Goal: Task Accomplishment & Management: Complete application form

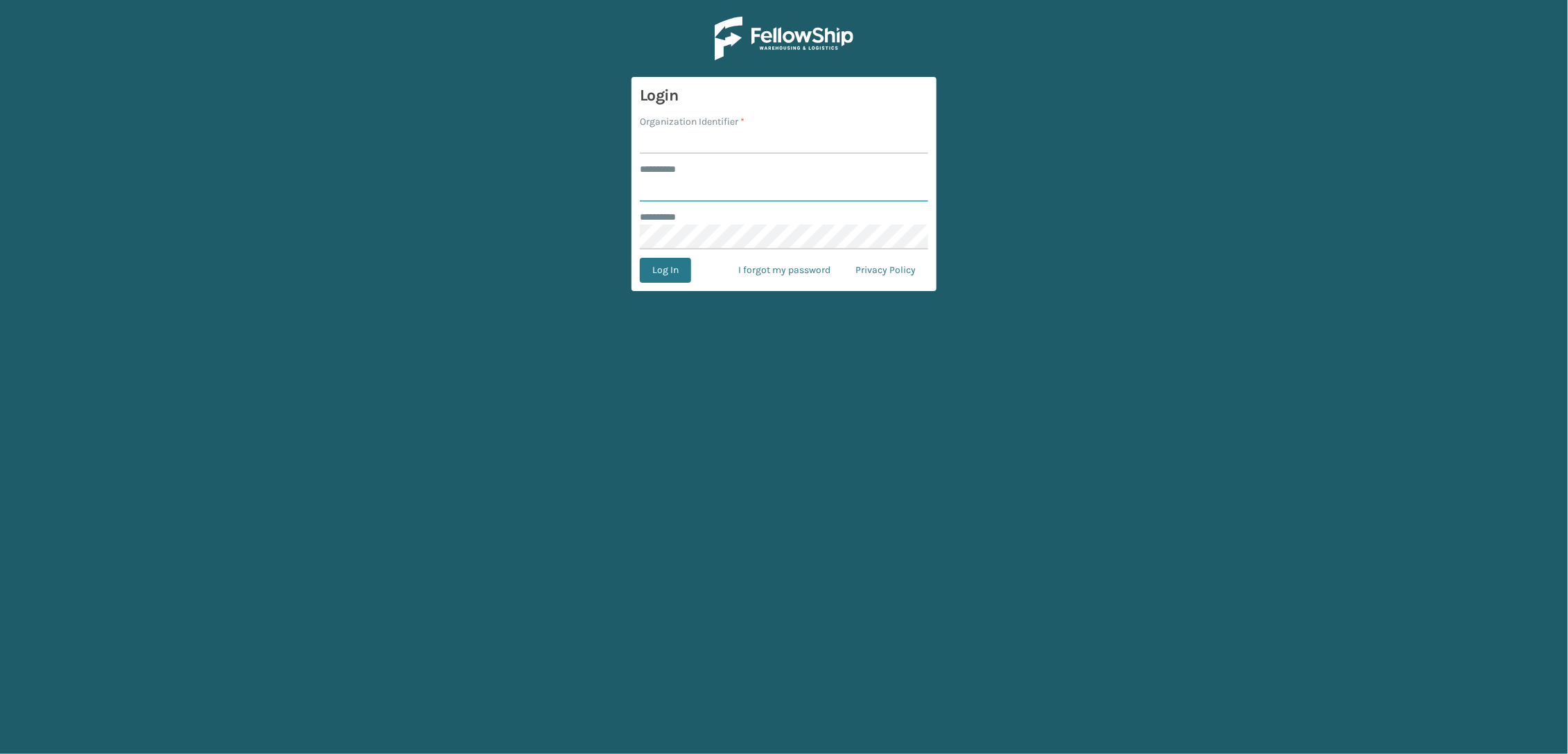
type input "*****"
drag, startPoint x: 697, startPoint y: 146, endPoint x: 705, endPoint y: 157, distance: 13.6
click at [697, 147] on input "Organization Identifier *" at bounding box center [784, 141] width 288 height 25
type input "SleepGeekz"
click at [666, 269] on button "Log In" at bounding box center [665, 270] width 51 height 25
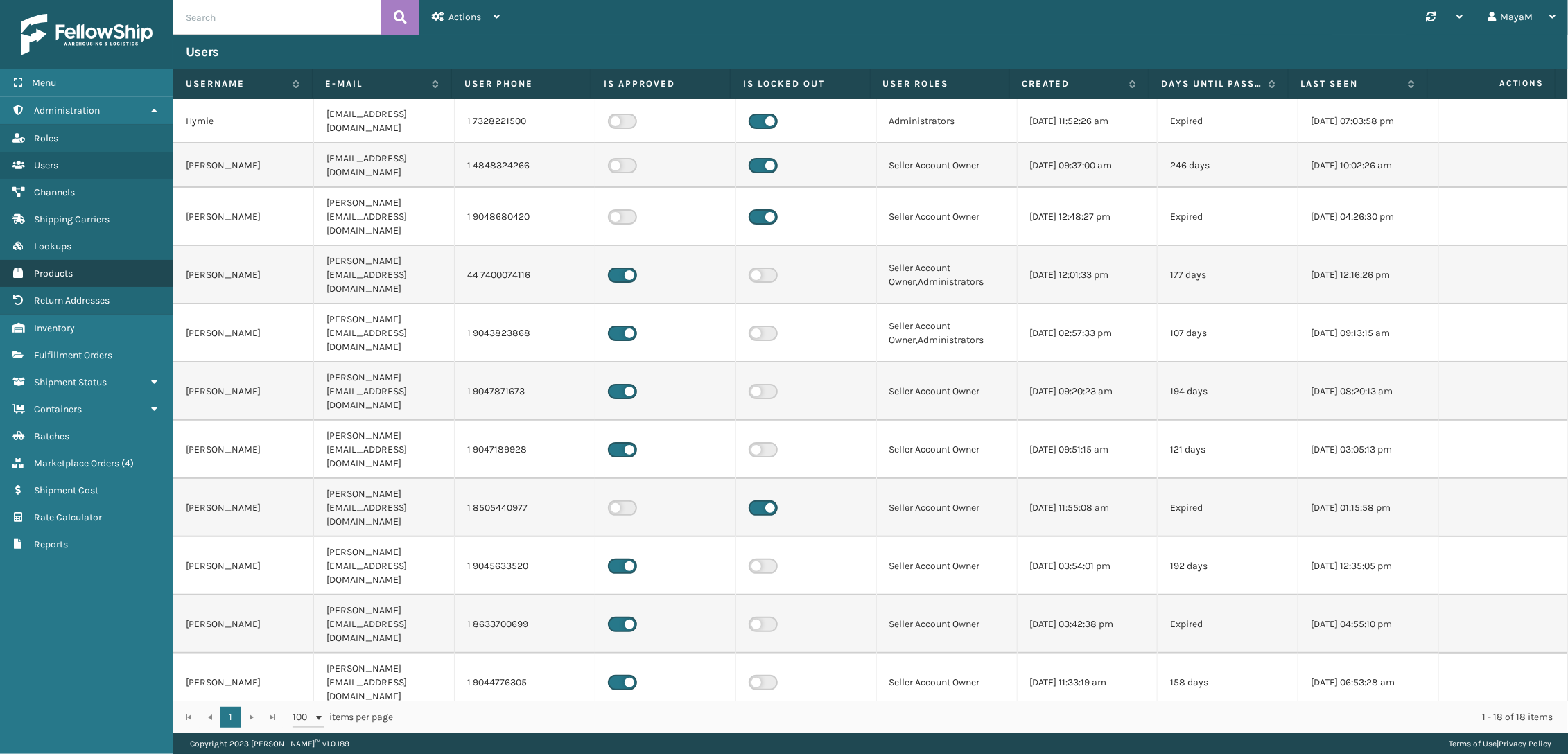
click at [66, 264] on link "Lookups Products" at bounding box center [86, 273] width 173 height 27
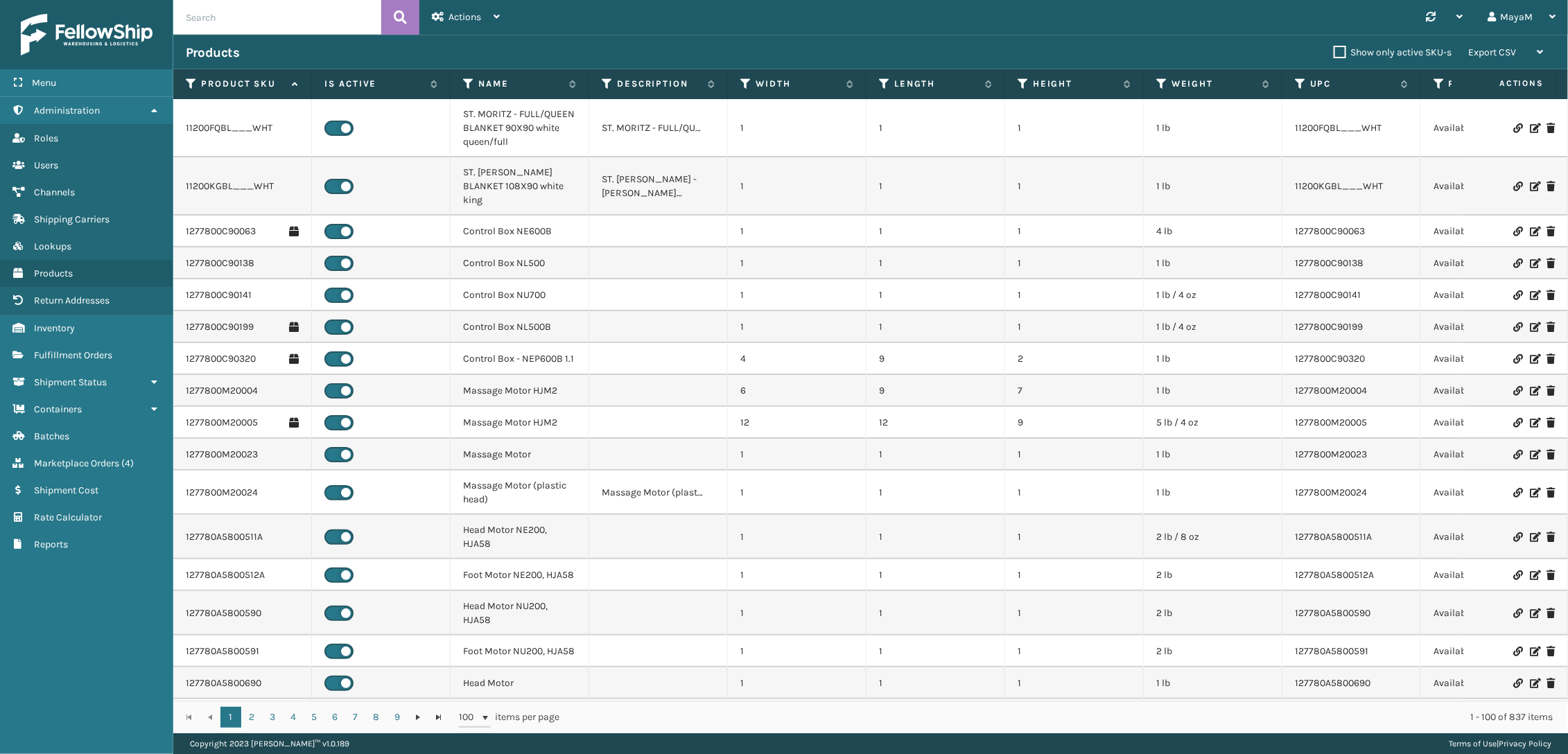
click at [253, 4] on input "text" at bounding box center [277, 17] width 208 height 35
paste input "GEN-MATT-8-QN"
click at [416, 16] on button at bounding box center [400, 17] width 38 height 35
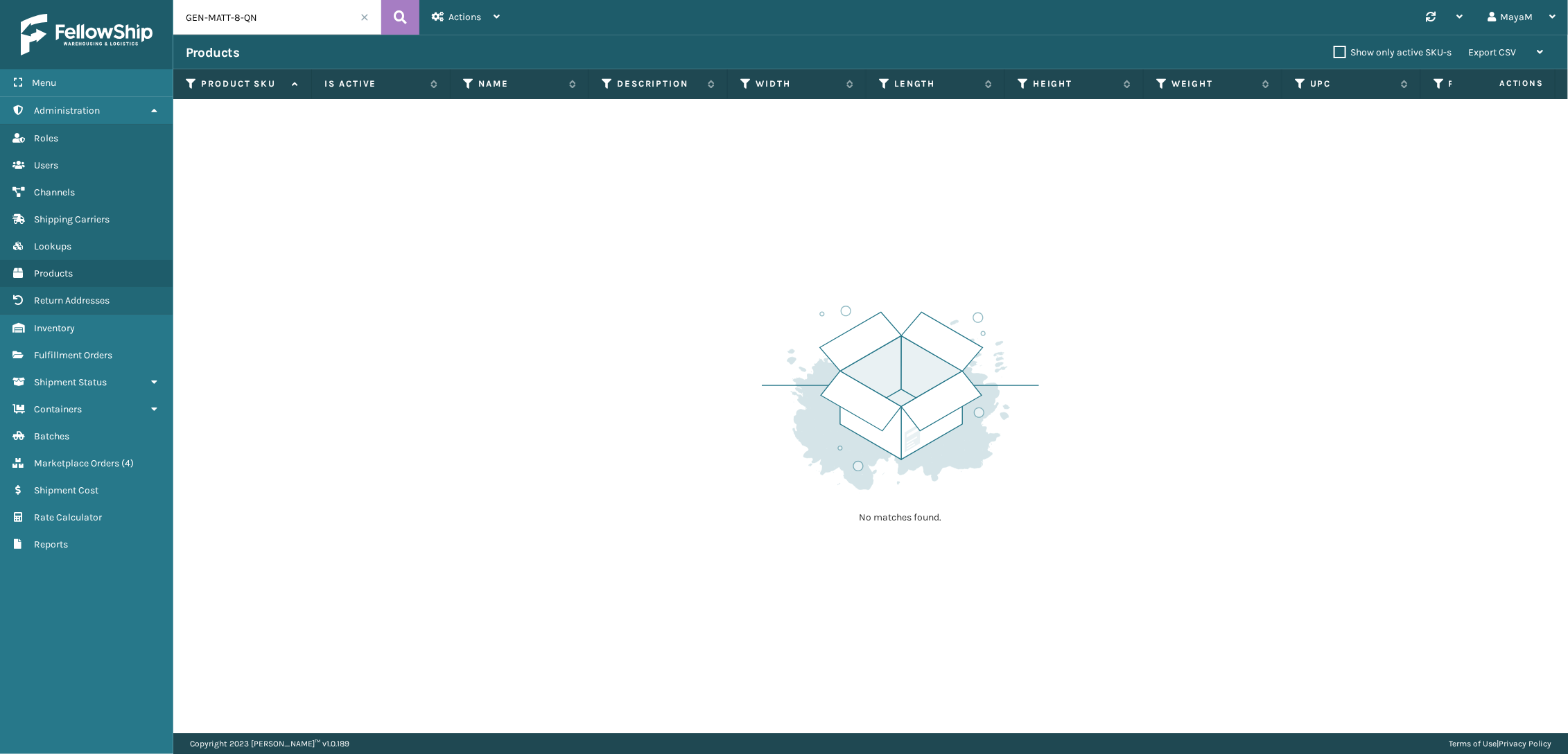
drag, startPoint x: 282, startPoint y: 18, endPoint x: 234, endPoint y: 22, distance: 48.2
click at [234, 22] on input "GEN-MATT-8-QN" at bounding box center [277, 17] width 208 height 35
type input "GEN-MATT-"
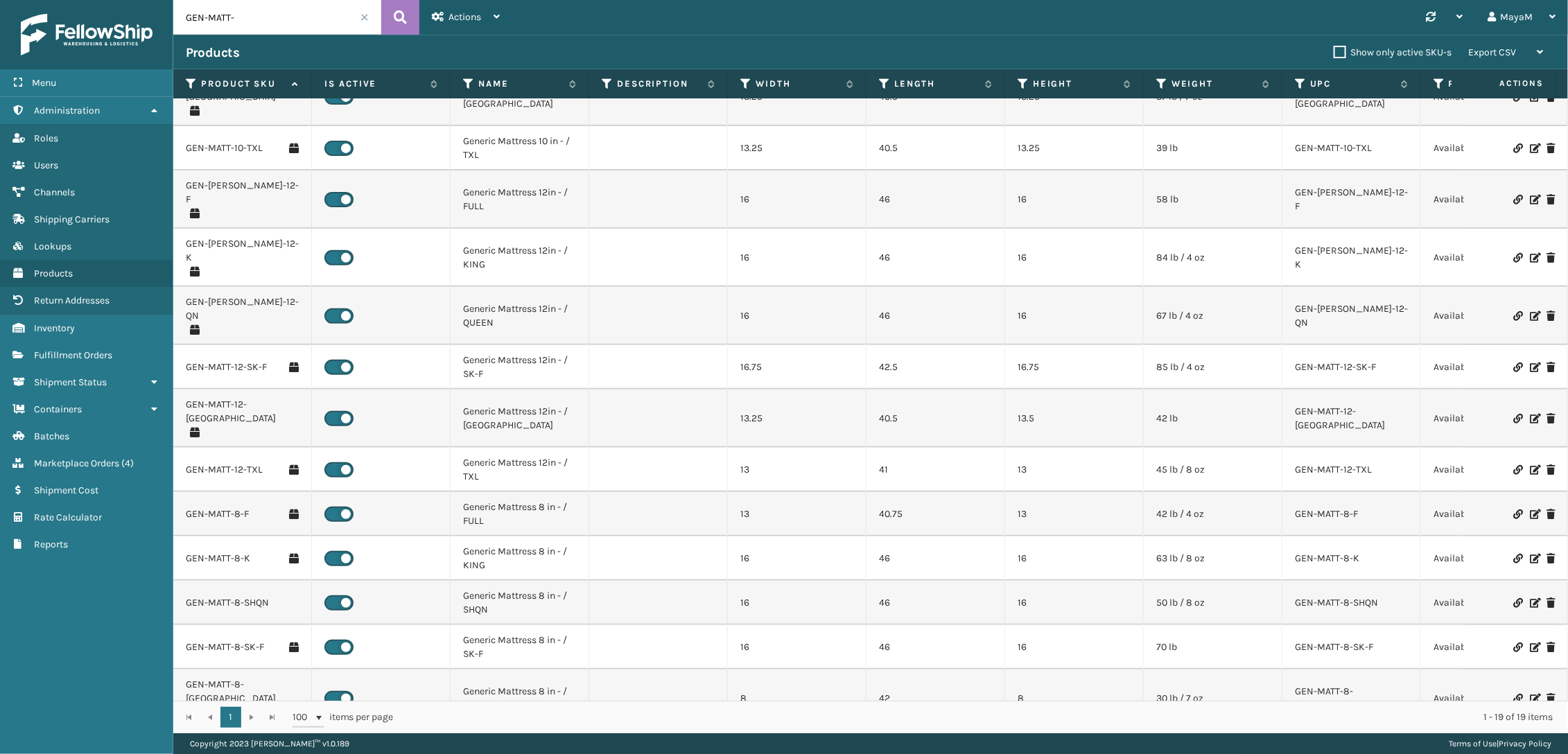
scroll to position [253, 0]
click at [494, 20] on icon at bounding box center [496, 16] width 6 height 10
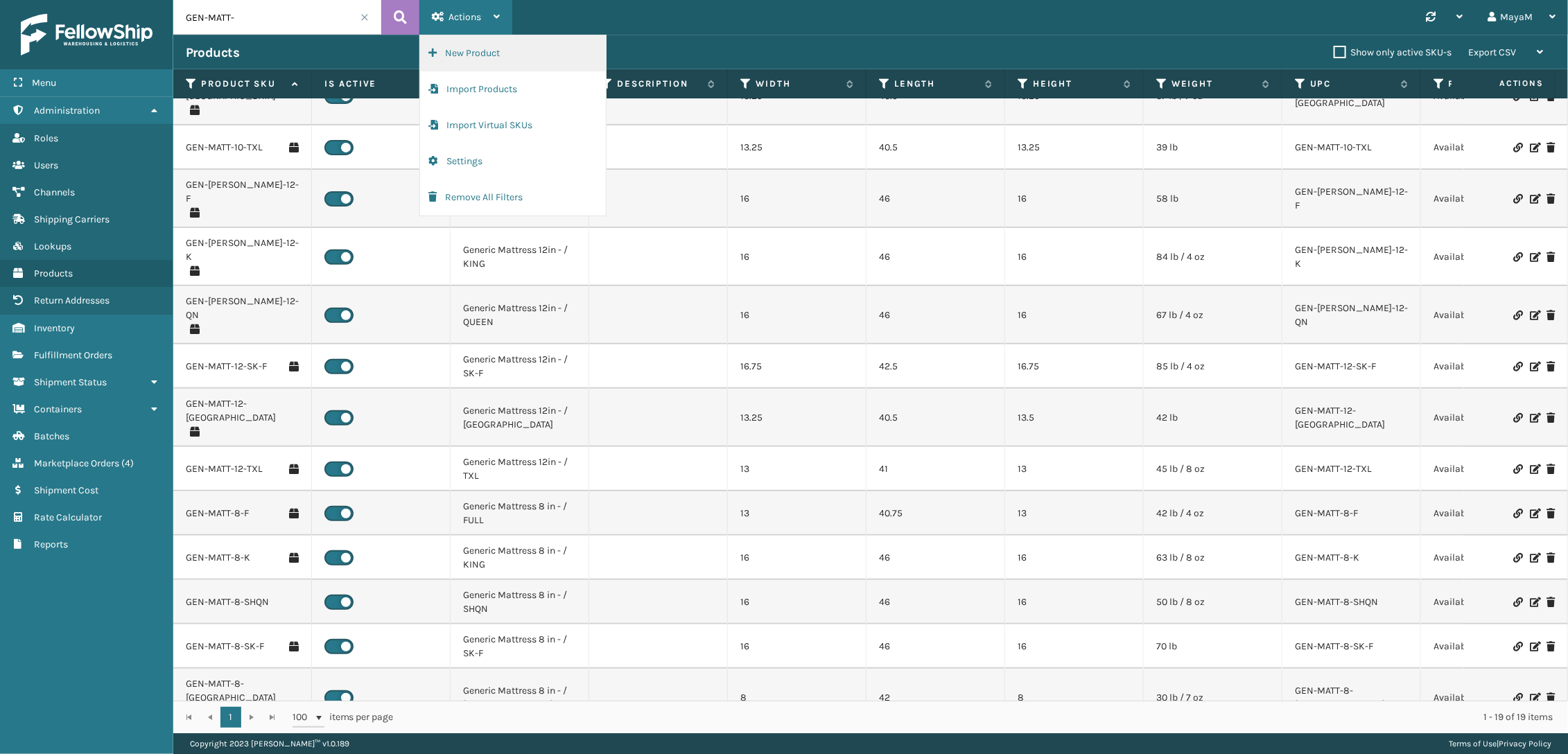
click at [484, 57] on button "New Product" at bounding box center [513, 53] width 186 height 36
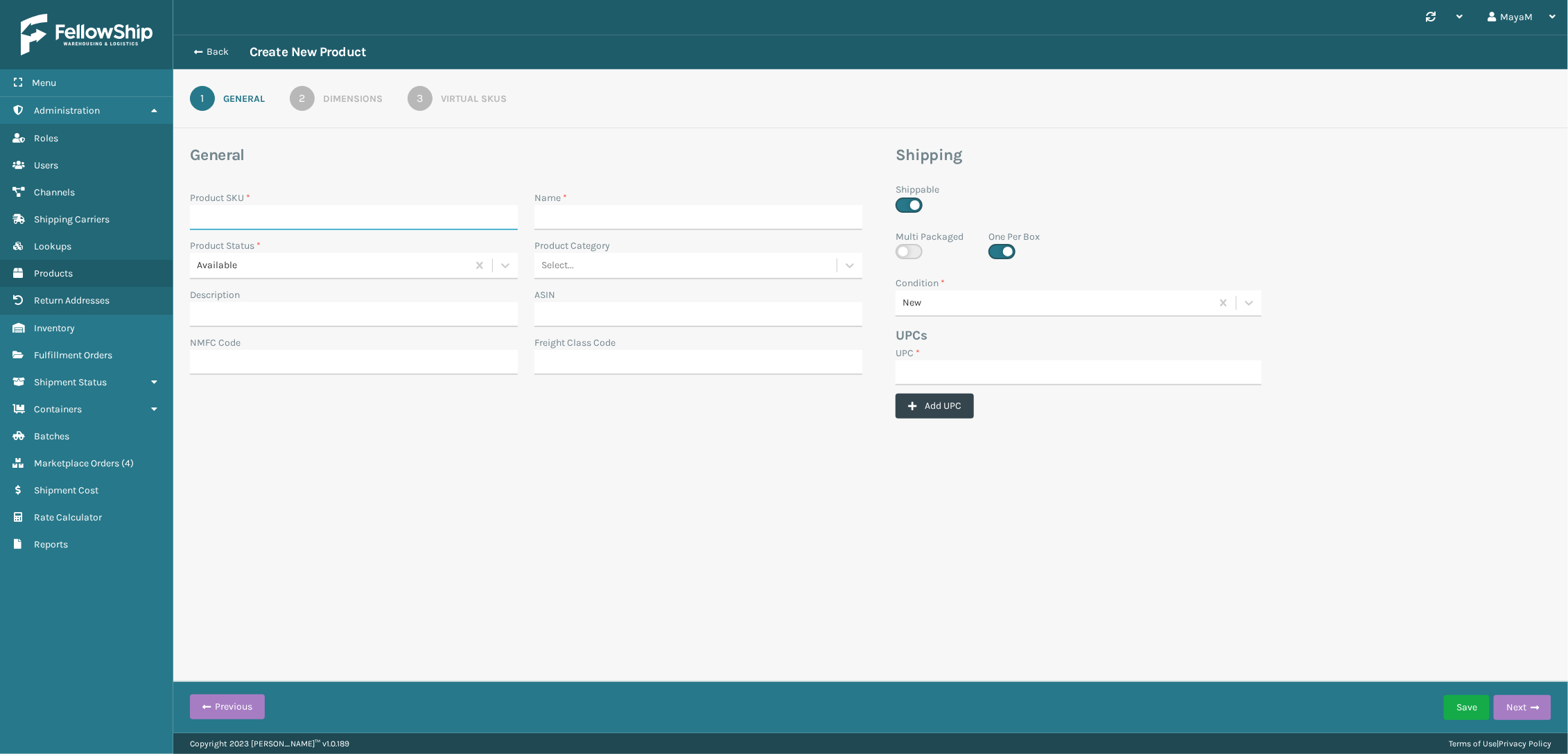
click at [253, 210] on input "Product SKU *" at bounding box center [353, 218] width 328 height 25
type input "GEN-MATT-8-QN"
click at [588, 213] on input "Name *" at bounding box center [698, 218] width 328 height 25
paste input "Generic Mattress 8 in -/ QUEEN"
type input "Generic Mattress 8 in -/ QUEEN"
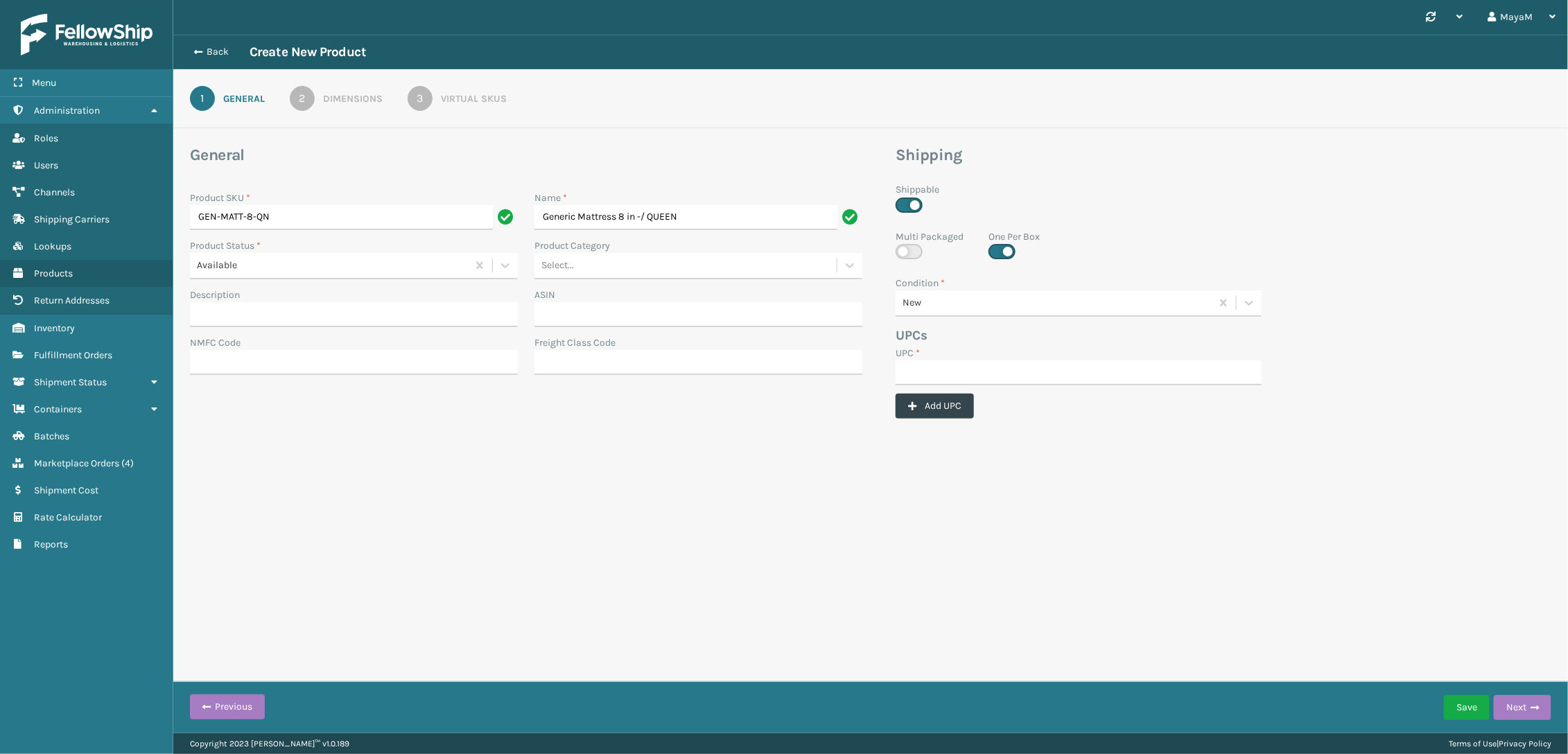
click at [323, 197] on div "Product SKU *" at bounding box center [353, 198] width 328 height 15
click at [307, 204] on div "Product SKU *" at bounding box center [353, 198] width 328 height 15
click at [296, 224] on input "GEN-MATT-8-QN" at bounding box center [341, 218] width 303 height 25
click at [296, 221] on input "GEN-MATT-8-QN" at bounding box center [341, 218] width 303 height 25
click at [297, 221] on input "GEN-MATT-8-QN" at bounding box center [341, 218] width 303 height 25
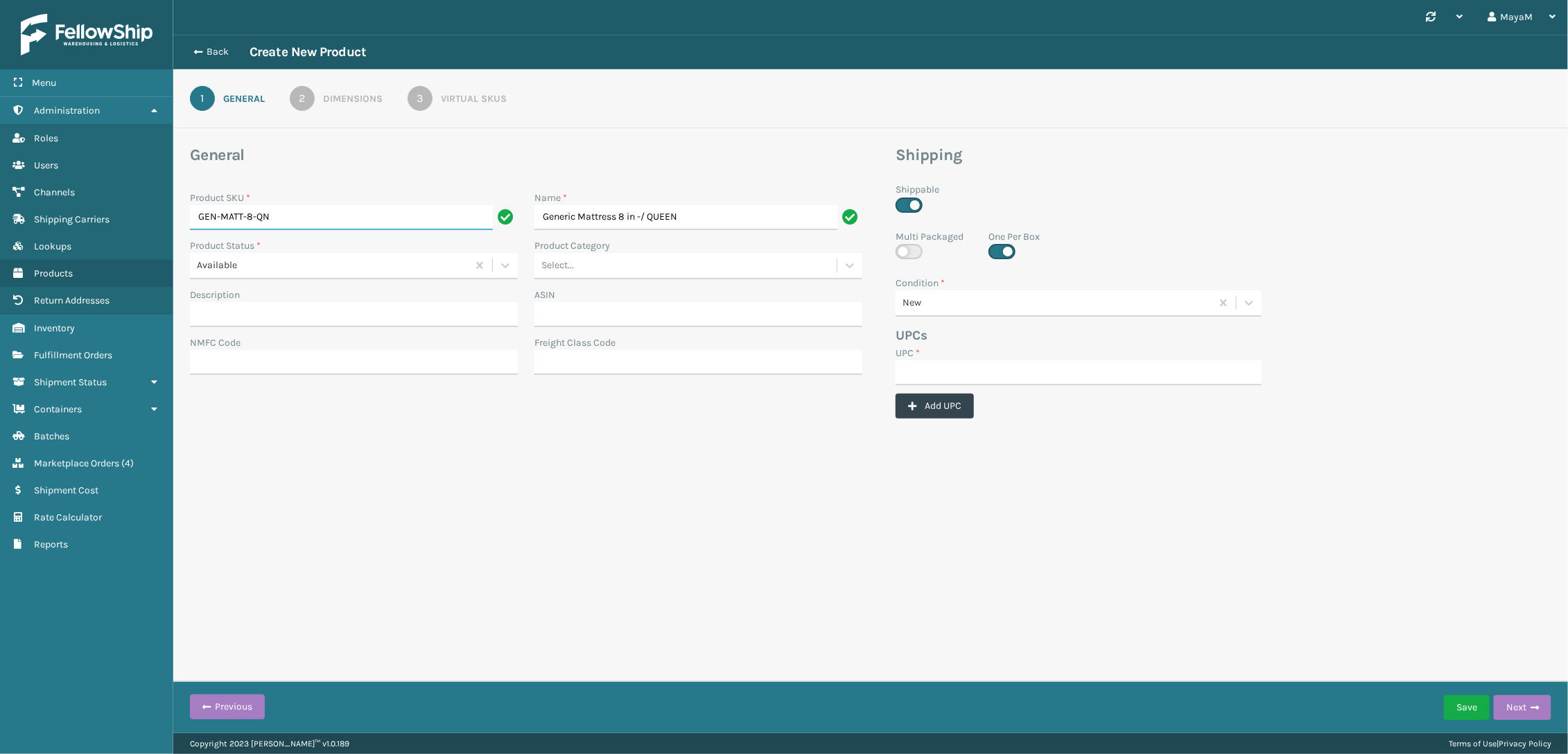
click at [297, 221] on input "GEN-MATT-8-QN" at bounding box center [341, 218] width 303 height 25
click at [1015, 374] on input "UPC *" at bounding box center [1079, 373] width 366 height 25
paste input "GEN-MATT-8-QN"
type input "GEN-MATT-8-QN"
click at [926, 402] on button "Add UPC" at bounding box center [935, 406] width 79 height 25
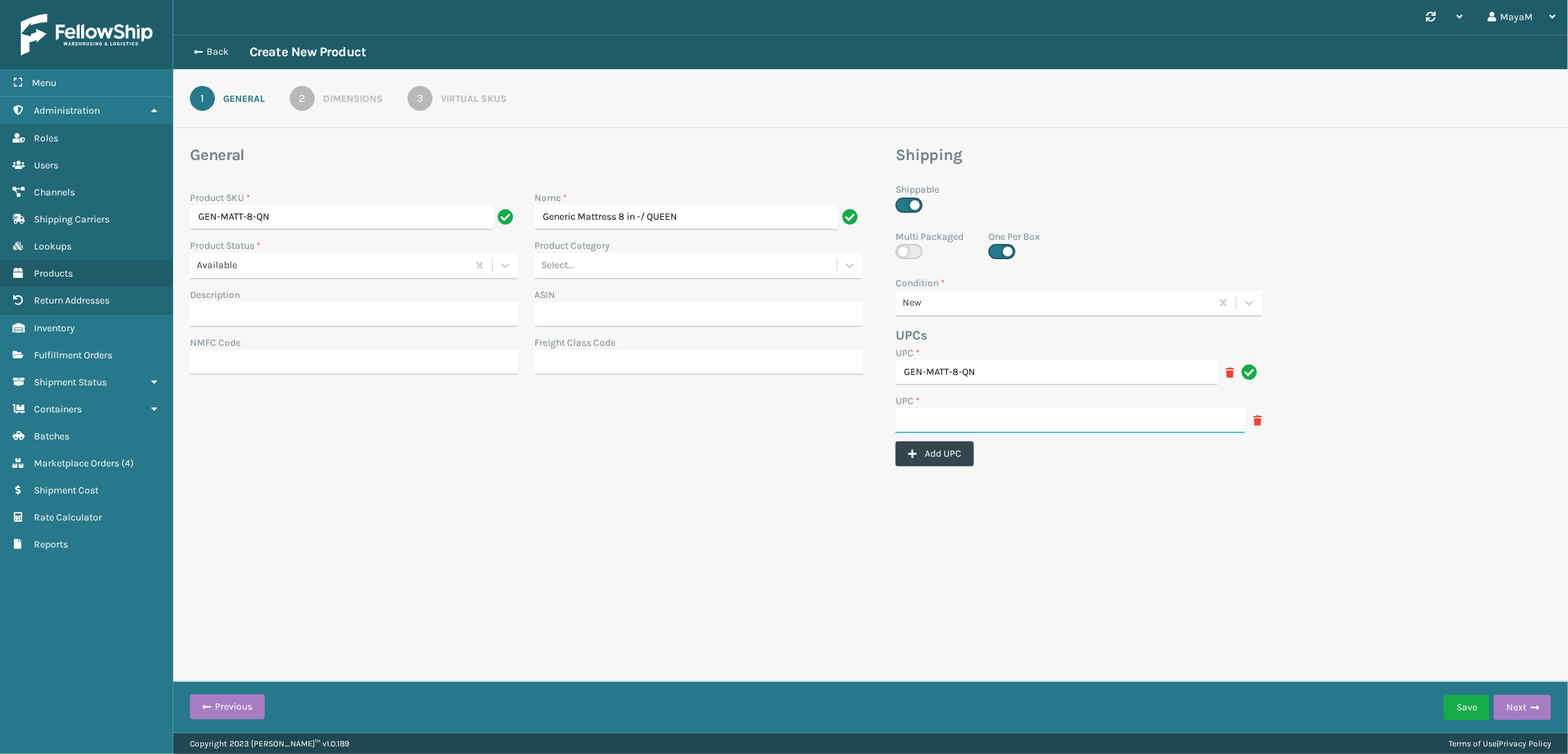
click at [941, 419] on input "UPC *" at bounding box center [1071, 421] width 350 height 25
paste input "810081962766"
type input "810081962766"
click at [785, 453] on div "General Product SKU * GEN-MATT-8-QN Name * Generic Mattress 8 in -/ QUEEN Produ…" at bounding box center [526, 310] width 689 height 330
click at [365, 99] on div "Dimensions" at bounding box center [353, 99] width 59 height 15
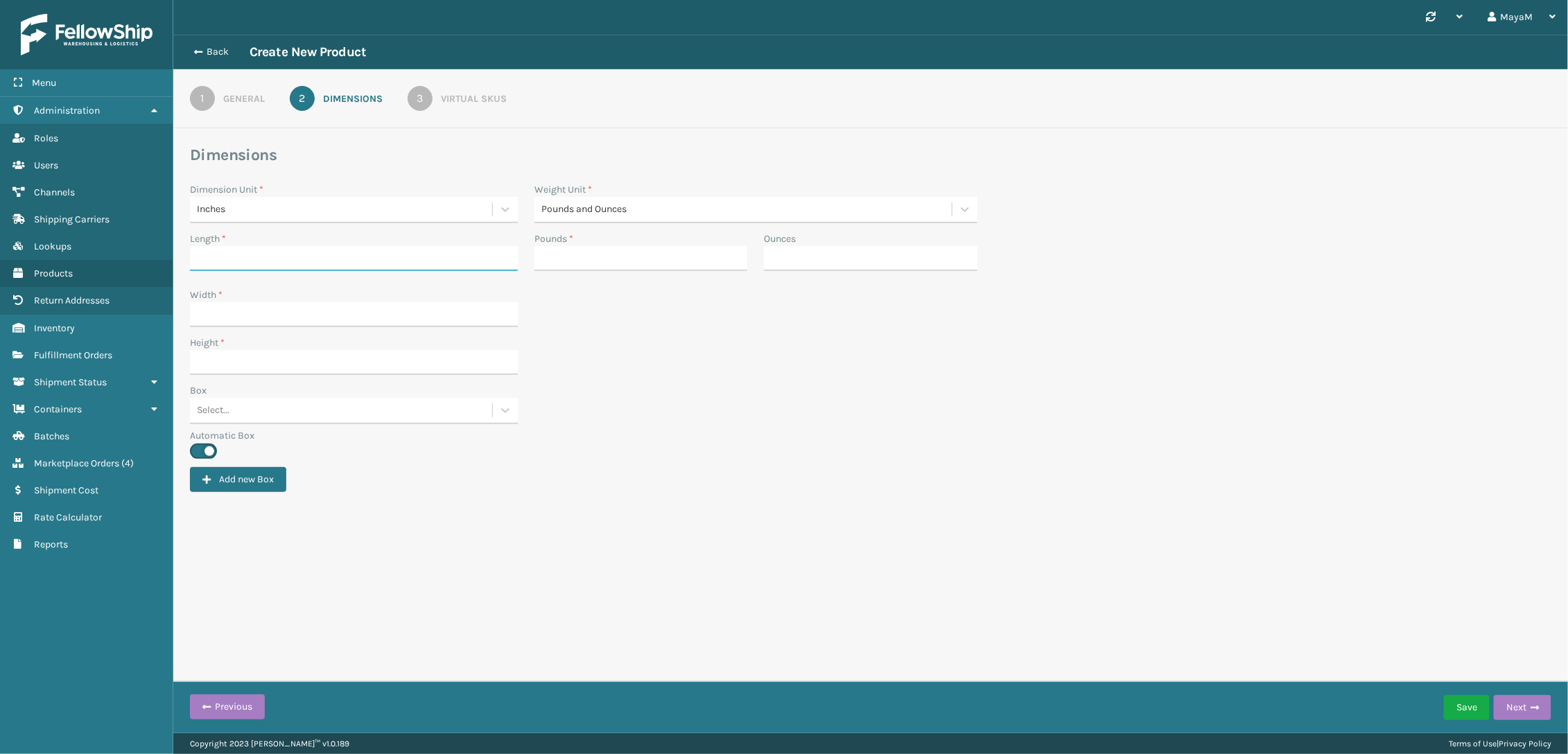
click at [242, 261] on input "Length *" at bounding box center [353, 258] width 328 height 25
type input "46"
type input "1"
type input "50"
type input "8"
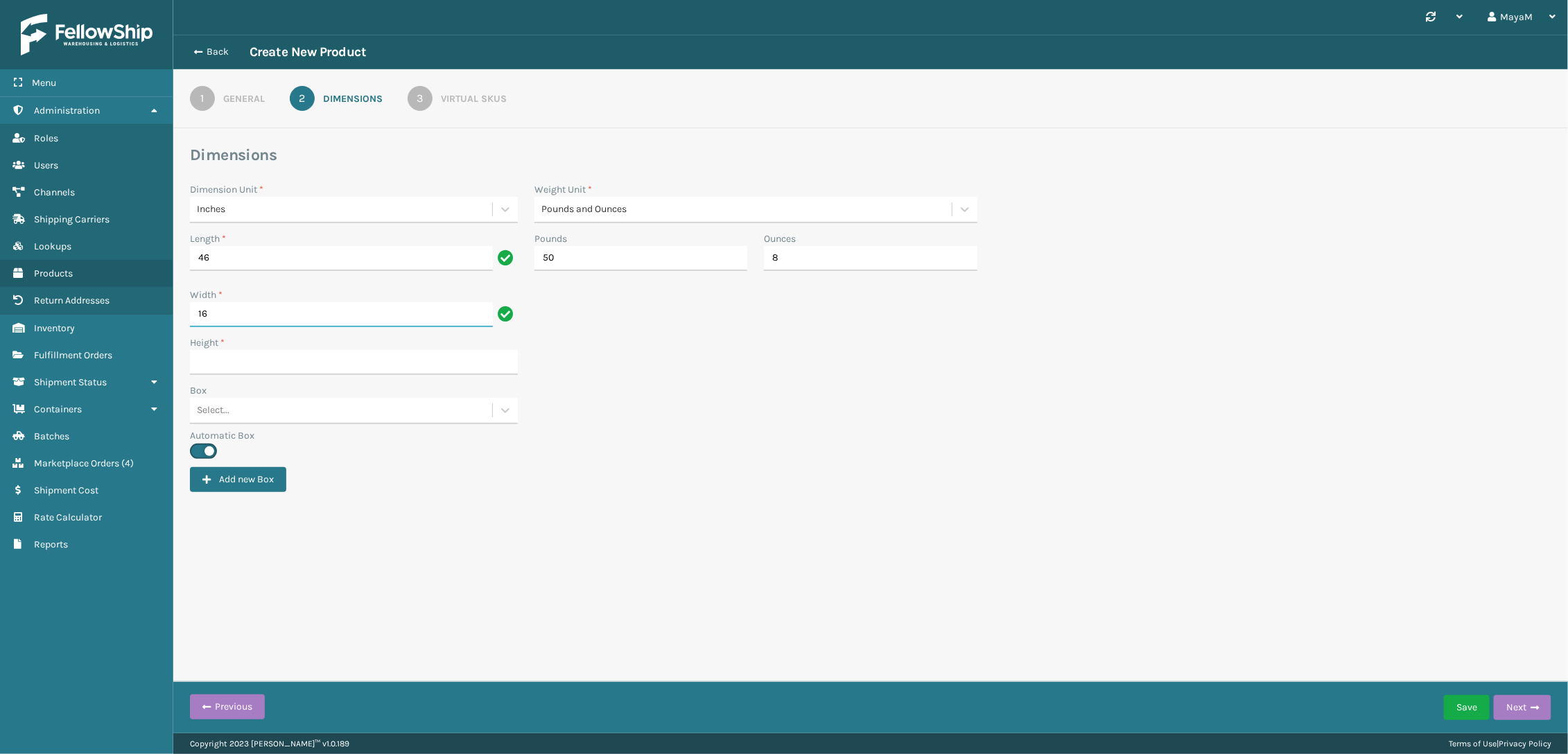
type input "16"
click at [462, 101] on div "Virtual SKUs" at bounding box center [474, 99] width 66 height 15
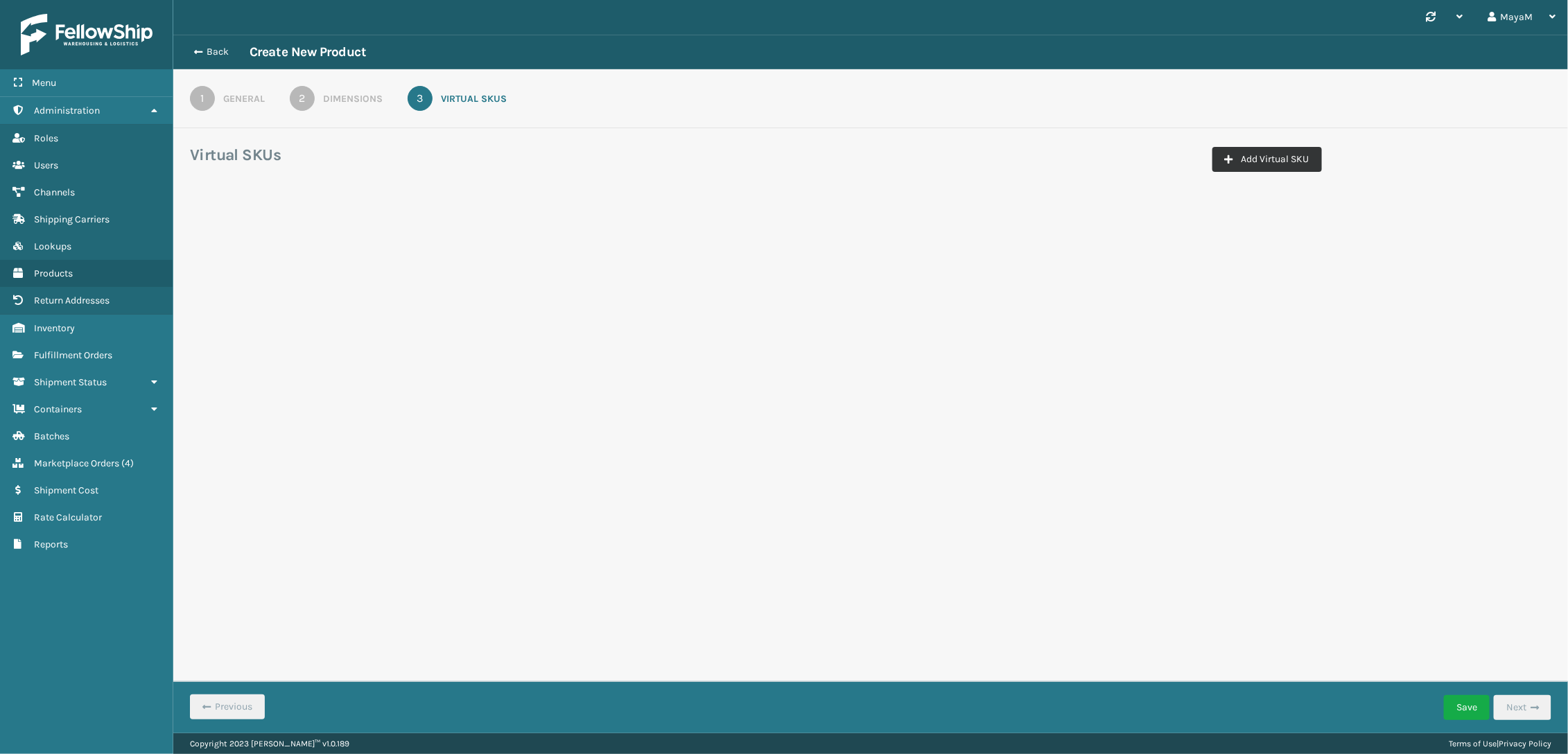
click at [1262, 156] on button "Add Virtual SKU" at bounding box center [1267, 159] width 110 height 25
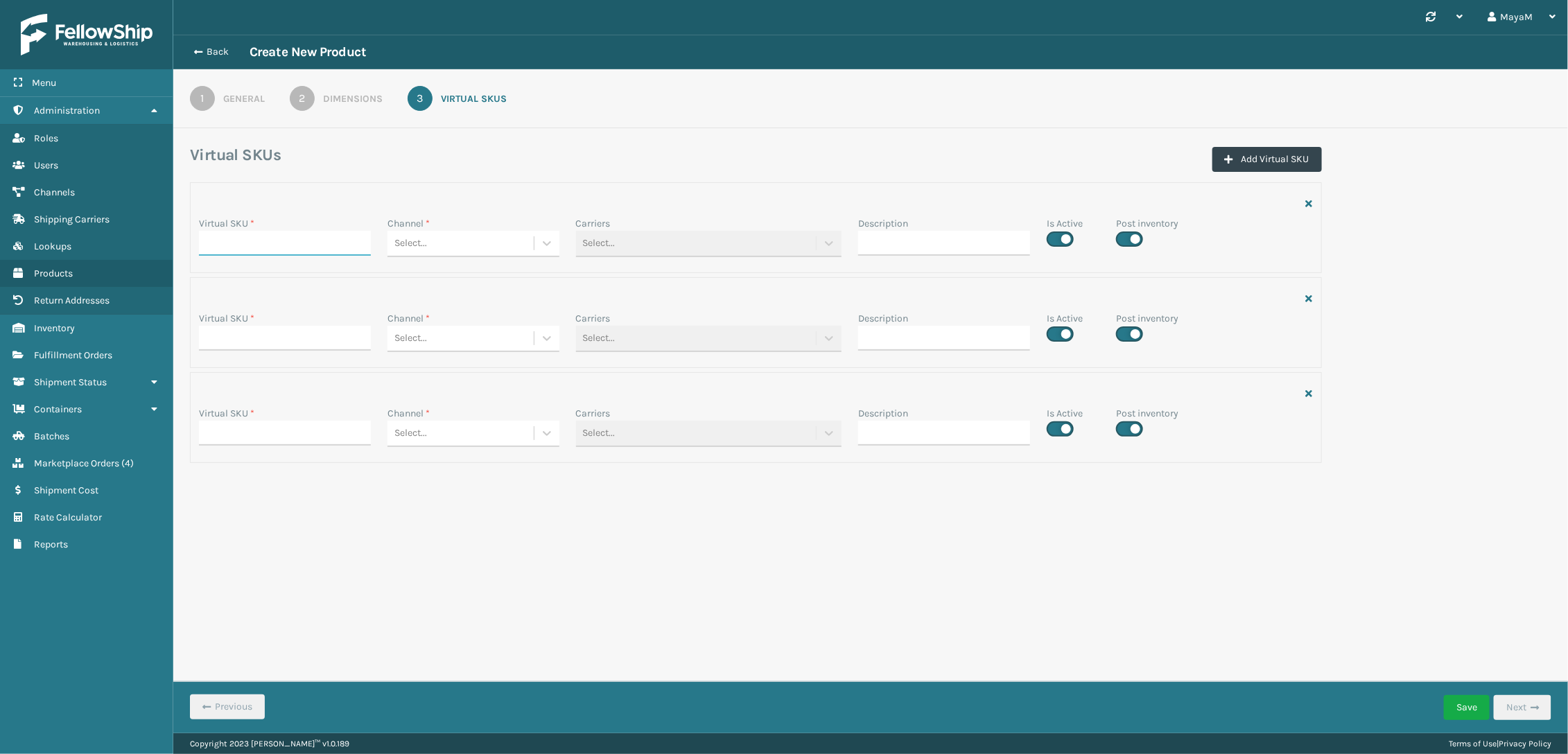
click at [259, 248] on input "Virtual SKU *" at bounding box center [285, 244] width 172 height 25
click at [242, 101] on div "General" at bounding box center [244, 99] width 41 height 15
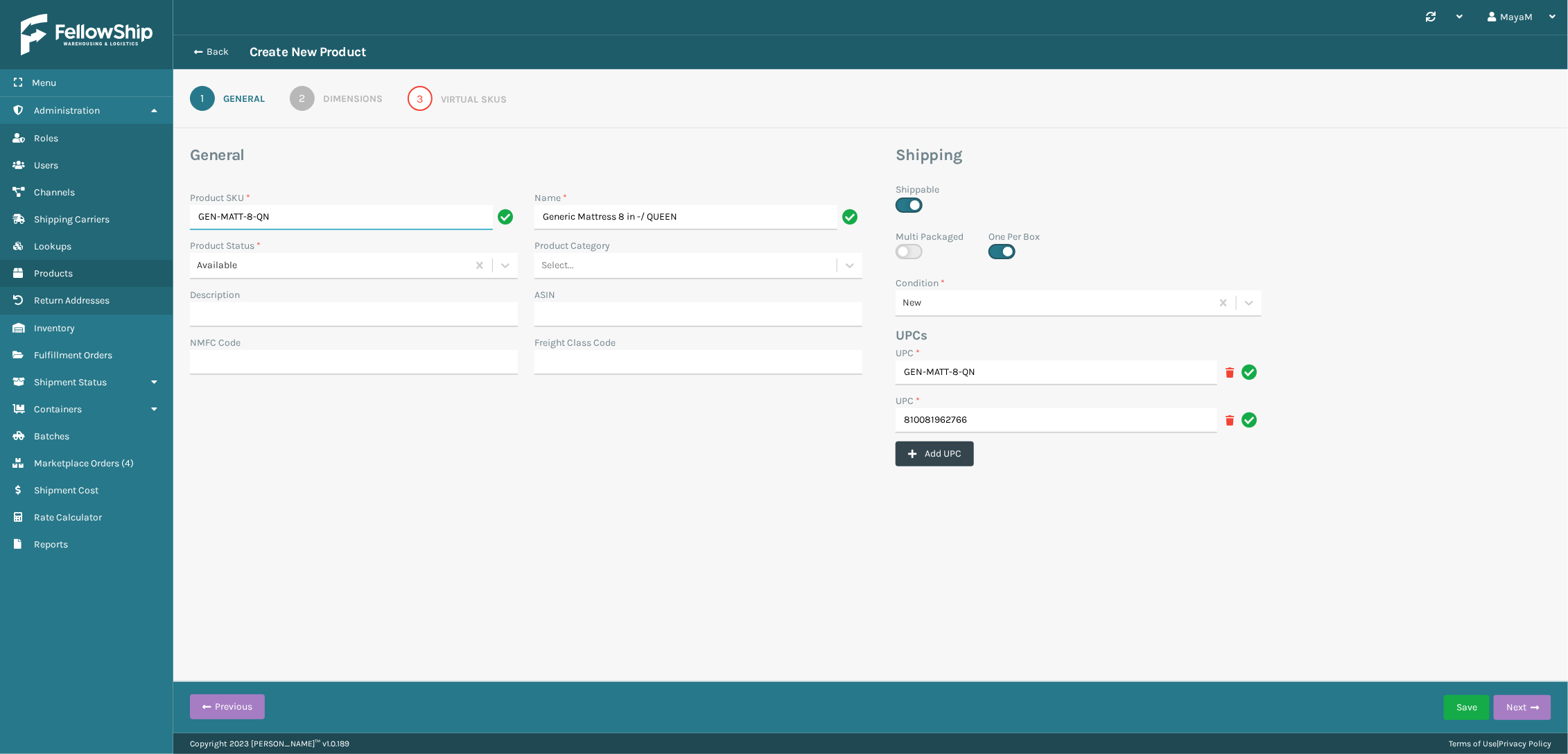
click at [219, 218] on input "GEN-MATT-8-QN" at bounding box center [341, 218] width 303 height 25
click at [322, 221] on input "GEN-MATT-8-QN" at bounding box center [341, 218] width 303 height 25
click at [218, 209] on input "GEN-MATT-8-QN" at bounding box center [341, 218] width 303 height 25
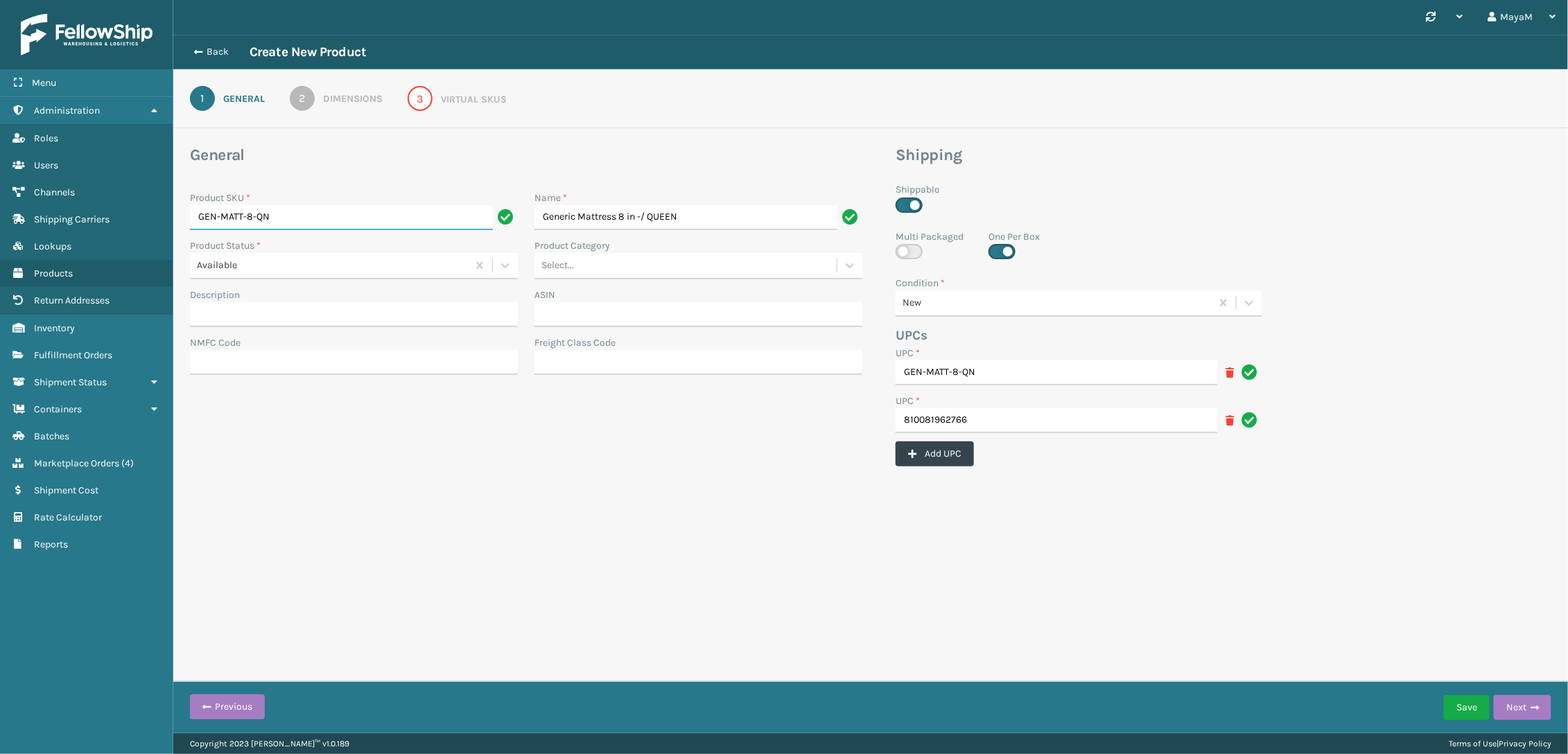
click at [219, 209] on input "GEN-MATT-8-QN" at bounding box center [341, 218] width 303 height 25
click at [491, 102] on div "Virtual SKUs" at bounding box center [474, 99] width 66 height 15
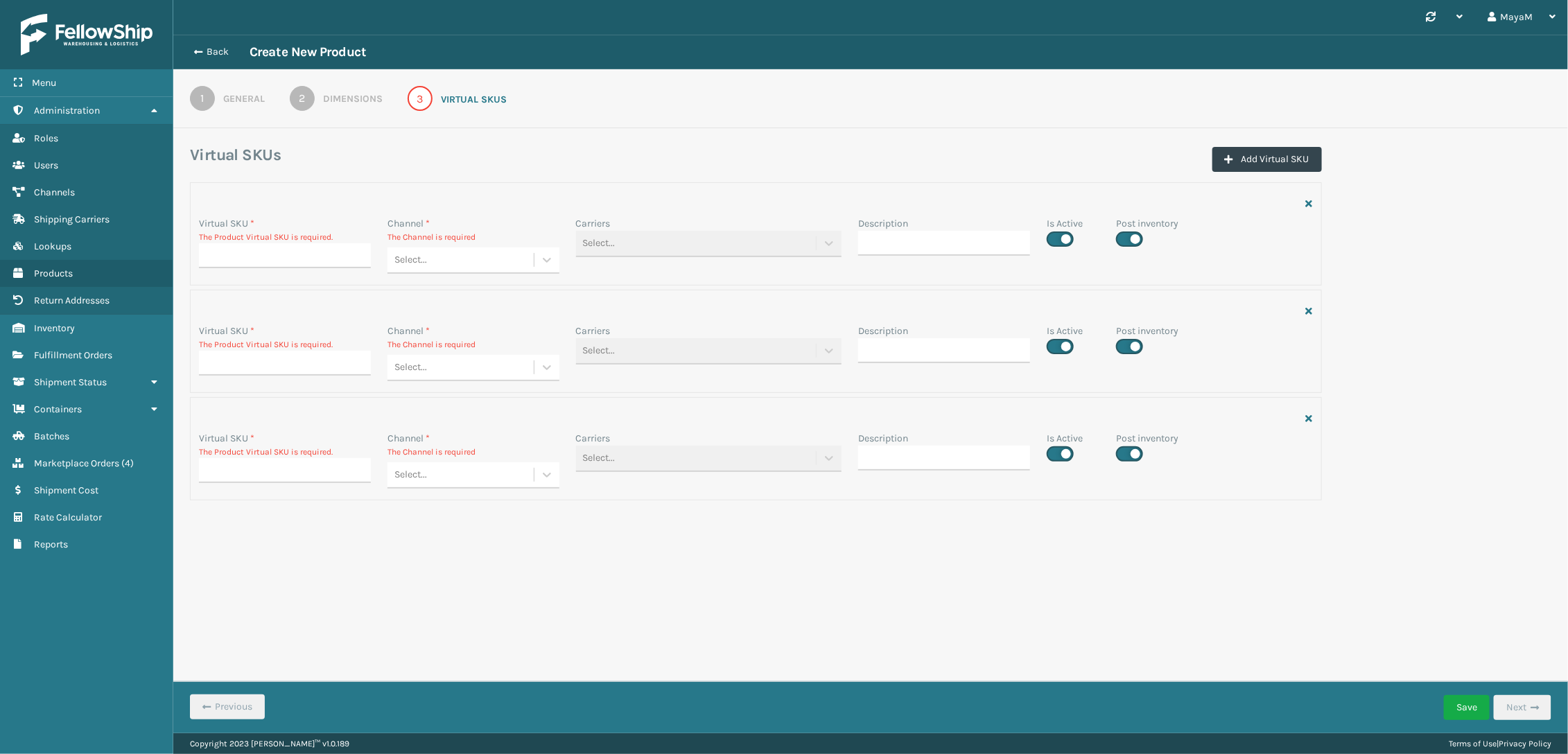
click at [199, 246] on div "Virtual SKU * The Product Virtual SKU is required." at bounding box center [285, 246] width 188 height 60
click at [226, 250] on input "Virtual SKU *" at bounding box center [285, 256] width 172 height 25
paste input "GEN-MATT-8-QN"
type input "GEN-MATT-8-QN"
click at [233, 361] on input "Virtual SKU *" at bounding box center [285, 361] width 172 height 25
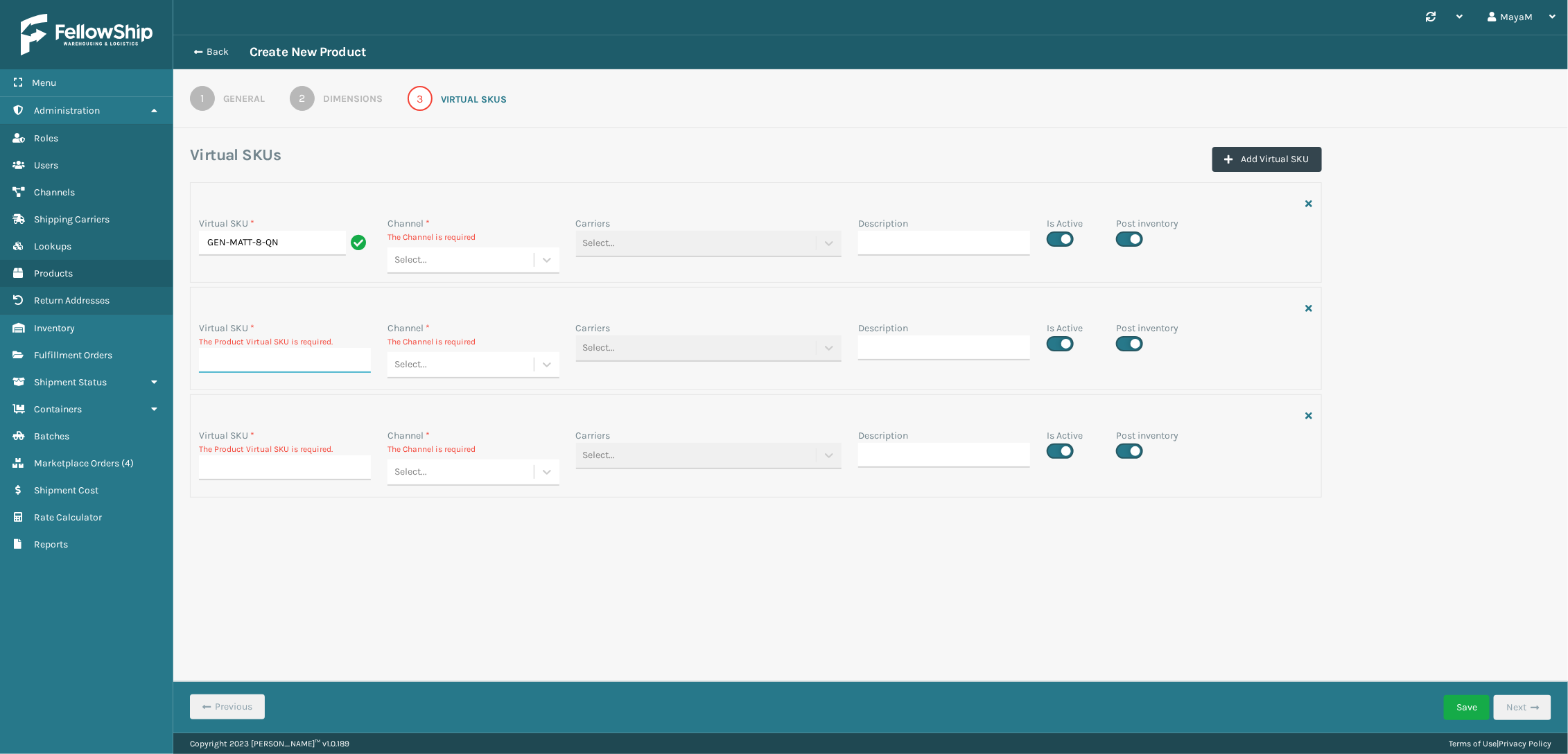
paste input "GEN-MATT-8-QN"
type input "GEN-MATT-8-QN"
click at [240, 471] on input "Virtual SKU *" at bounding box center [285, 465] width 172 height 25
paste input "GEN-MATT-8-QN"
type input "GEN-MATT-8-QN"
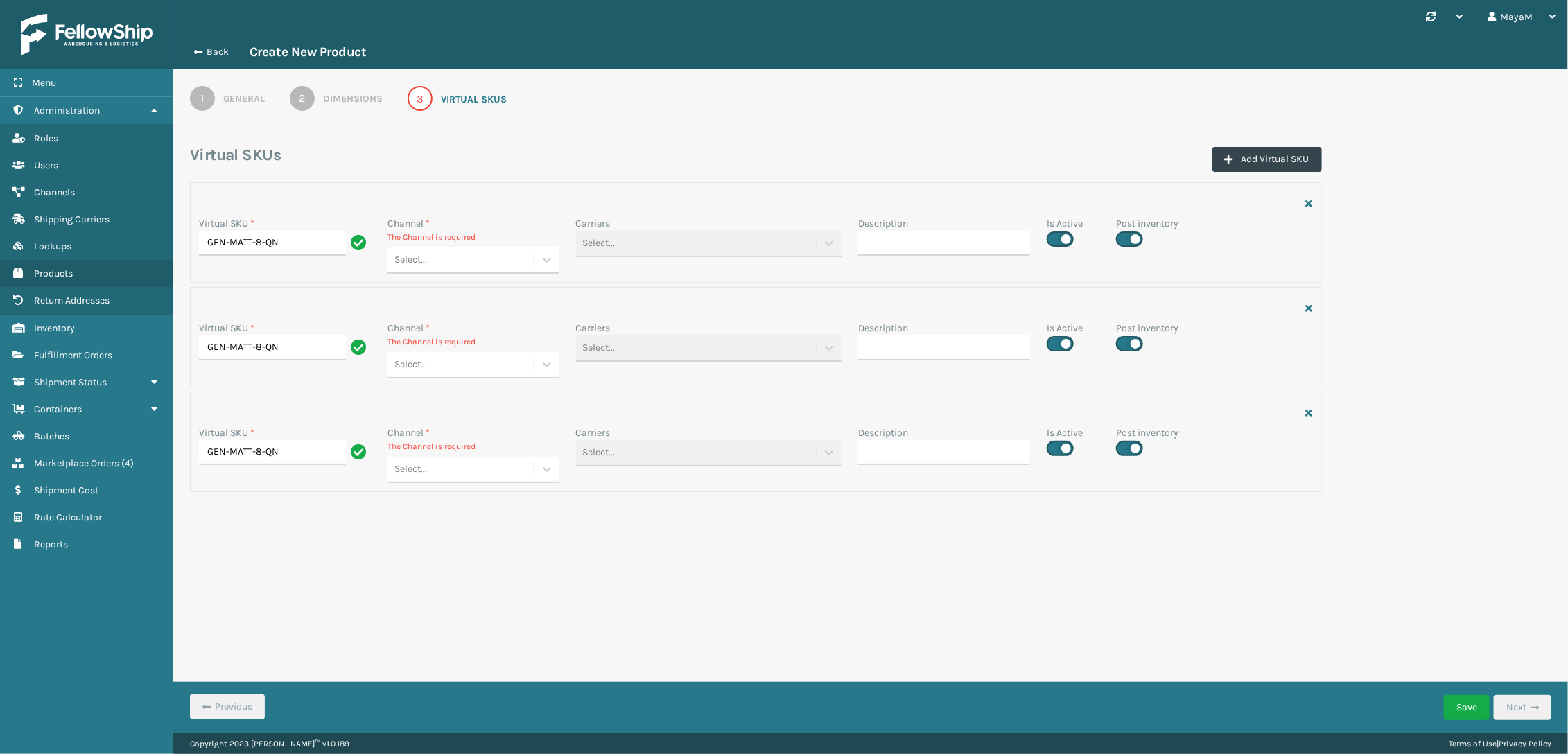
click at [499, 269] on div "Select..." at bounding box center [460, 260] width 146 height 23
click at [476, 398] on div "MLI" at bounding box center [474, 397] width 172 height 26
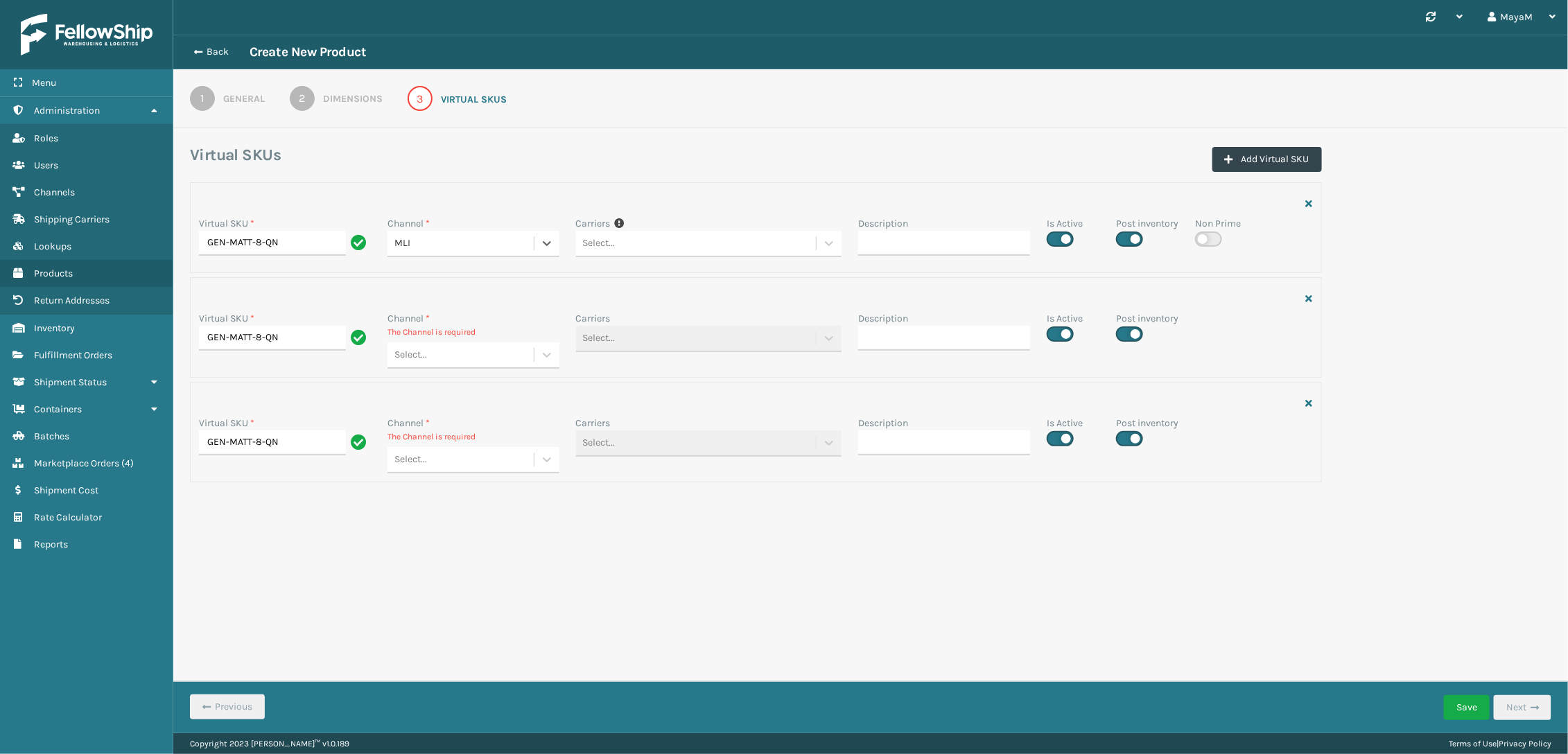
click at [503, 241] on div "MLI" at bounding box center [465, 244] width 141 height 15
click at [479, 350] on div "LTL Freight" at bounding box center [474, 355] width 172 height 26
click at [460, 348] on div "Select..." at bounding box center [460, 355] width 146 height 23
click at [431, 537] on div "SleepGeekz Manual Orders" at bounding box center [474, 544] width 172 height 26
click at [463, 446] on div "Select..." at bounding box center [460, 450] width 146 height 23
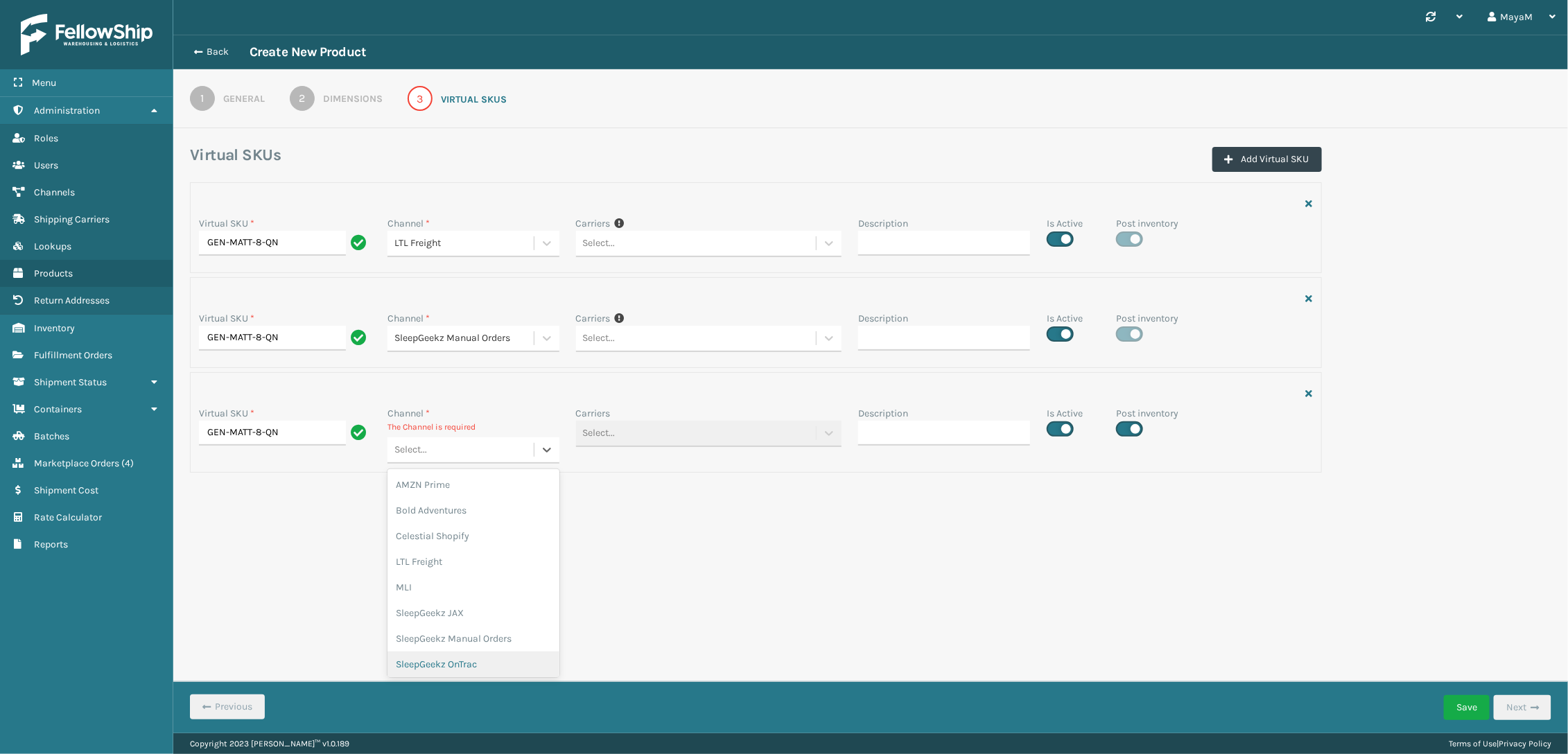
click at [463, 670] on div "SleepGeekz OnTrac" at bounding box center [474, 664] width 172 height 26
click at [1260, 161] on button "Add Virtual SKU" at bounding box center [1267, 159] width 110 height 25
click at [289, 530] on input "Virtual SKU *" at bounding box center [285, 528] width 172 height 25
paste input "MM8QN"
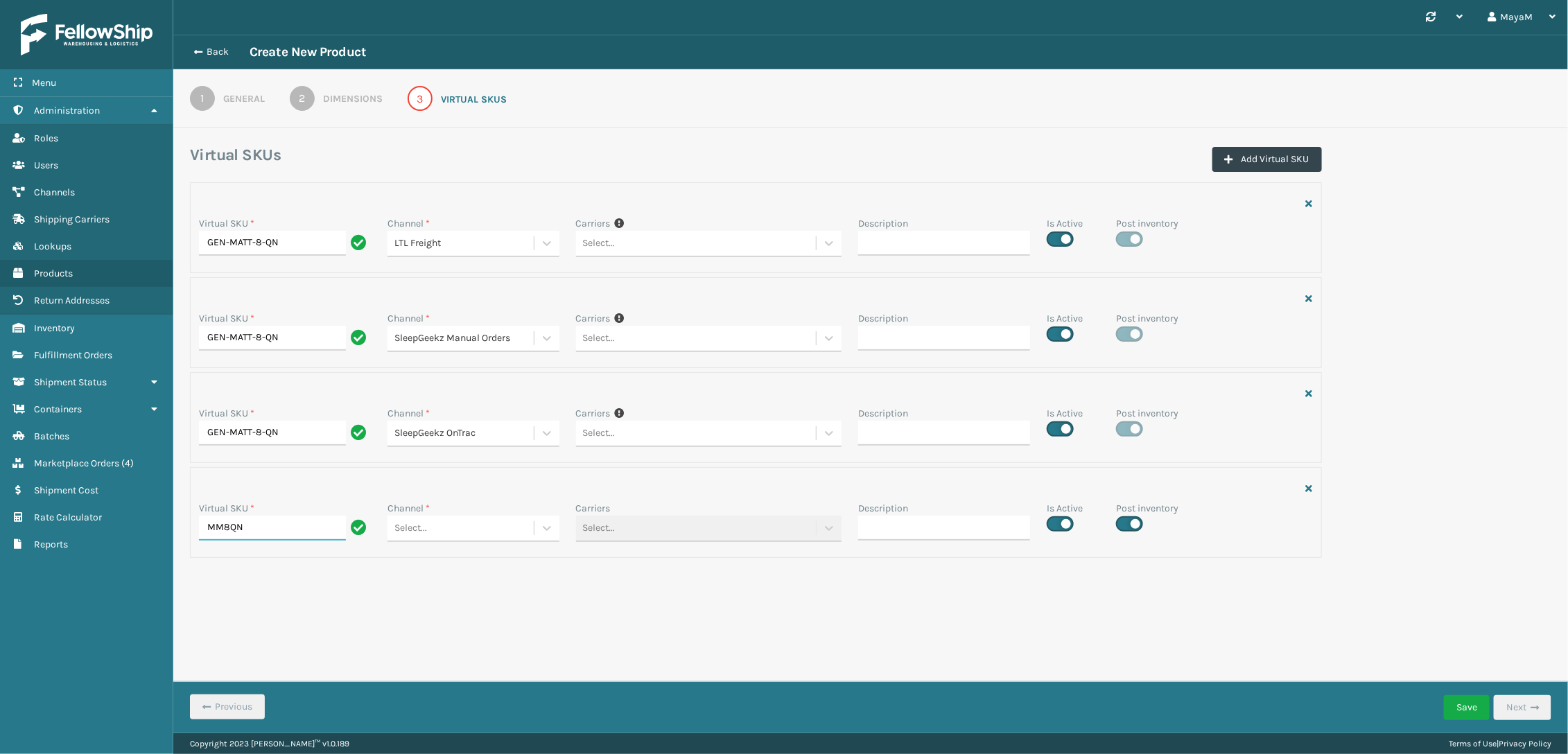
type input "MM8QN"
click at [463, 531] on div "Select..." at bounding box center [460, 528] width 146 height 23
drag, startPoint x: 1293, startPoint y: 490, endPoint x: 1306, endPoint y: 492, distance: 13.2
click at [1293, 490] on div at bounding box center [756, 489] width 1114 height 25
click at [1305, 489] on div at bounding box center [756, 489] width 1114 height 25
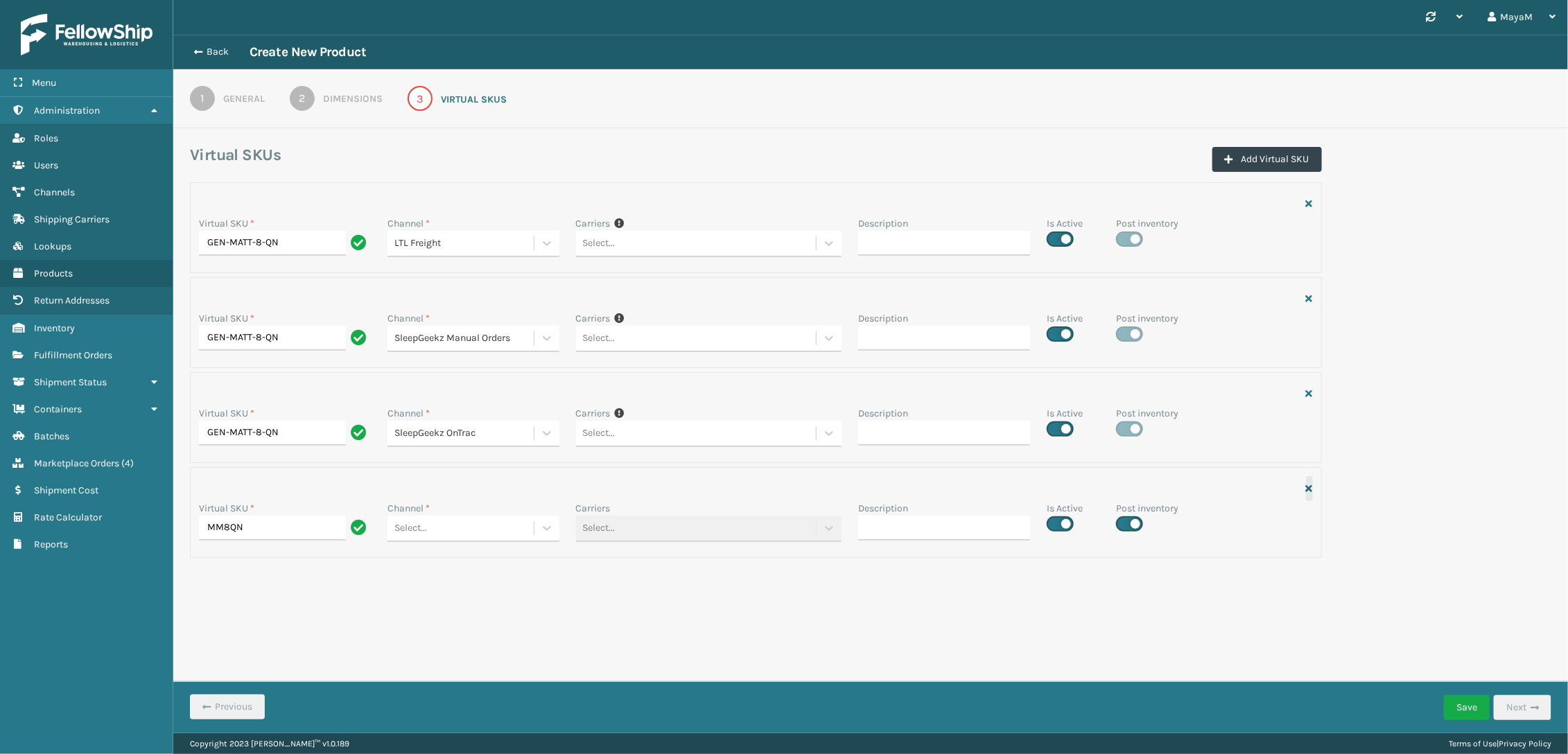
click at [1307, 489] on icon "button" at bounding box center [1309, 488] width 7 height 10
click at [1452, 715] on button "Save" at bounding box center [1467, 707] width 46 height 25
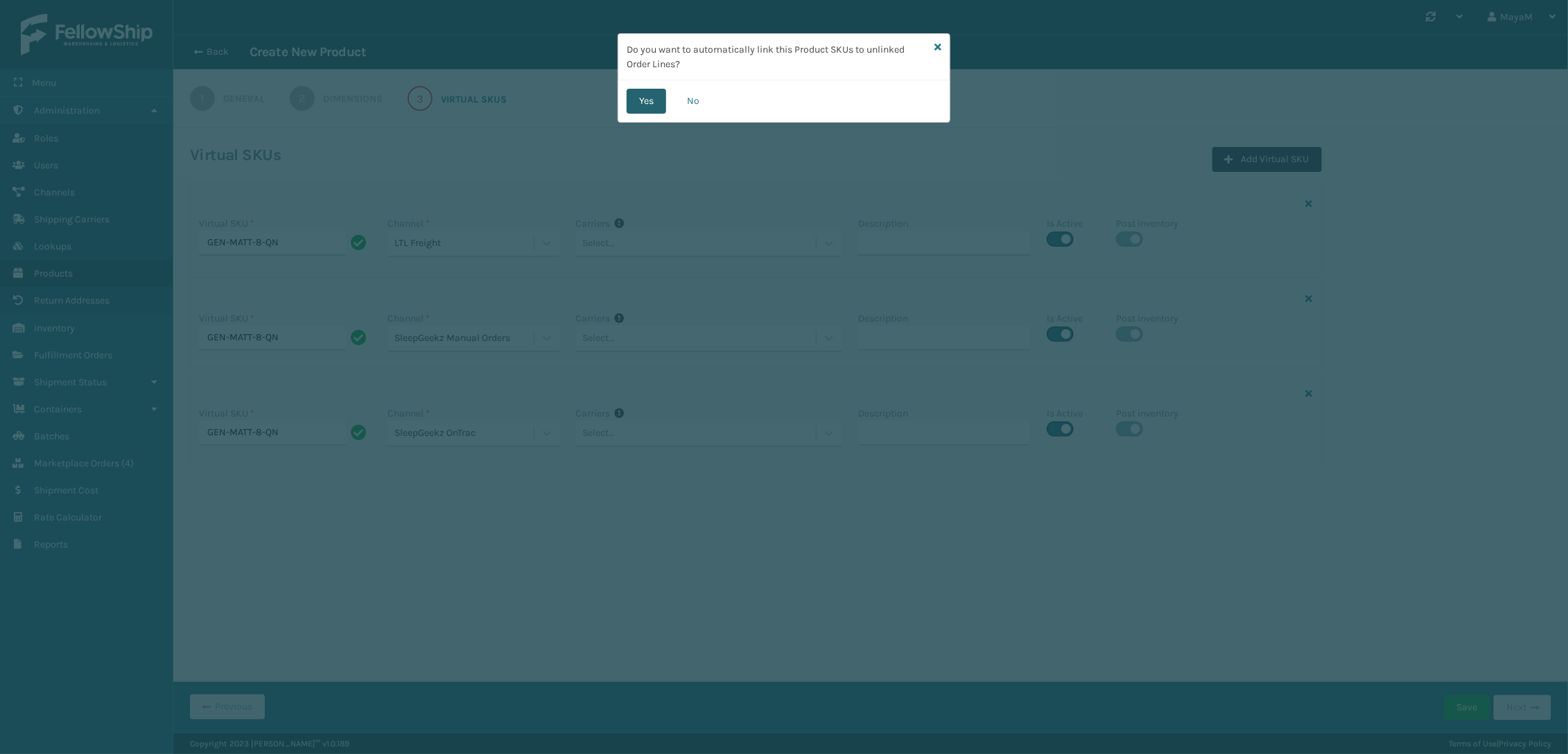
click at [648, 96] on button "Yes" at bounding box center [646, 101] width 39 height 25
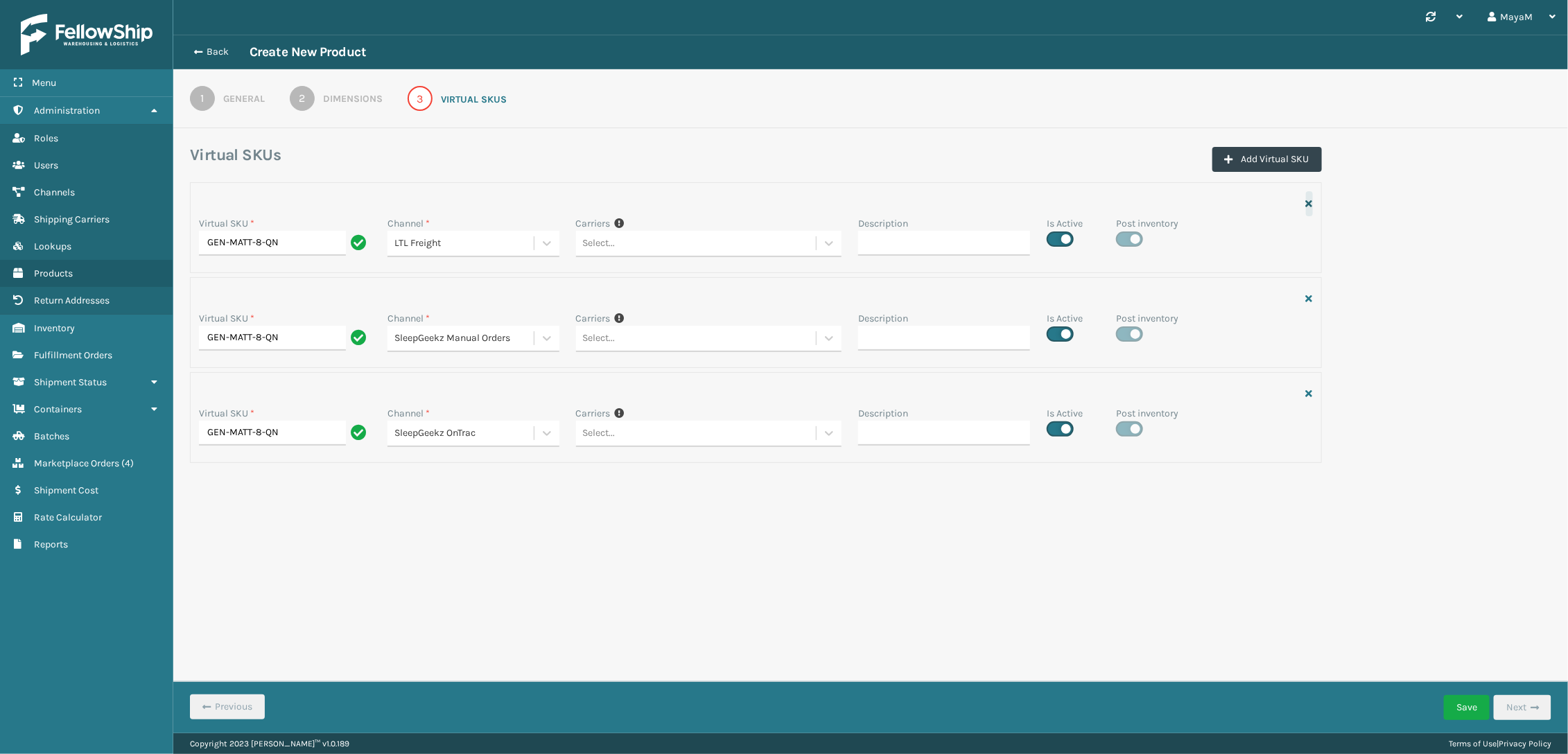
click at [1312, 207] on icon "button" at bounding box center [1309, 204] width 7 height 10
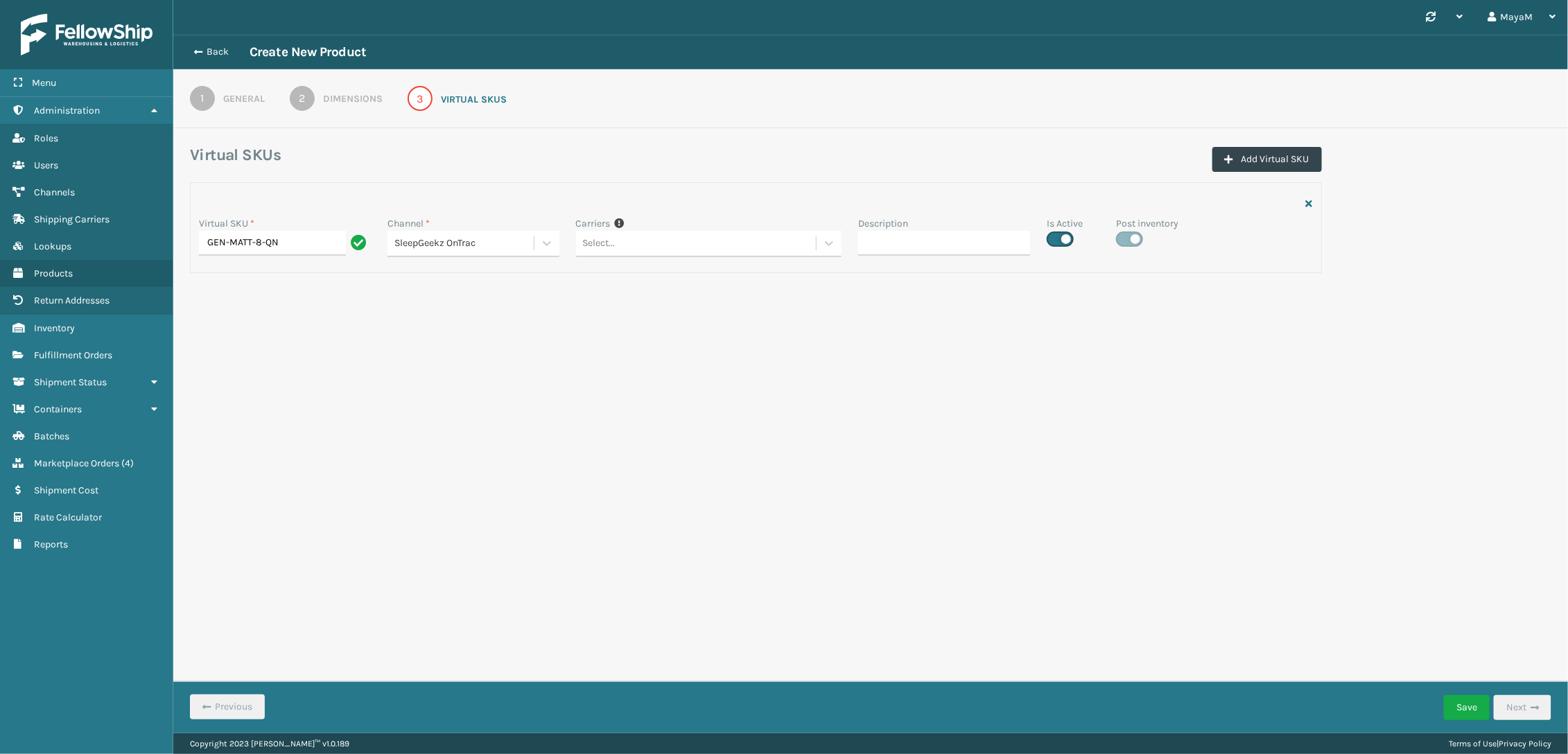
click at [1312, 207] on icon "button" at bounding box center [1309, 204] width 7 height 10
click at [1452, 714] on button "Save" at bounding box center [1467, 707] width 46 height 25
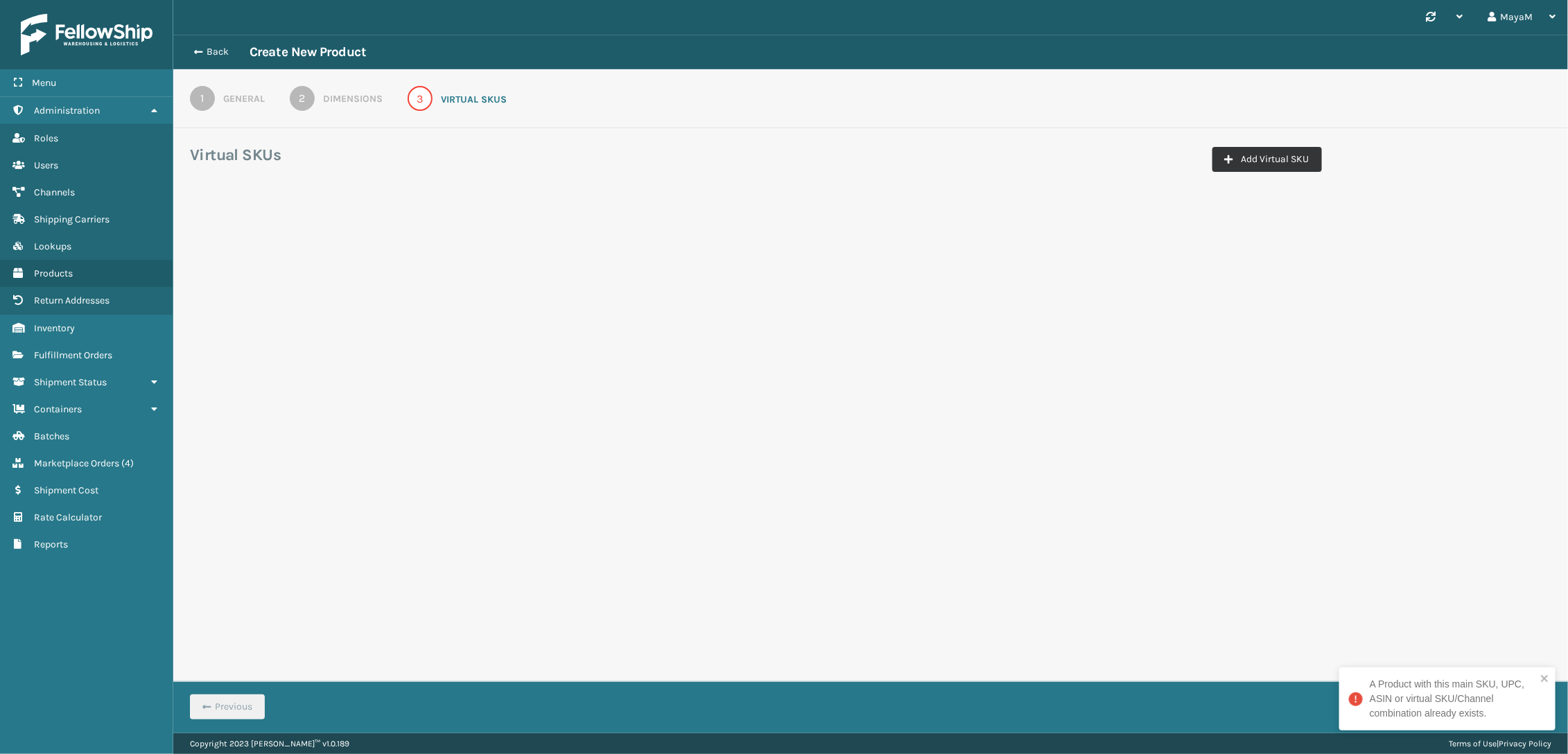
click at [1273, 156] on button "Add Virtual SKU" at bounding box center [1267, 159] width 110 height 25
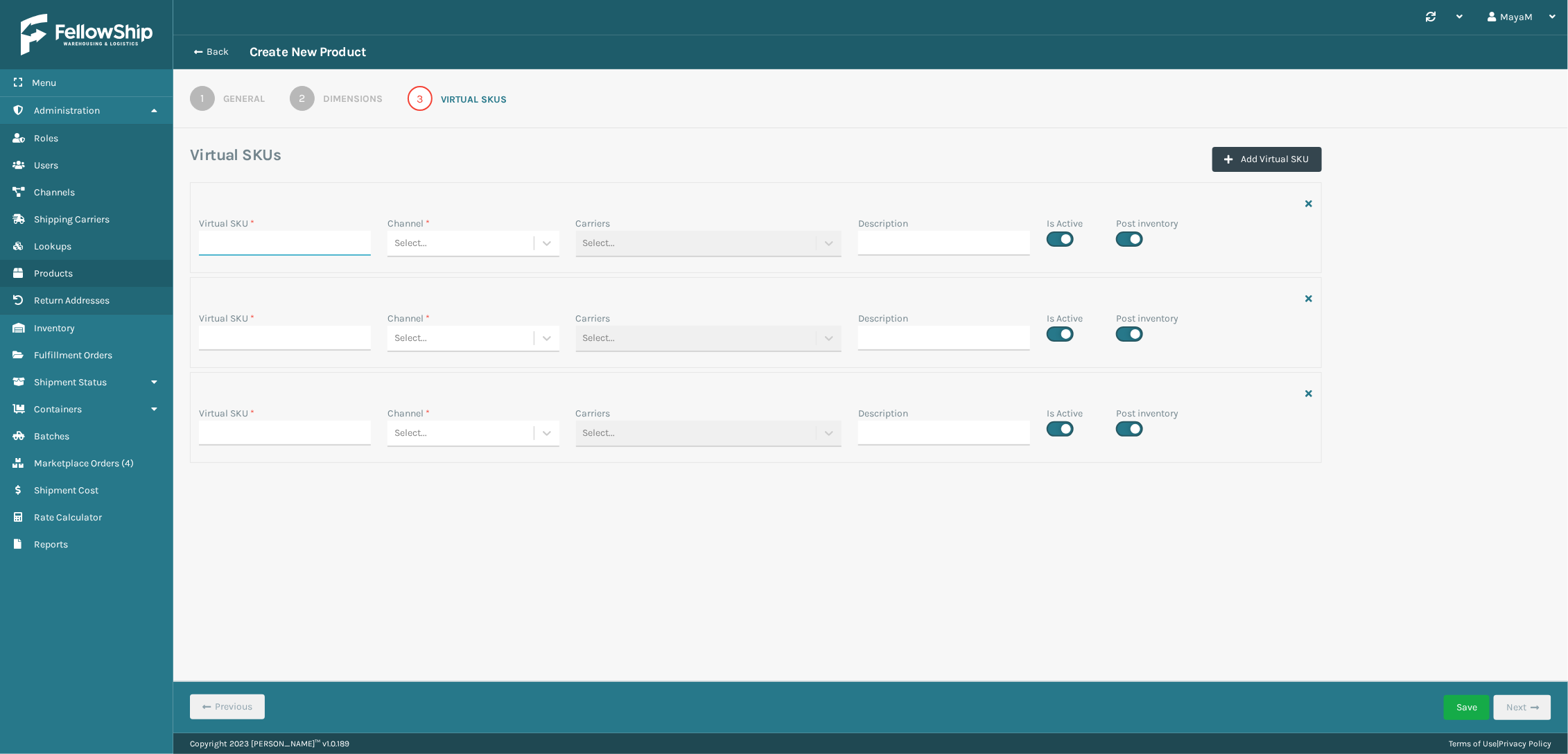
click at [304, 253] on input "Virtual SKU *" at bounding box center [285, 244] width 172 height 25
paste input "MM8QN"
click at [292, 234] on input "MM8QN" at bounding box center [273, 244] width 147 height 25
paste input "GEN-MATT-8-"
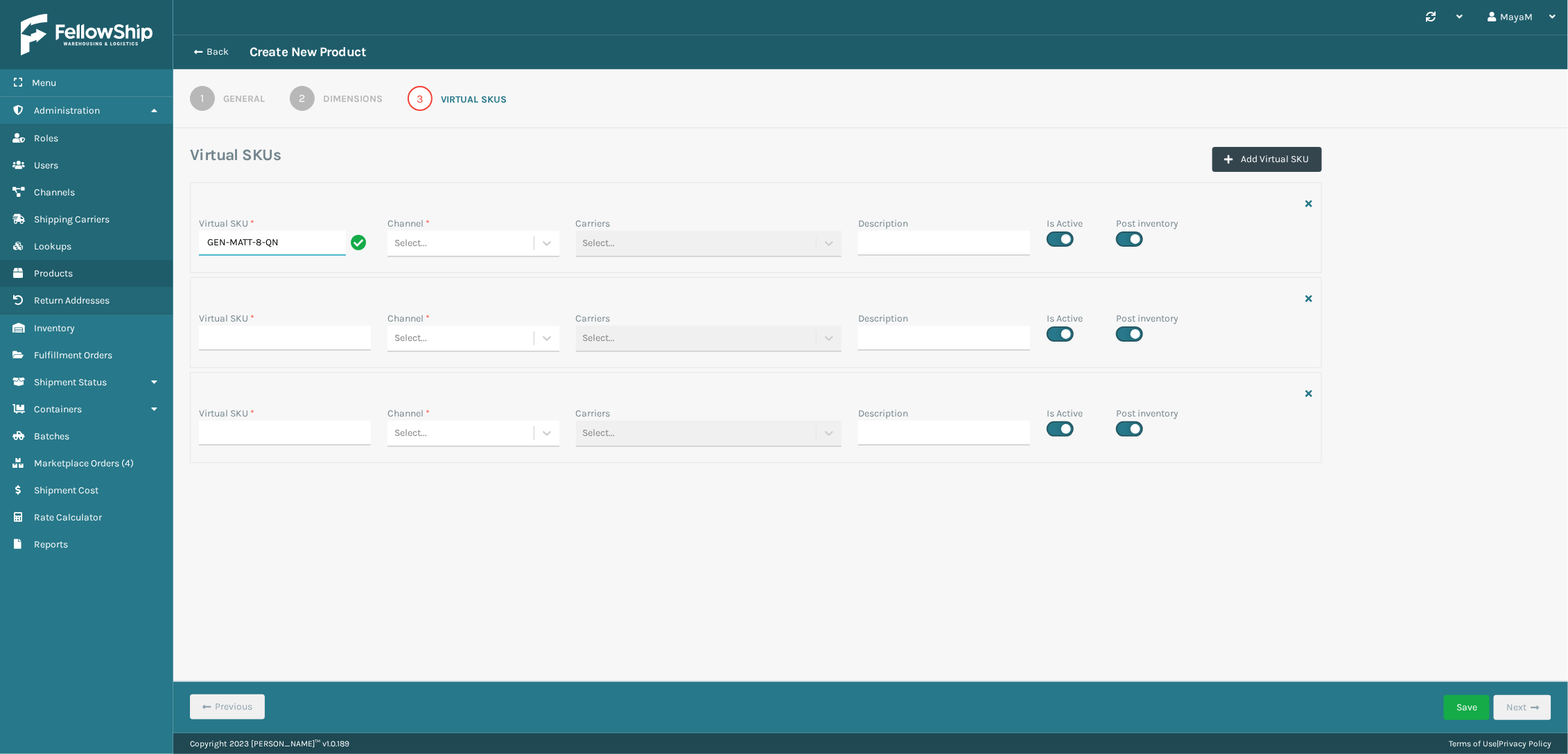
type input "GEN-MATT-8-QN"
click at [269, 330] on input "Virtual SKU *" at bounding box center [285, 338] width 172 height 25
paste input "GEN-MATT-8-QN"
type input "GEN-MATT-8-QN"
click at [233, 440] on input "Virtual SKU *" at bounding box center [285, 433] width 172 height 25
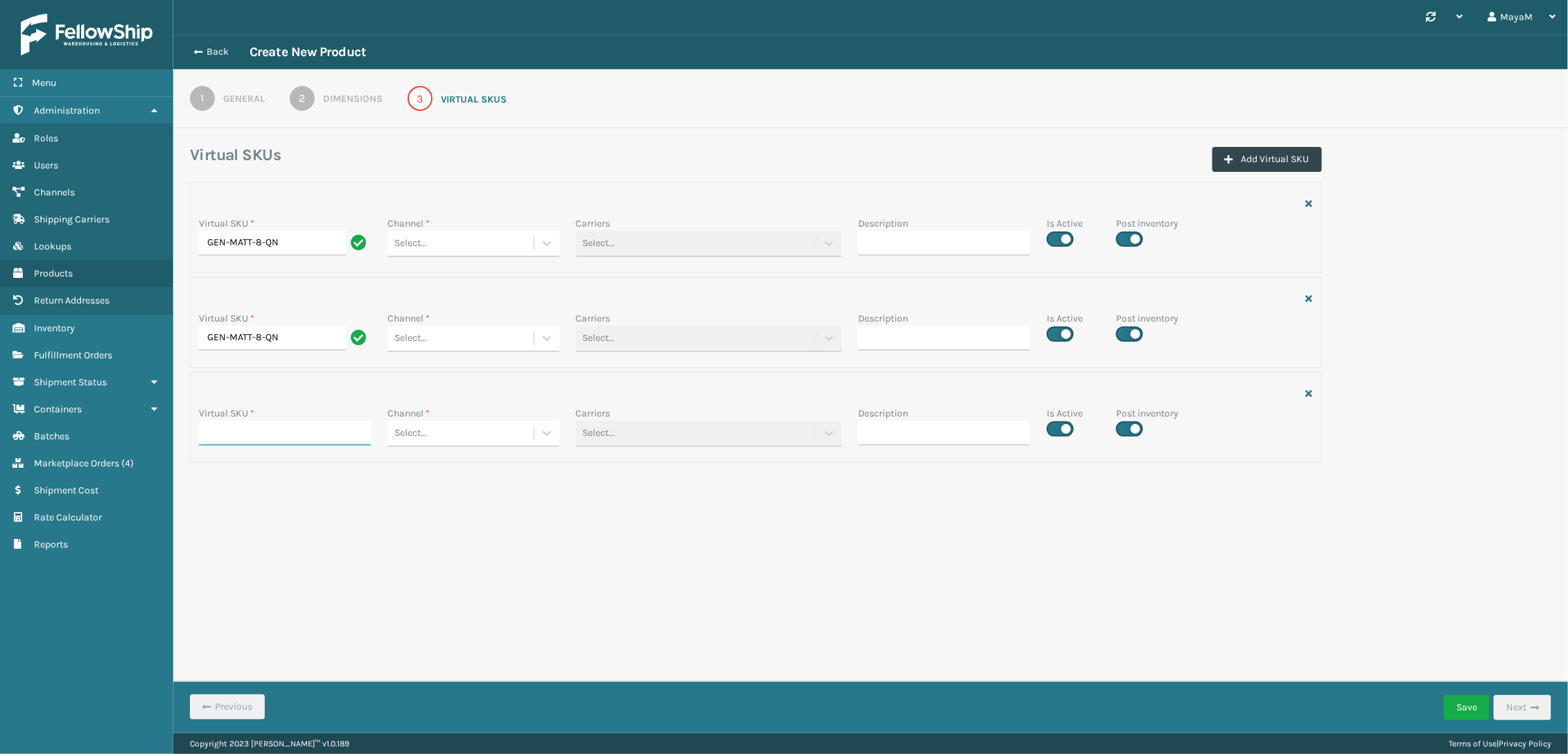
paste input "GEN-MATT-8-QN"
type input "GEN-MATT-8-QN"
click at [227, 117] on div "1 General 2 Dimensions 3 Virtual SKUs" at bounding box center [871, 99] width 1395 height 59
click at [259, 110] on link "1 General" at bounding box center [227, 99] width 124 height 25
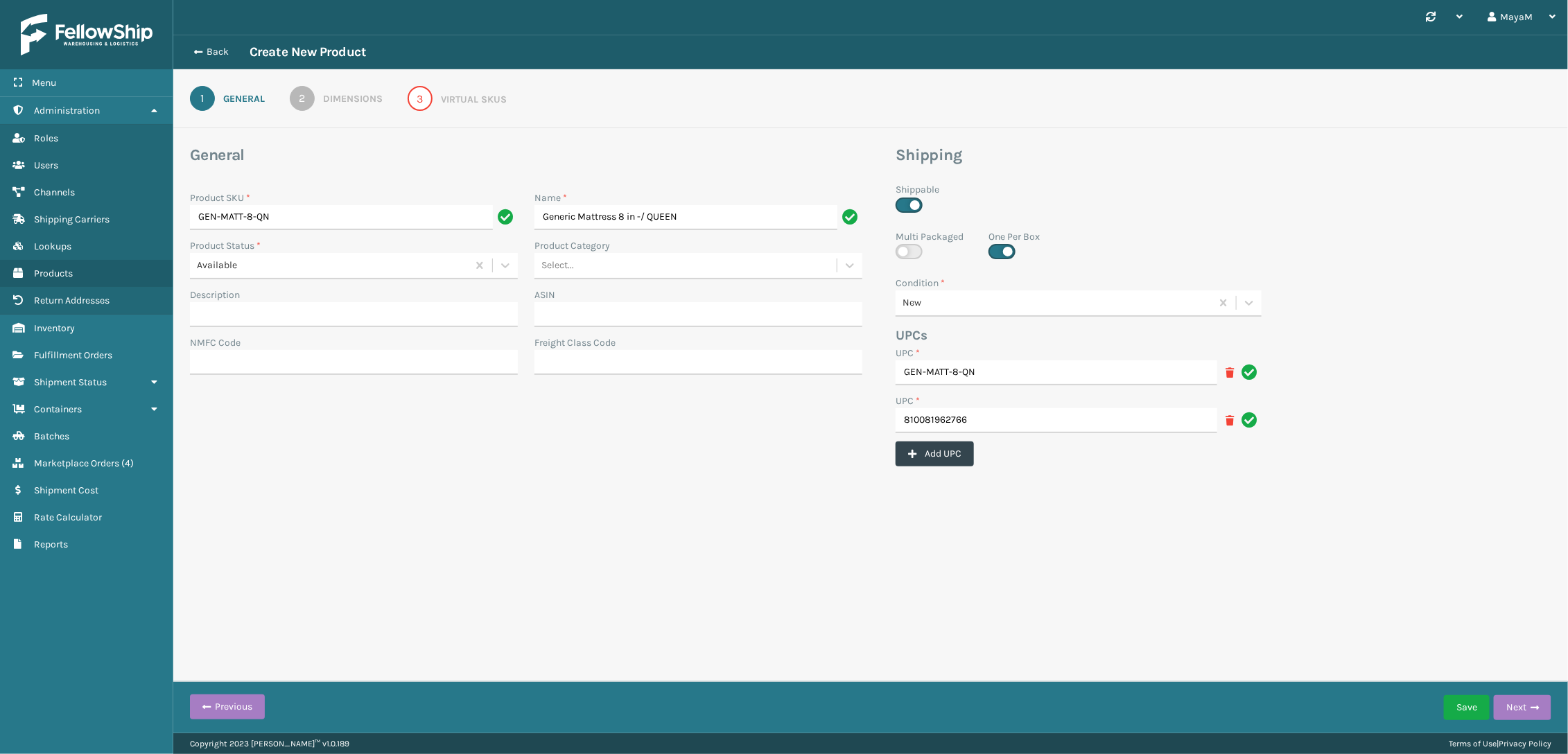
click at [1229, 416] on icon at bounding box center [1229, 420] width 8 height 10
click at [474, 105] on div "Virtual SKUs" at bounding box center [474, 99] width 66 height 15
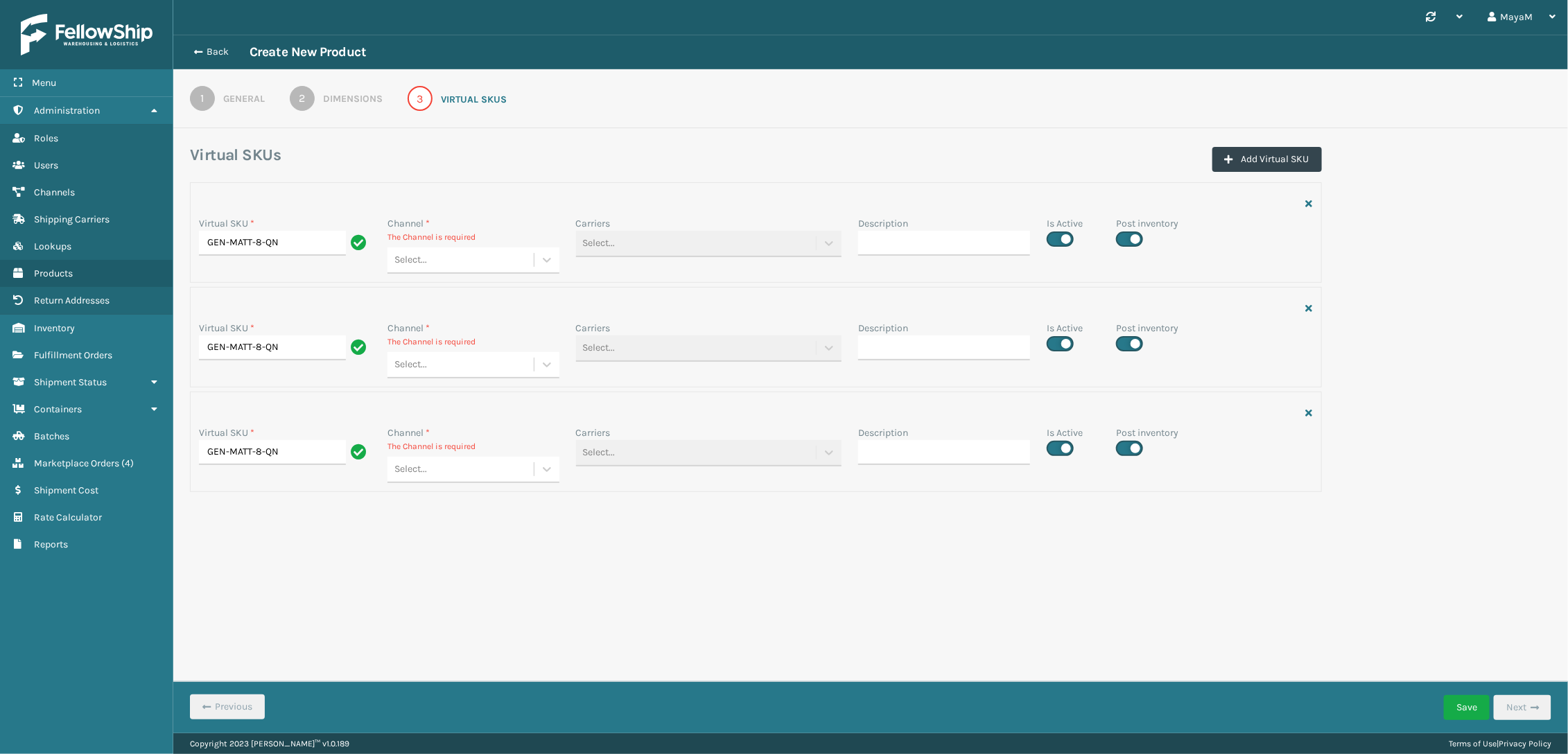
drag, startPoint x: 514, startPoint y: 245, endPoint x: 510, endPoint y: 270, distance: 25.3
click at [514, 247] on div "Channel * The Channel is required Select..." at bounding box center [474, 245] width 172 height 58
drag, startPoint x: 511, startPoint y: 271, endPoint x: 519, endPoint y: 278, distance: 10.6
click at [518, 278] on div "Virtual SKU * GEN-MATT-8-QN Channel * The Channel is required option AMZN Prime…" at bounding box center [756, 233] width 1132 height 101
click at [468, 394] on div "MLI" at bounding box center [474, 397] width 172 height 26
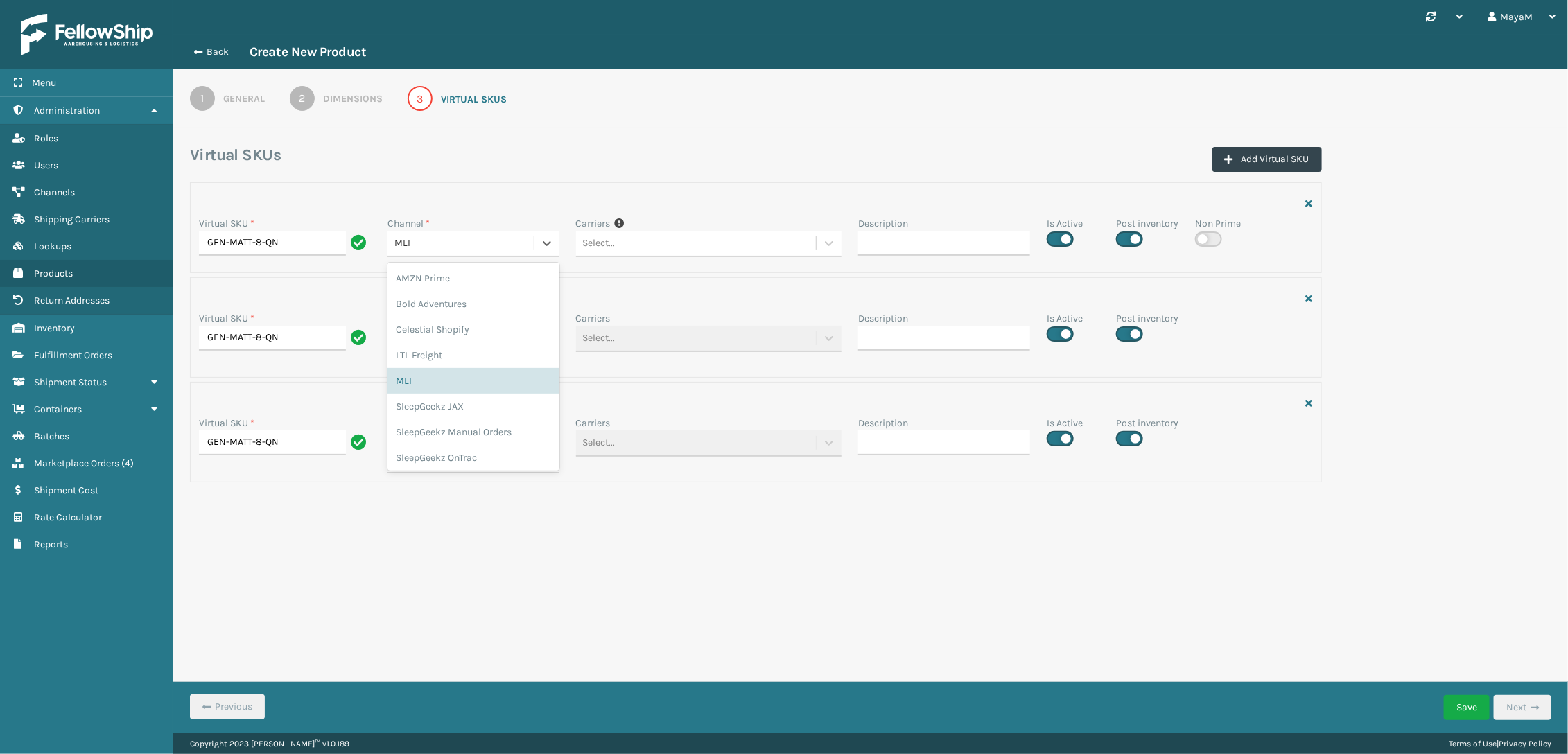
drag, startPoint x: 514, startPoint y: 243, endPoint x: 511, endPoint y: 258, distance: 15.3
click at [514, 242] on div "MLI" at bounding box center [465, 244] width 141 height 15
click at [474, 361] on div "LTL Freight" at bounding box center [474, 355] width 172 height 26
click at [508, 371] on div "Virtual SKU * GEN-MATT-8-QN Channel * The Channel is required option AMZN Prime…" at bounding box center [756, 327] width 1132 height 101
click at [478, 527] on div "SleepGeekz JAX" at bounding box center [474, 518] width 172 height 26
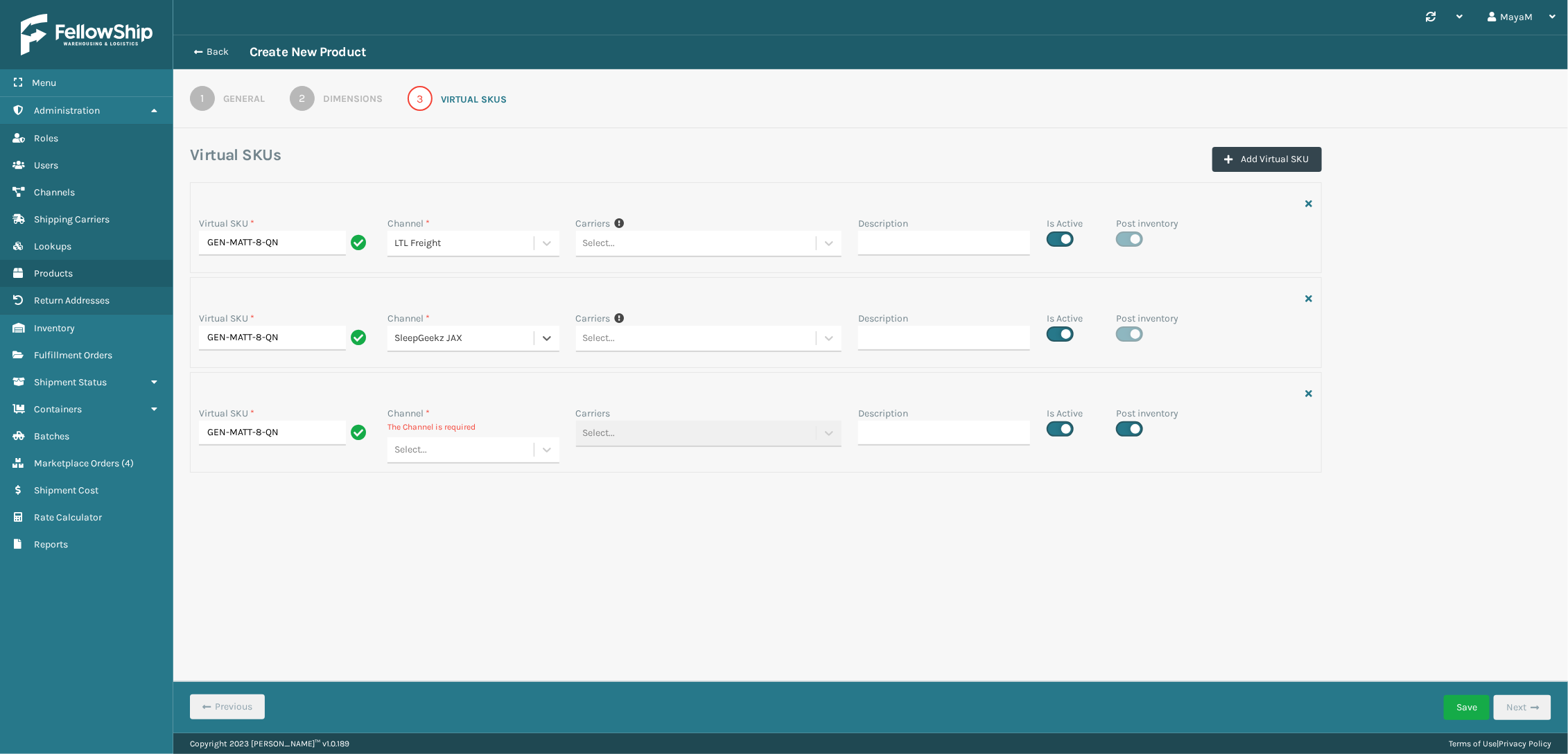
drag, startPoint x: 502, startPoint y: 465, endPoint x: 507, endPoint y: 471, distance: 7.8
click at [504, 467] on div "Virtual SKU * GEN-MATT-8-QN Channel * The Channel is required Select... Carrier…" at bounding box center [756, 422] width 1132 height 101
click at [512, 323] on div "Channel *" at bounding box center [474, 318] width 172 height 15
click at [502, 338] on div "SleepGeekz JAX" at bounding box center [465, 338] width 141 height 15
click at [476, 533] on div "SleepGeekz Manual Orders" at bounding box center [474, 527] width 172 height 26
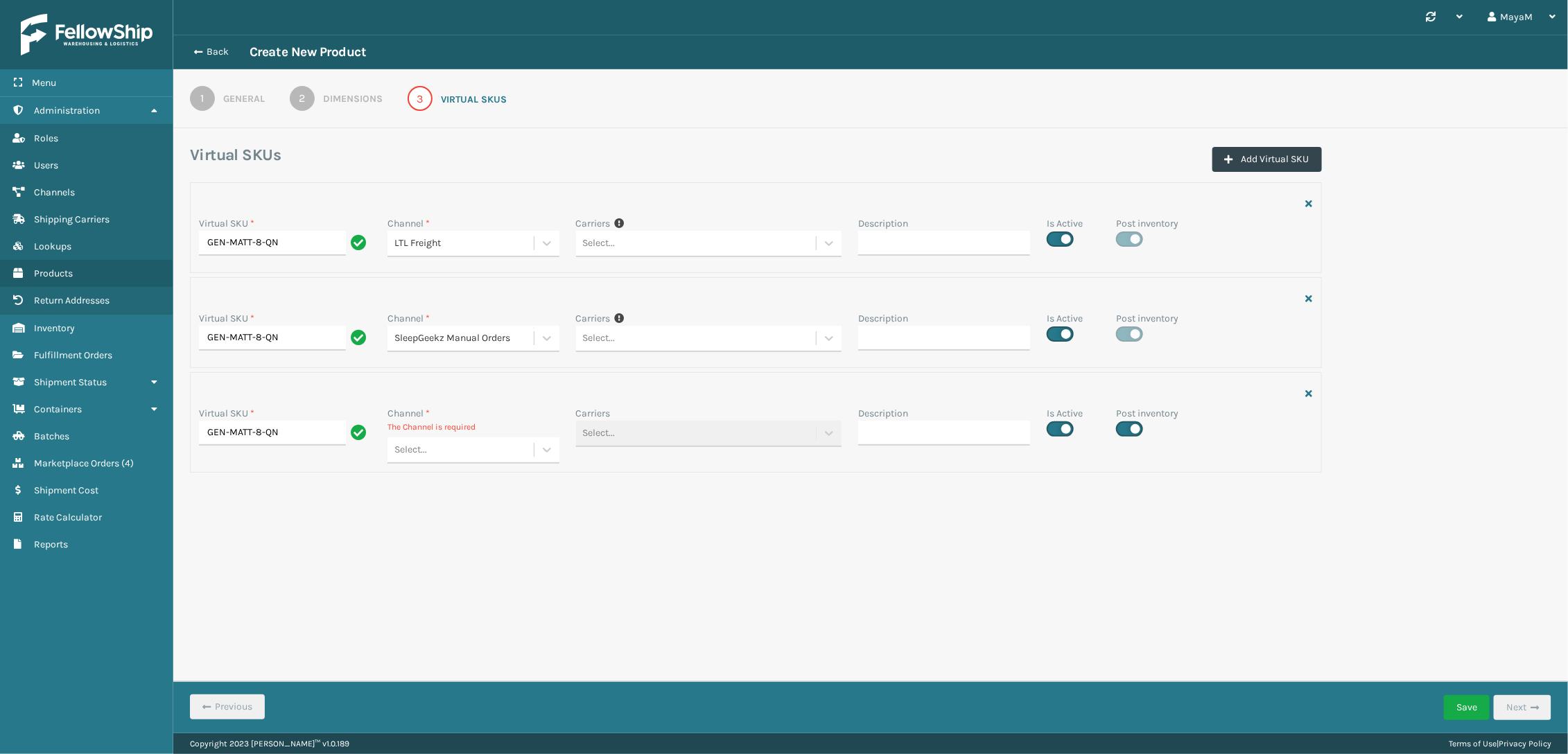
click at [489, 466] on div "Virtual SKU * GEN-MATT-8-QN Channel * The Channel is required Select... Carrier…" at bounding box center [756, 422] width 1132 height 101
click at [467, 468] on div "Virtual SKU * GEN-MATT-8-QN Channel * The Channel is required Select... Carrier…" at bounding box center [756, 422] width 1132 height 101
click at [512, 457] on div "Select..." at bounding box center [460, 450] width 146 height 23
click at [473, 664] on div "SleepGeekz OnTrac" at bounding box center [474, 664] width 172 height 26
click at [1257, 173] on div "Virtual SKUs Add Virtual SKU" at bounding box center [756, 164] width 1132 height 38
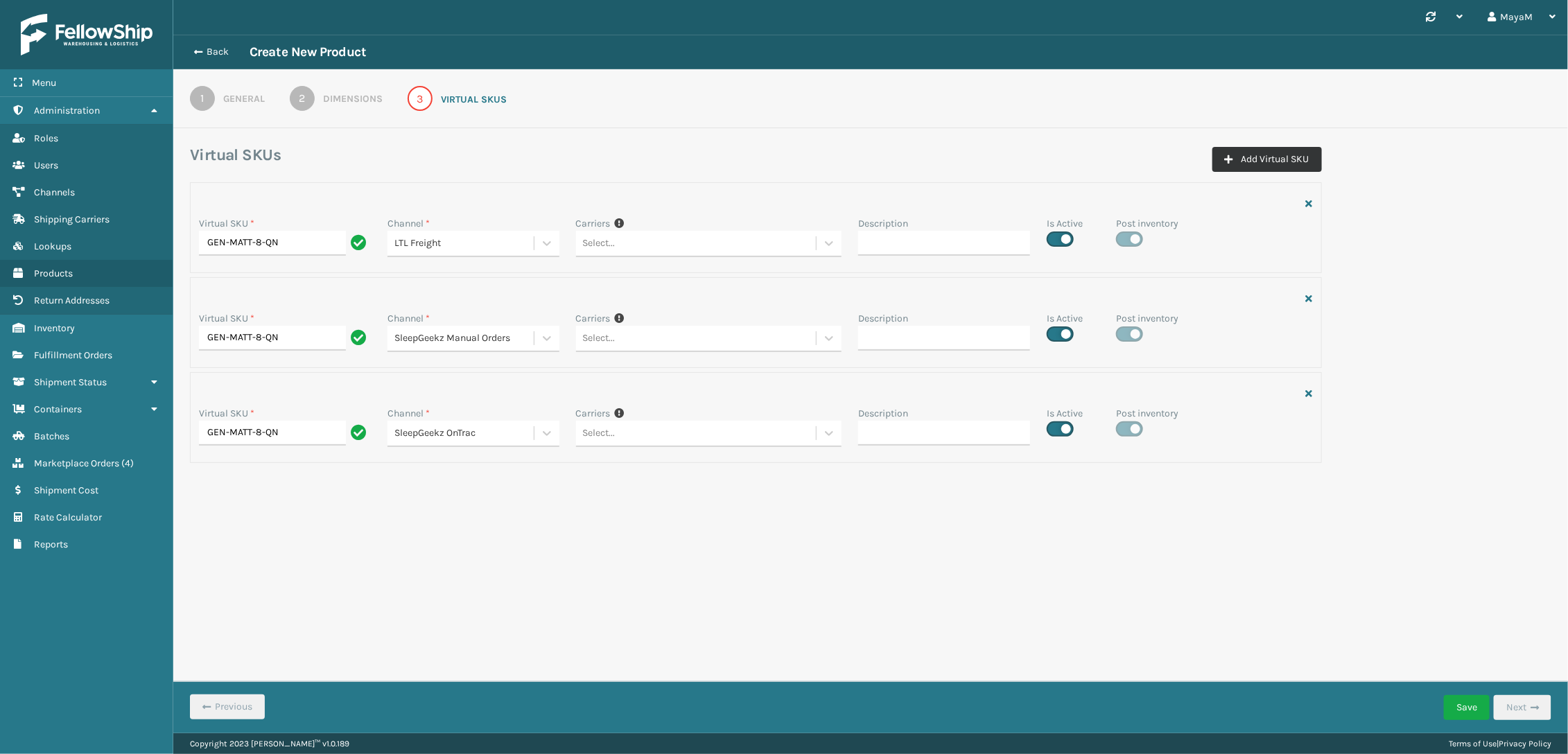
click at [1278, 159] on button "Add Virtual SKU" at bounding box center [1267, 159] width 110 height 25
drag, startPoint x: 334, startPoint y: 510, endPoint x: 339, endPoint y: 530, distance: 20.6
click at [334, 513] on div "Virtual SKU *" at bounding box center [285, 508] width 172 height 15
click at [340, 530] on input "Virtual SKU *" at bounding box center [285, 528] width 172 height 25
paste input "GEN-MATT-8-QN"
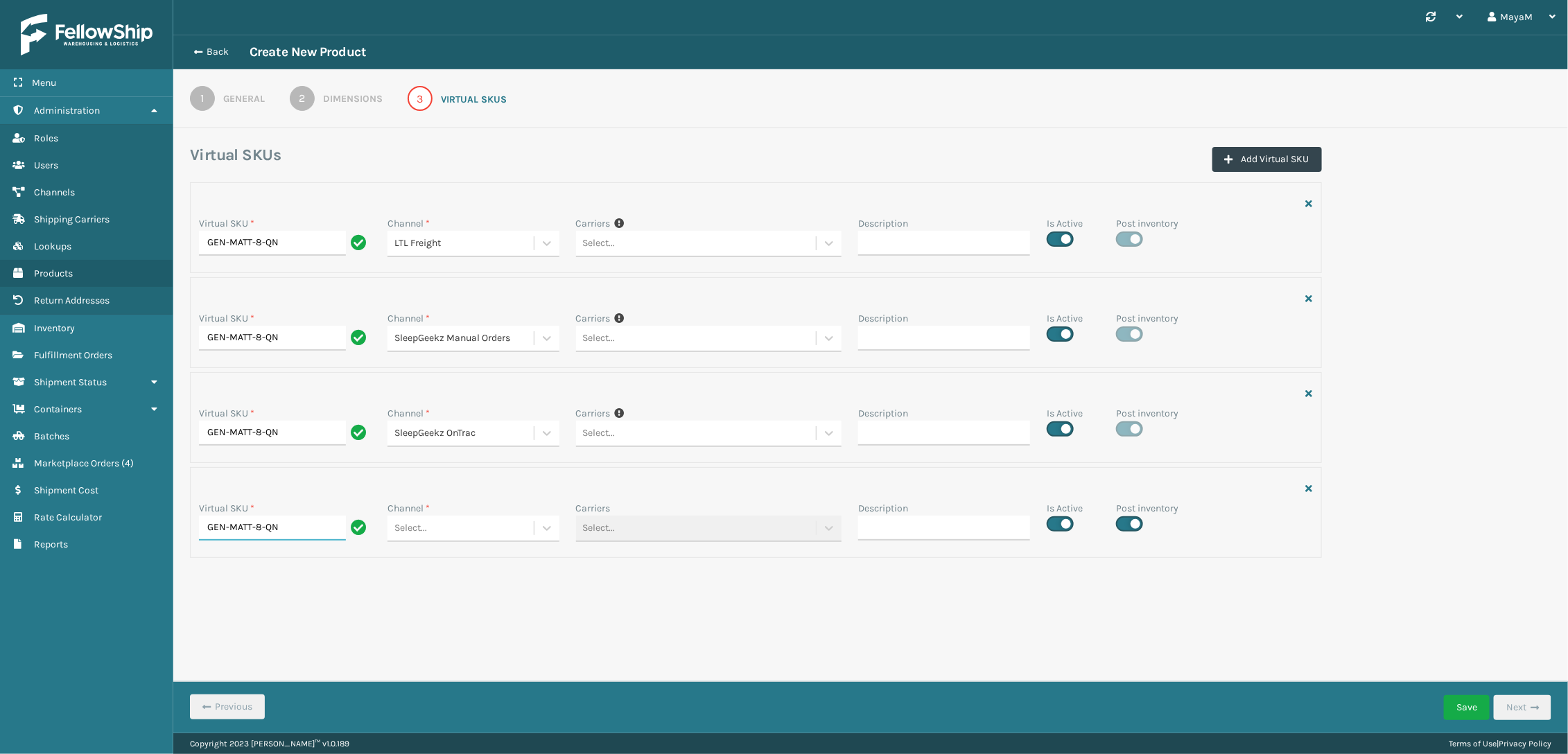
type input "GEN-MATT-8-QN"
click at [476, 524] on div "Select..." at bounding box center [460, 528] width 146 height 23
click at [458, 690] on div "SleepGeekz JAX" at bounding box center [474, 691] width 172 height 26
click at [1452, 708] on button "Save" at bounding box center [1467, 707] width 46 height 25
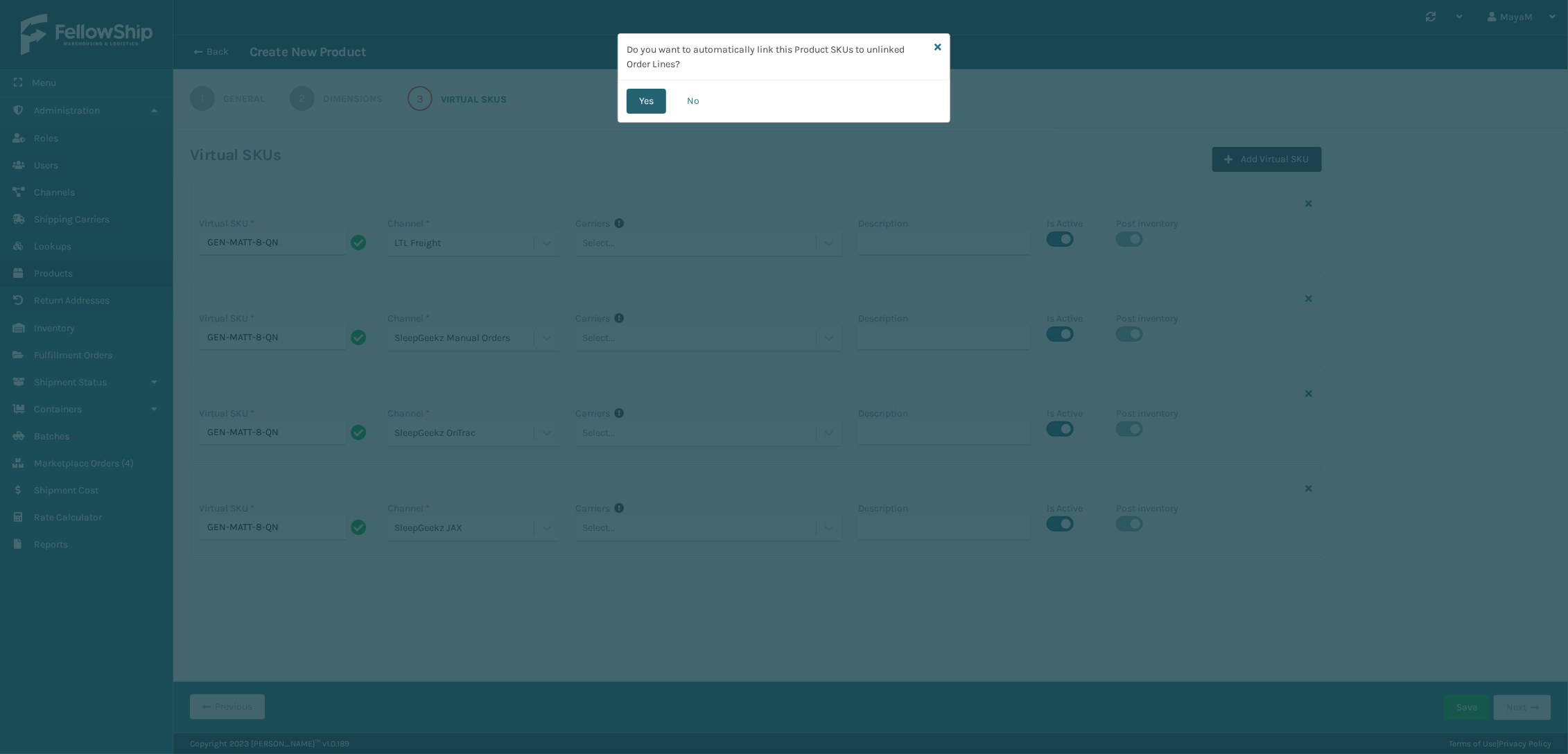
click at [648, 109] on button "Yes" at bounding box center [646, 101] width 39 height 25
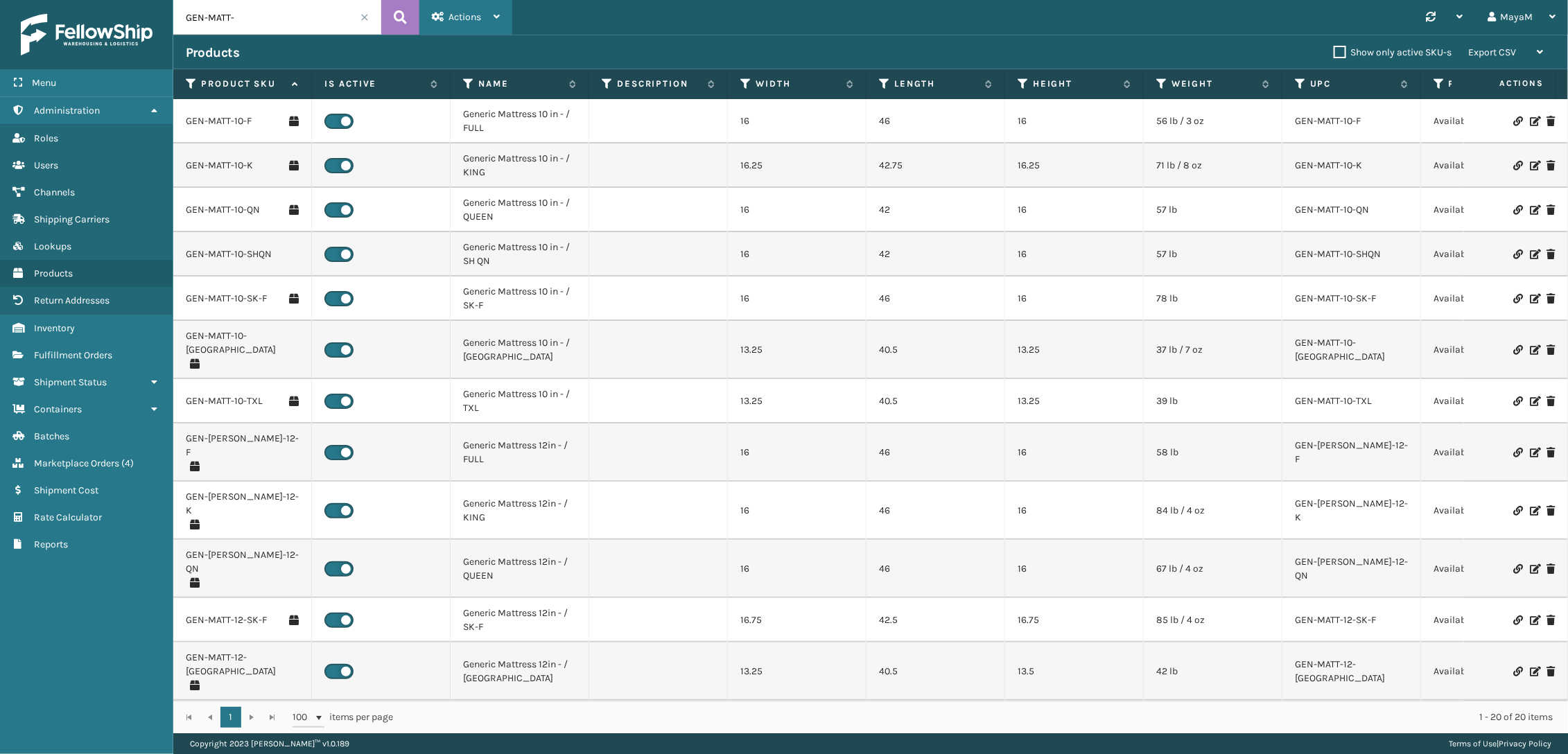
click at [486, 26] on div "Actions" at bounding box center [466, 17] width 68 height 35
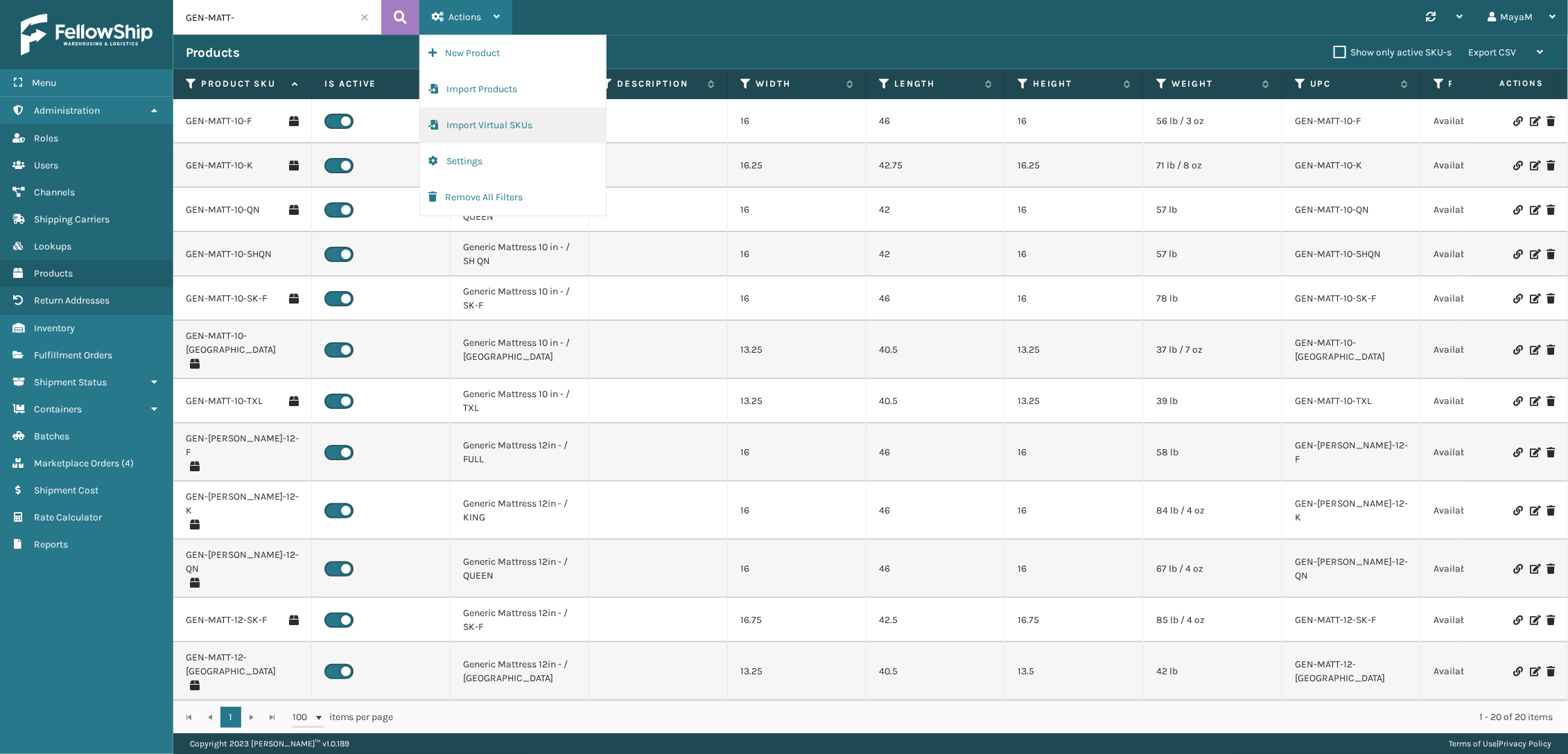
click at [517, 120] on button "Import Virtual SKUs" at bounding box center [513, 125] width 186 height 36
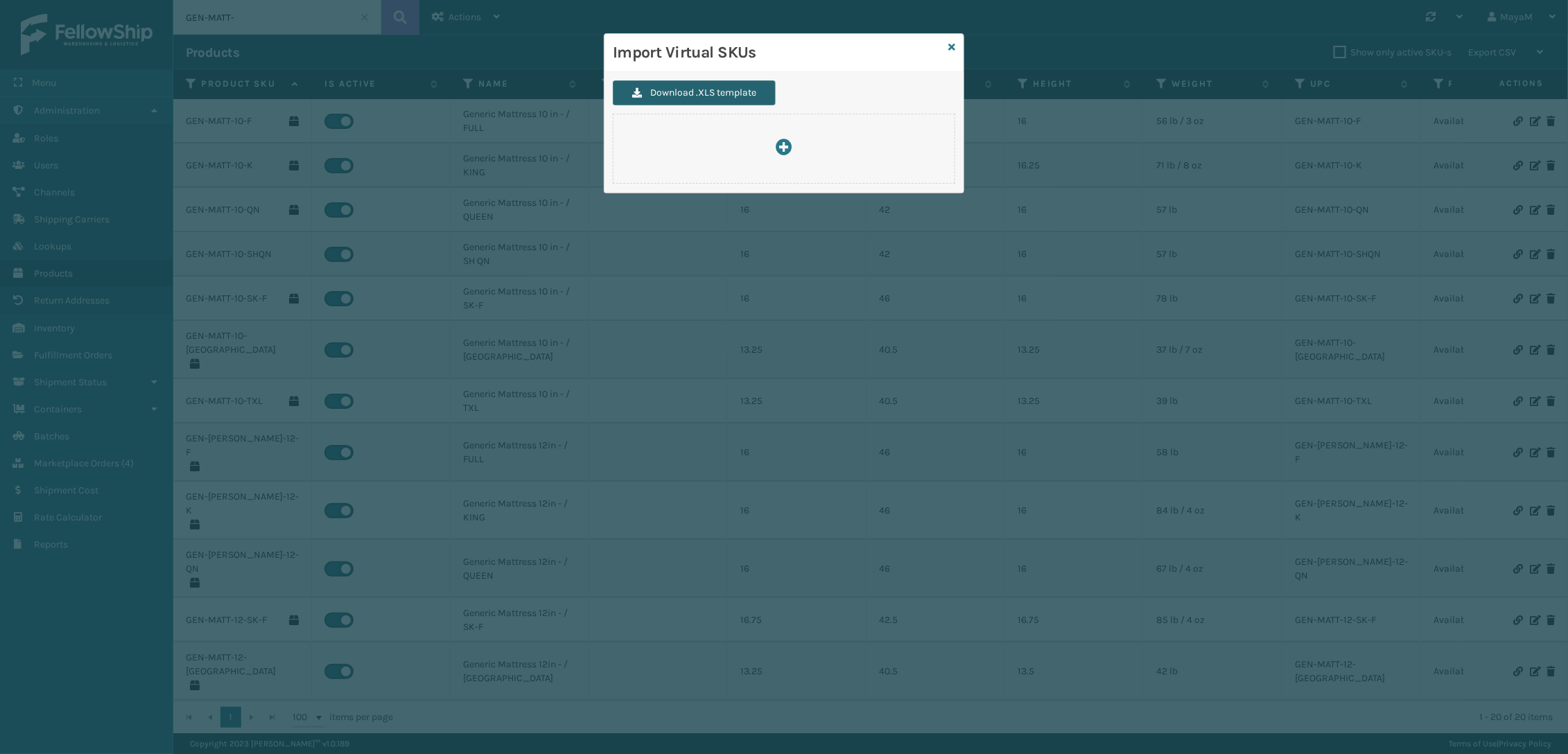
click at [717, 85] on button "Download .XLS template" at bounding box center [694, 93] width 163 height 25
click at [954, 44] on icon at bounding box center [951, 47] width 7 height 10
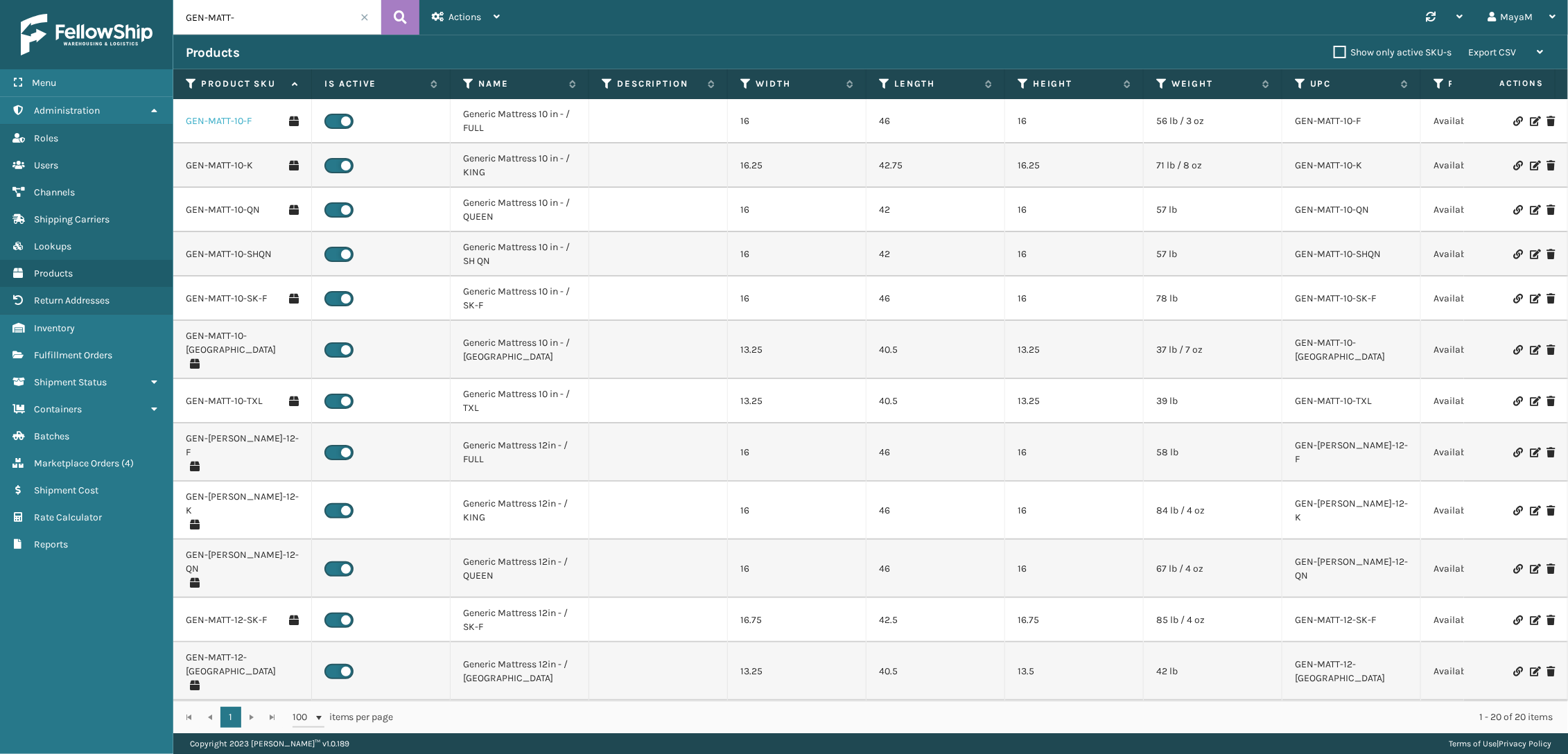
click at [210, 119] on link "GEN-MATT-10-F" at bounding box center [219, 121] width 66 height 14
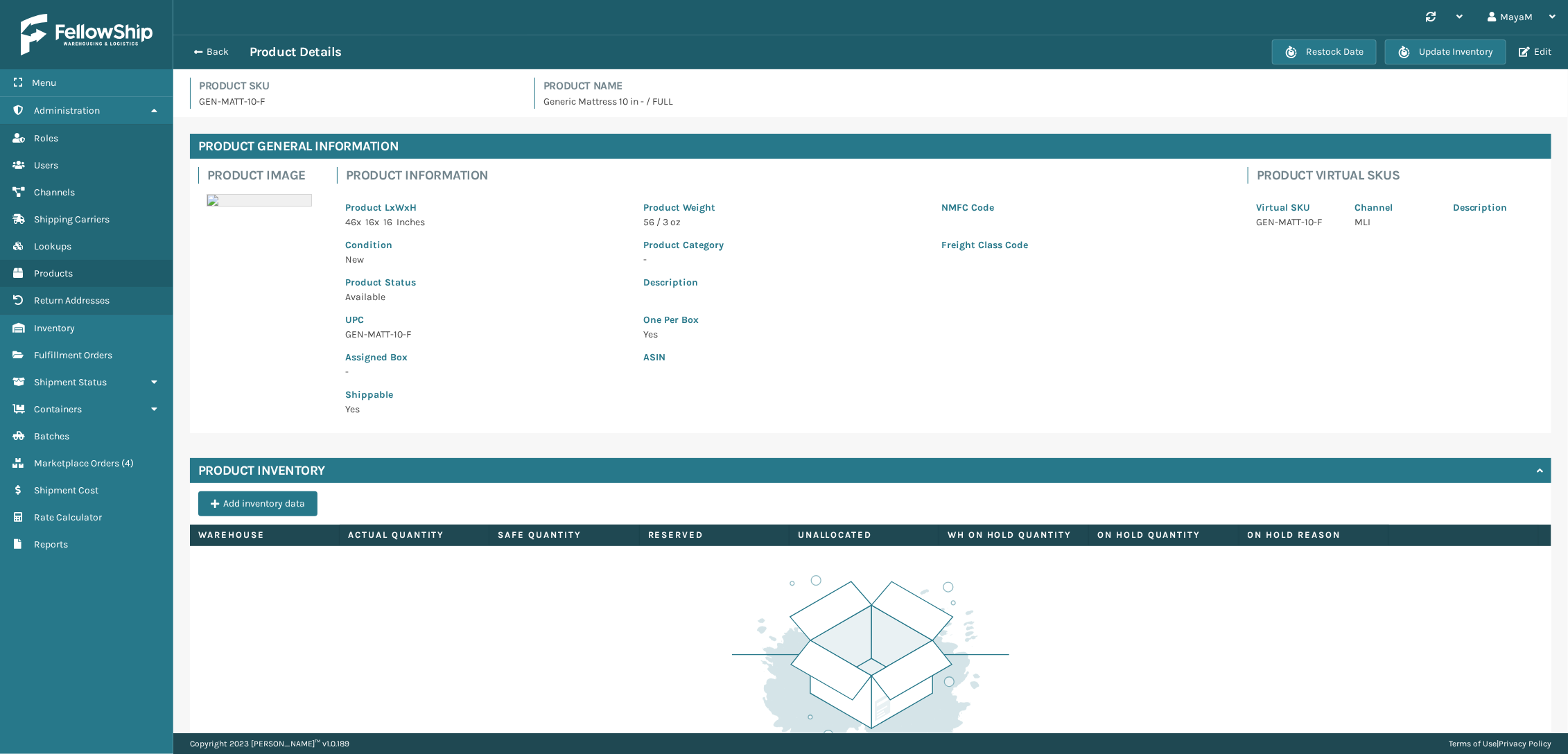
click at [1452, 59] on div "Restock Date Update Inventory Edit" at bounding box center [1414, 52] width 284 height 25
click at [1452, 48] on button "Edit" at bounding box center [1535, 52] width 41 height 13
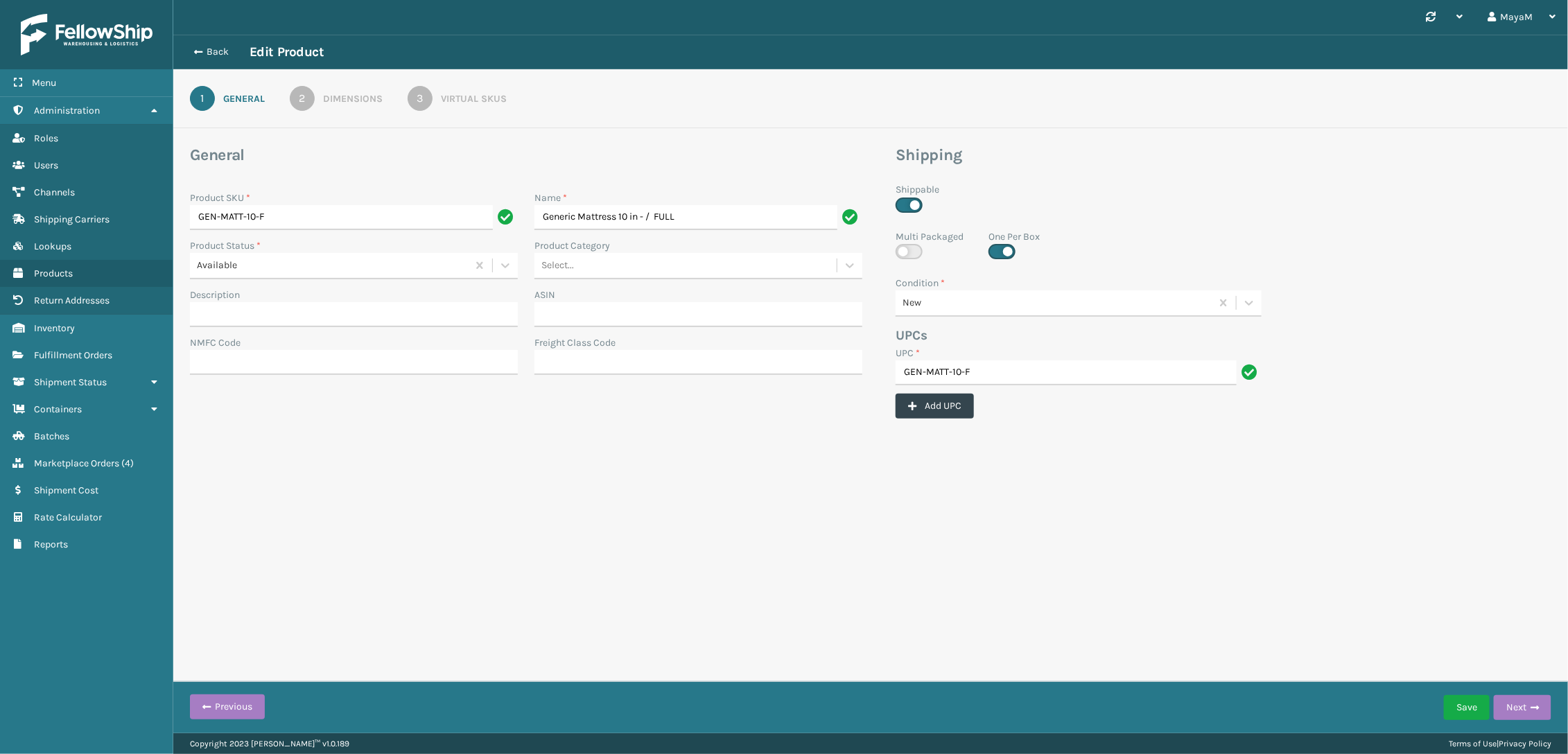
click at [497, 102] on div "Virtual SKUs" at bounding box center [474, 99] width 66 height 15
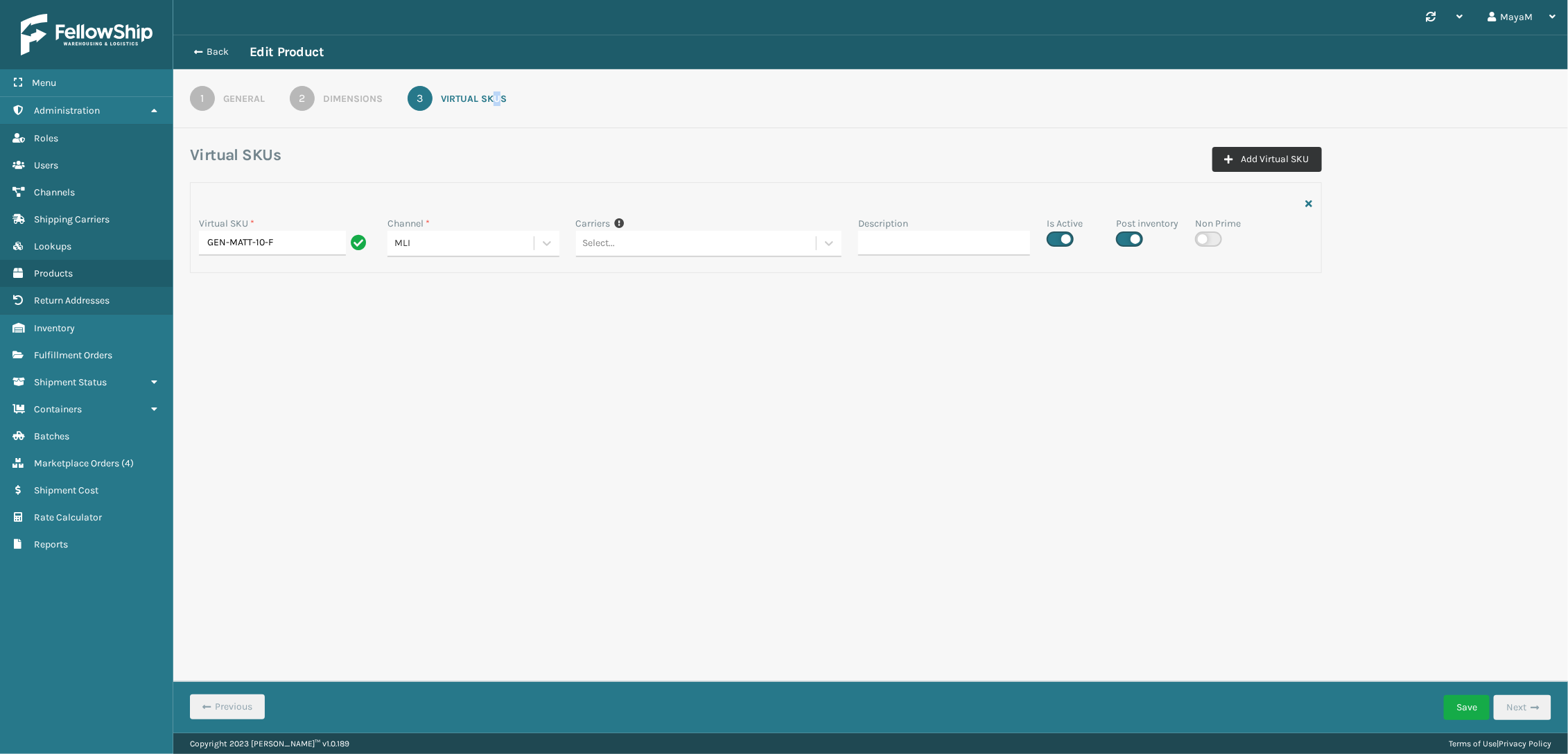
click at [1300, 170] on button "Add Virtual SKU" at bounding box center [1267, 159] width 110 height 25
click at [1300, 170] on button "Add Virtual SKU" at bounding box center [1267, 159] width 110 height 25
click at [1298, 170] on button "Add Virtual SKU" at bounding box center [1267, 159] width 110 height 25
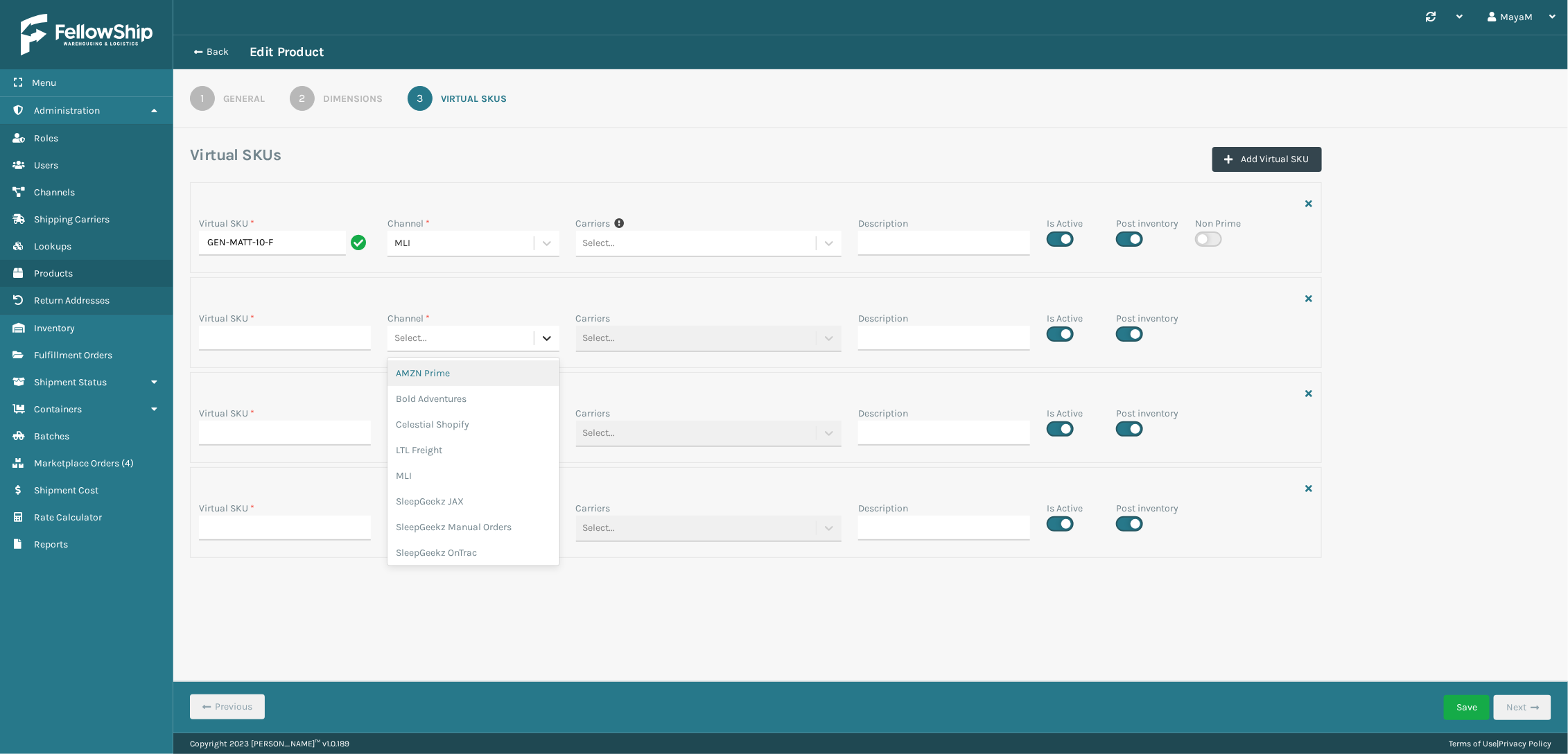
click at [542, 345] on icon at bounding box center [547, 338] width 14 height 14
click at [483, 456] on div "LTL Freight" at bounding box center [474, 450] width 172 height 26
click at [542, 341] on icon at bounding box center [547, 338] width 14 height 14
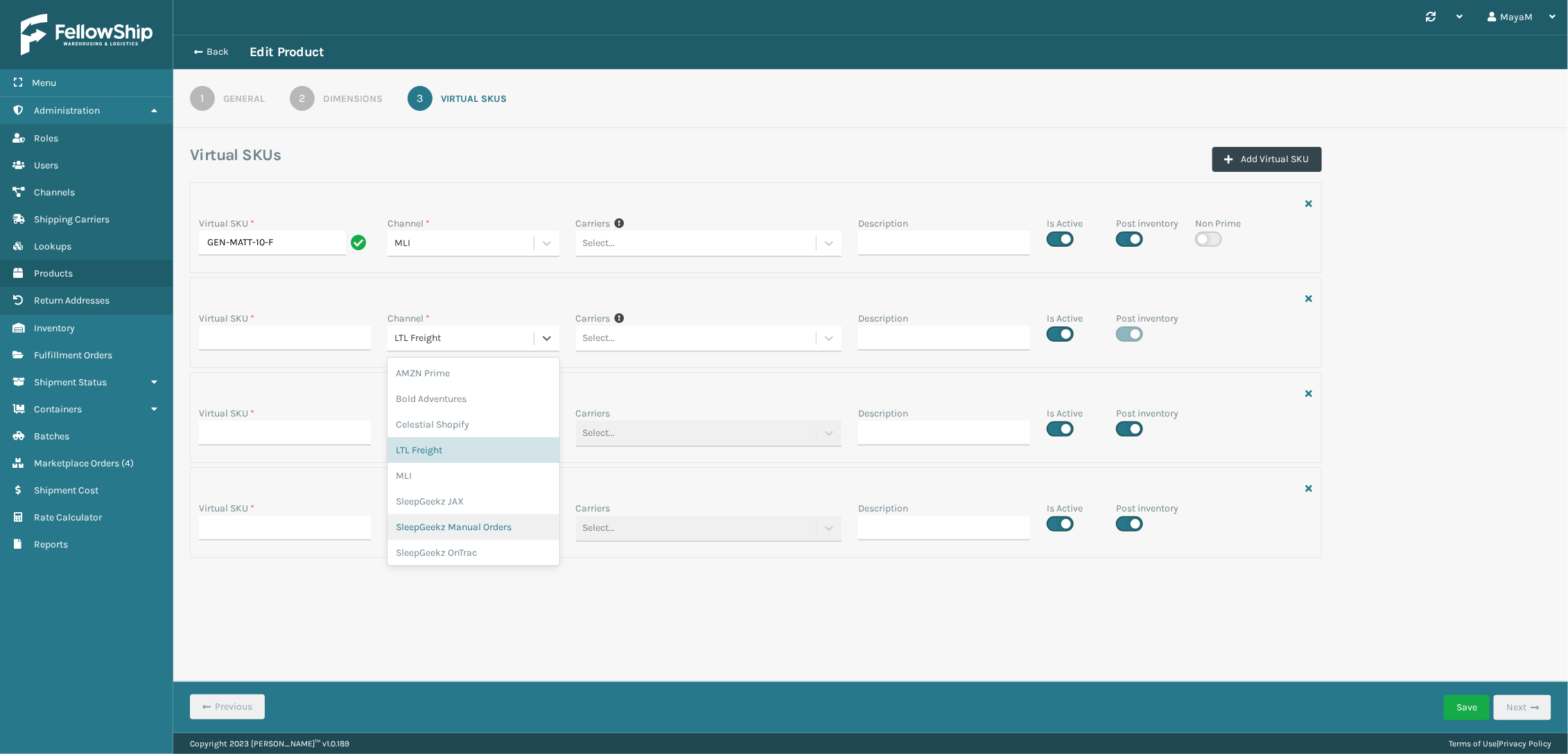
click at [483, 529] on div "SleepGeekz Manual Orders" at bounding box center [474, 527] width 172 height 26
click at [1307, 393] on icon "button" at bounding box center [1309, 393] width 7 height 10
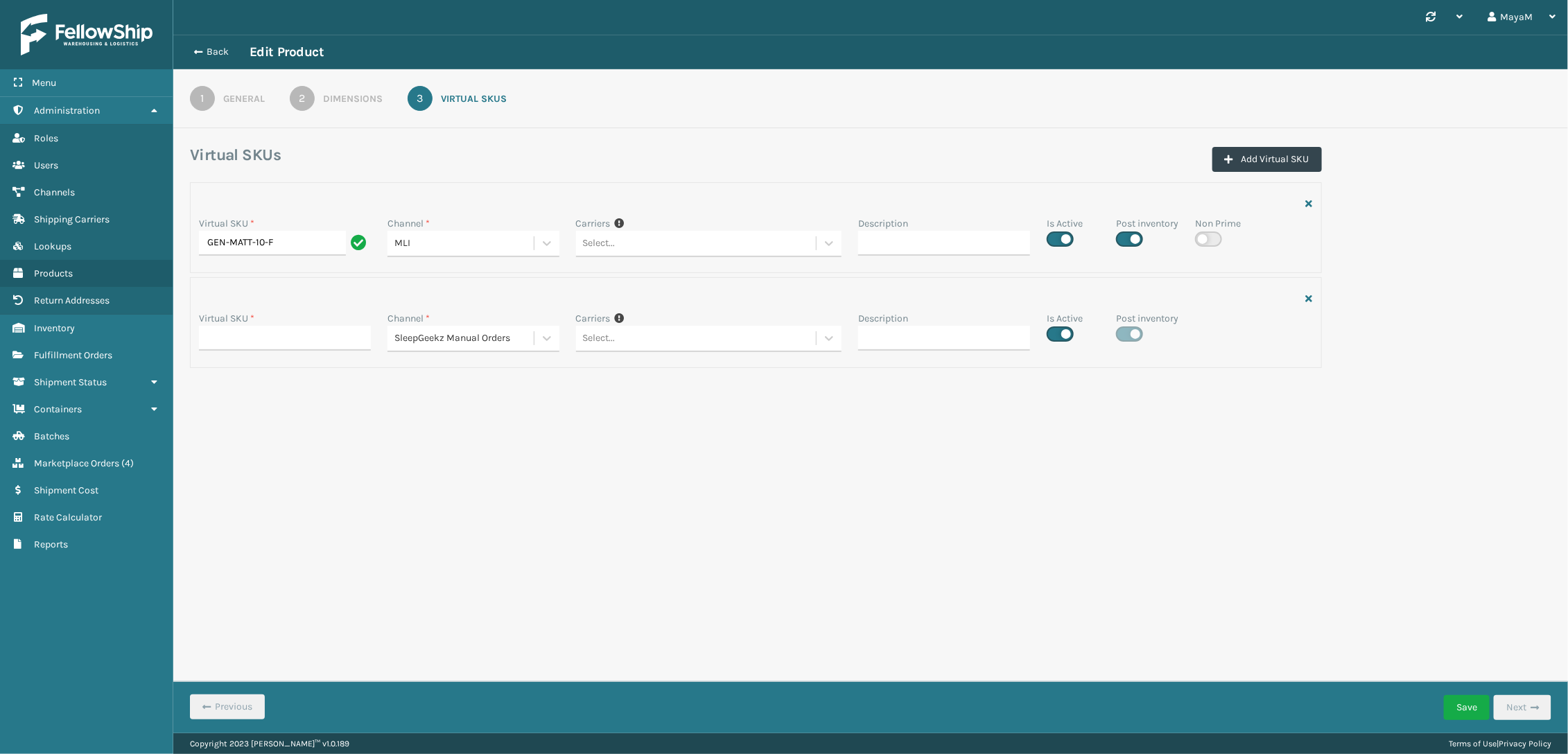
click at [516, 341] on div "SleepGeekz Manual Orders" at bounding box center [465, 338] width 141 height 15
click at [488, 545] on div "SleepGeekz OnTrac" at bounding box center [474, 549] width 172 height 26
click at [546, 338] on icon at bounding box center [547, 338] width 14 height 14
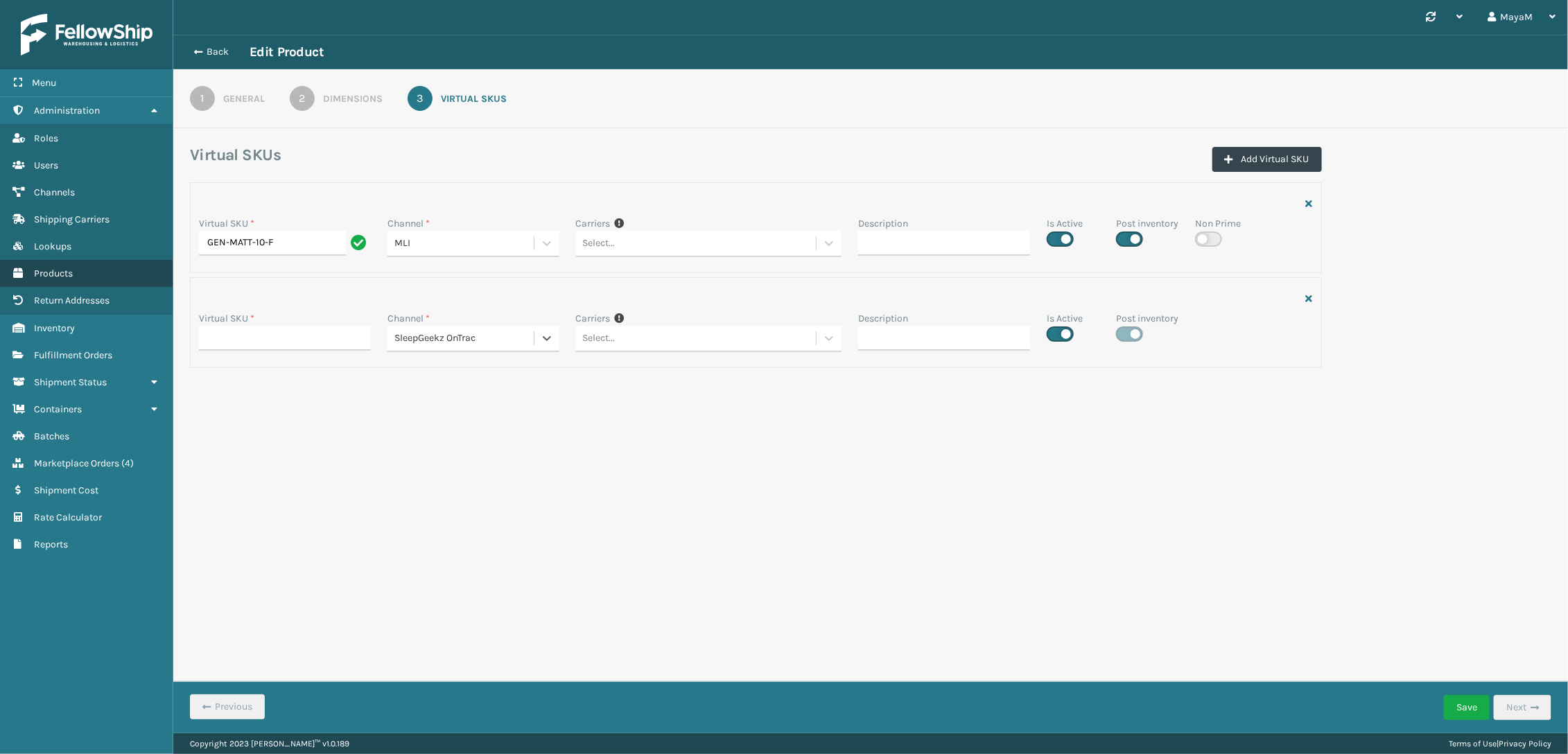
click at [65, 276] on span "Products" at bounding box center [53, 273] width 39 height 12
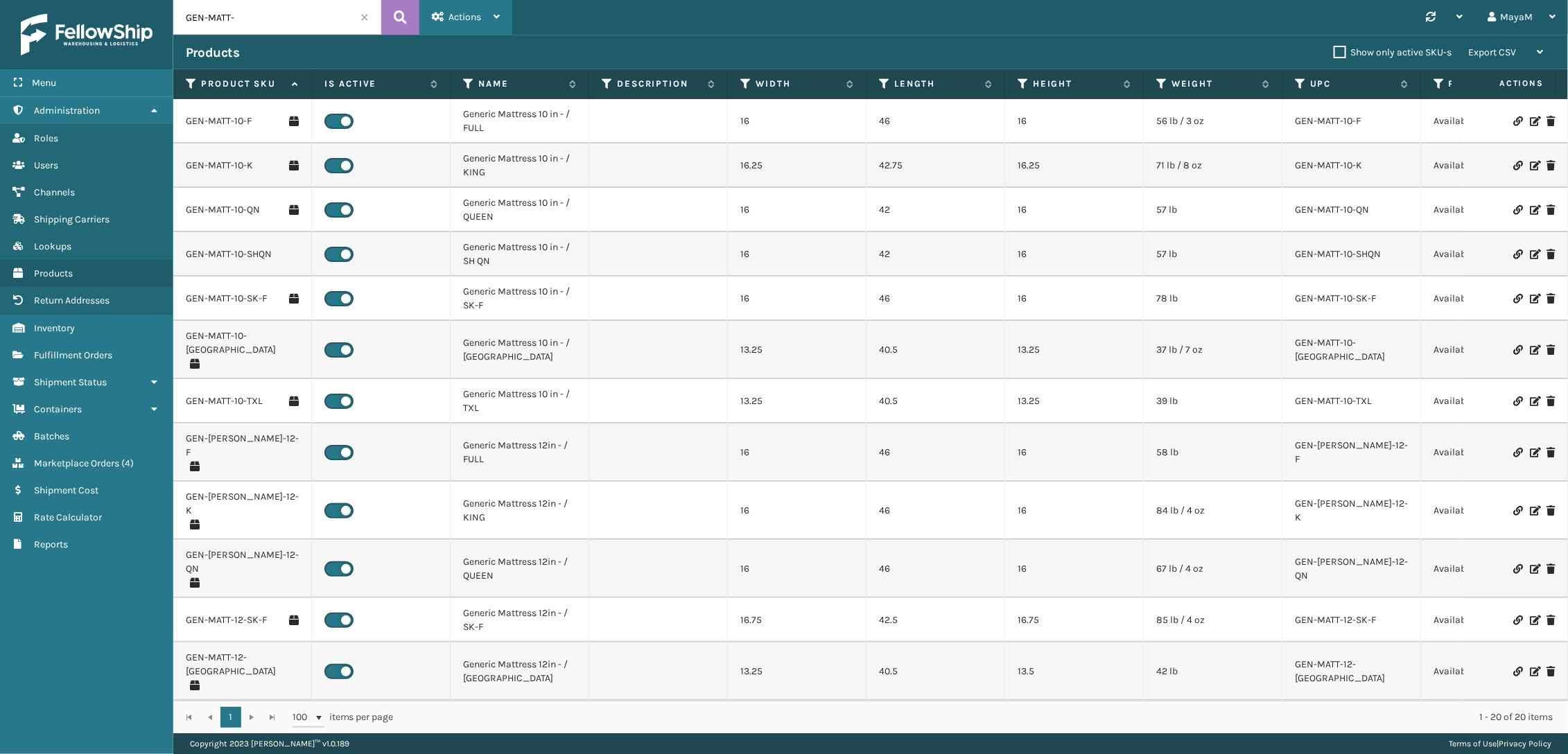
click at [490, 7] on div "Actions" at bounding box center [466, 17] width 68 height 35
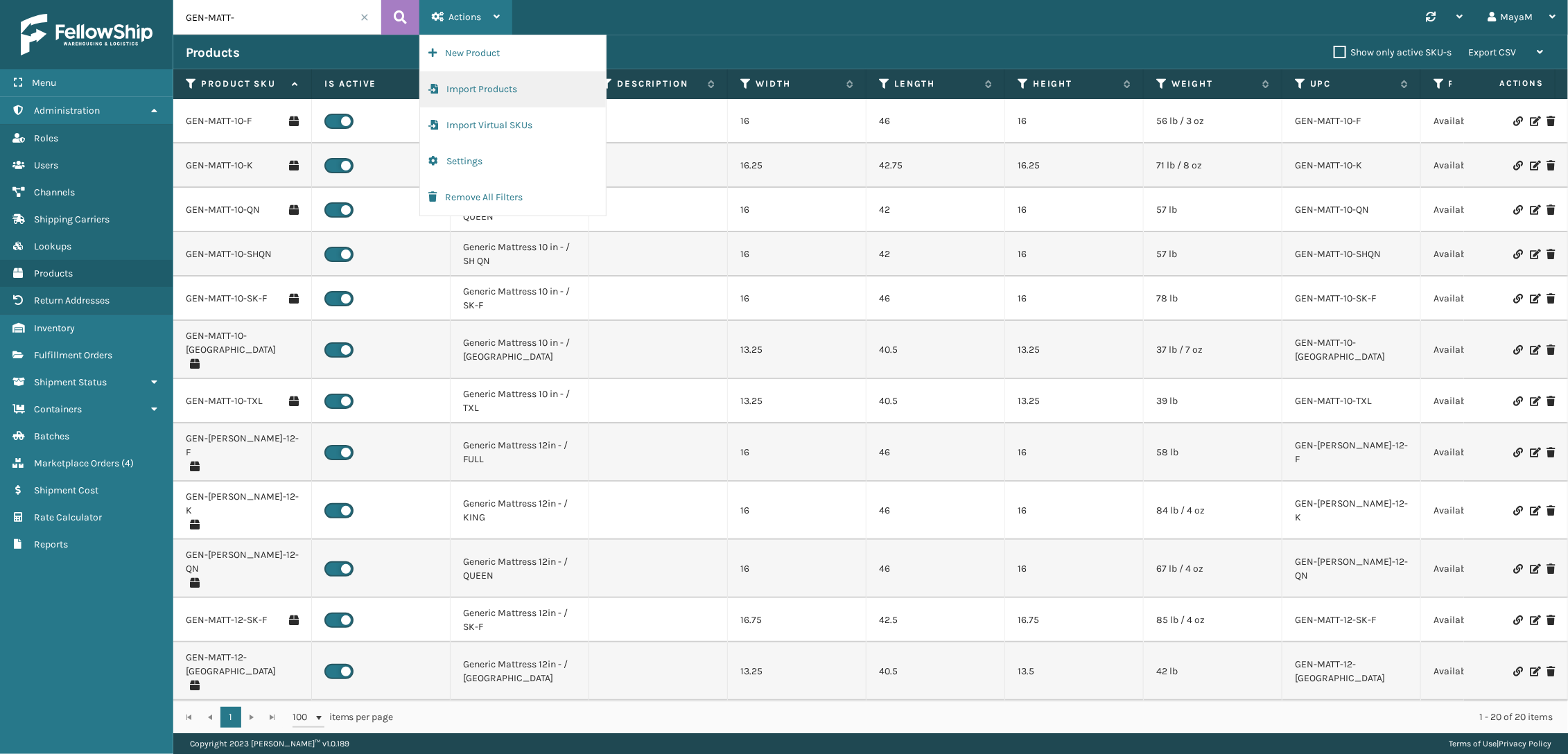
click at [490, 91] on button "Import Products" at bounding box center [513, 89] width 186 height 36
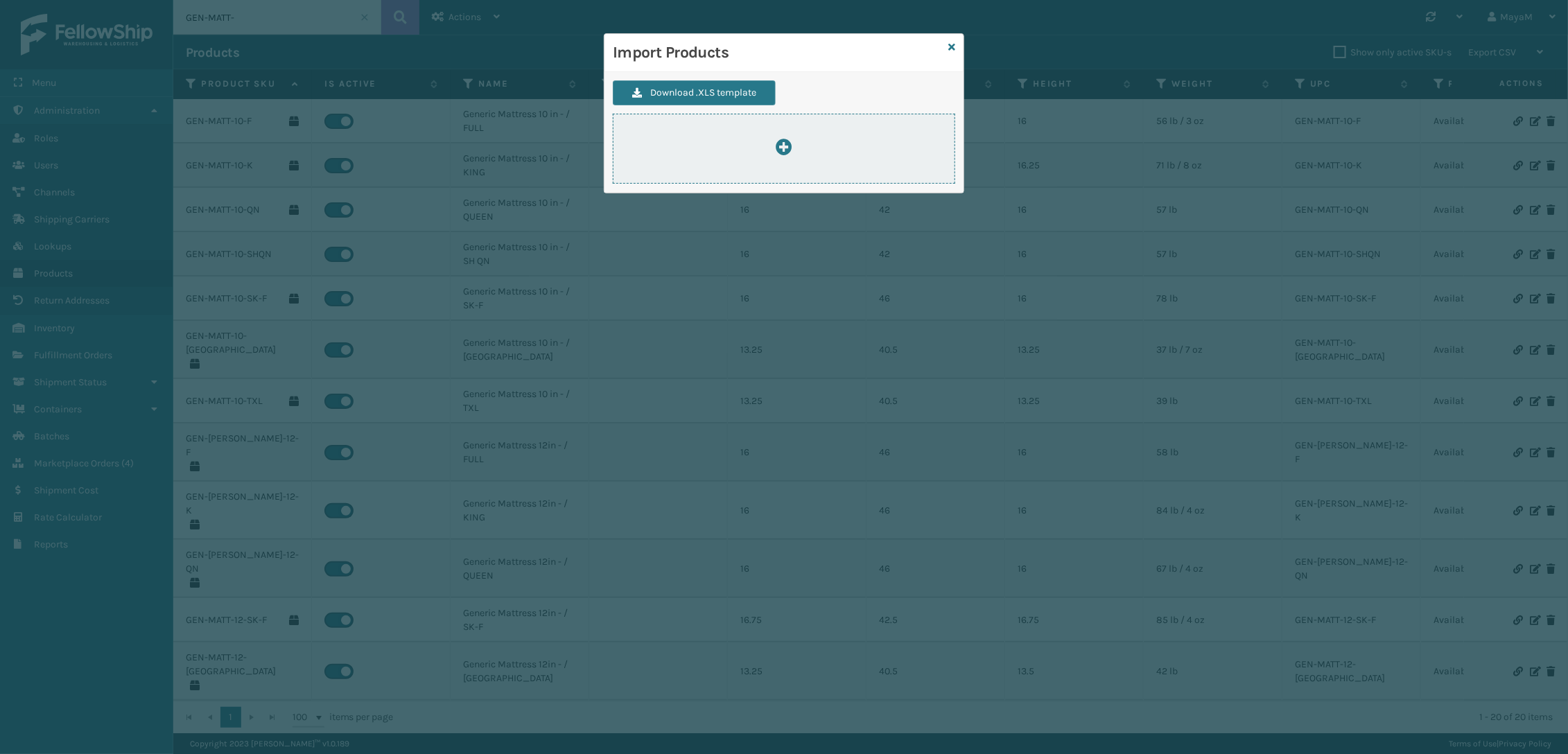
click at [797, 170] on div at bounding box center [784, 148] width 342 height 70
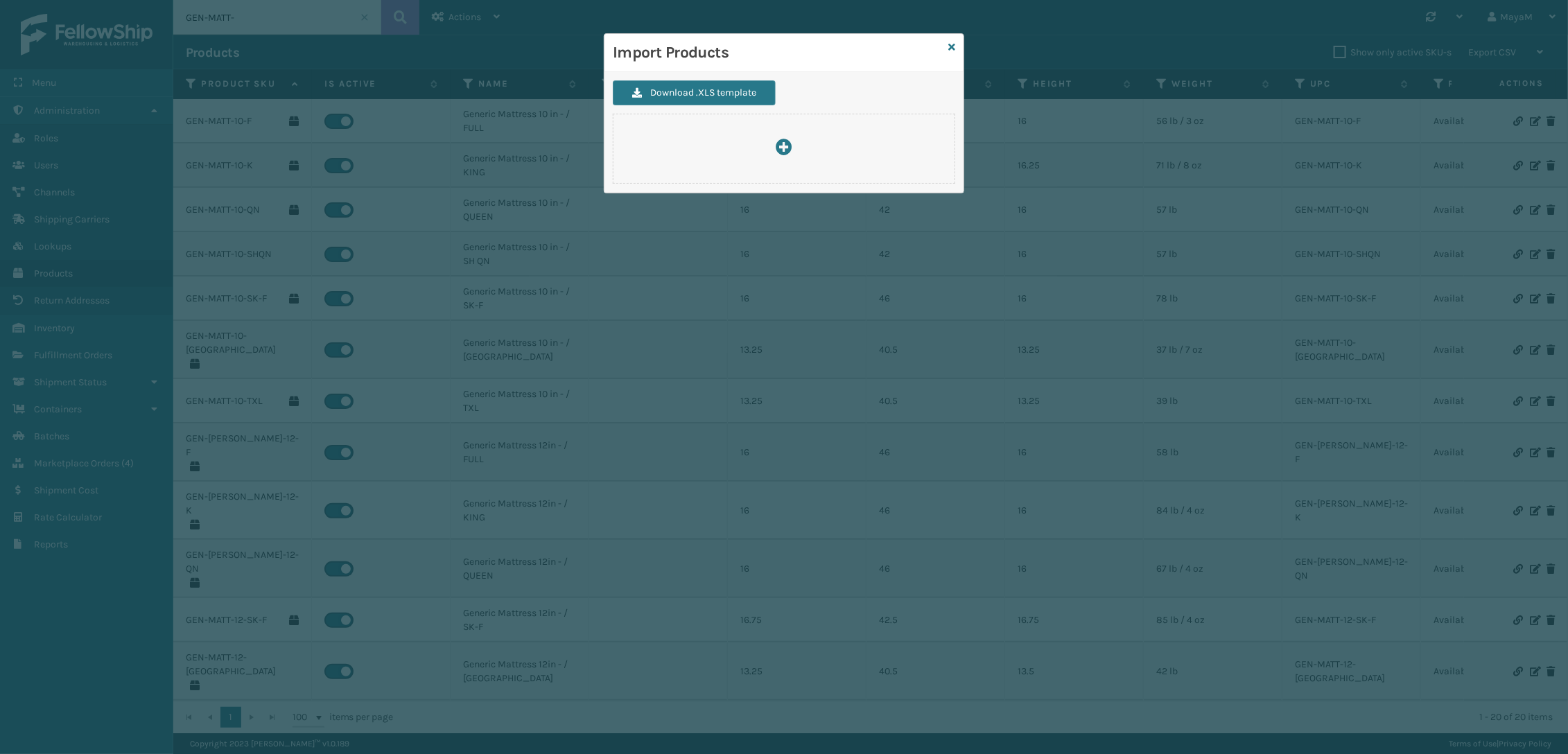
type input "C:\fakepath\ImportVirtualSkusTemplate.xlsx"
click at [954, 48] on icon at bounding box center [951, 47] width 7 height 10
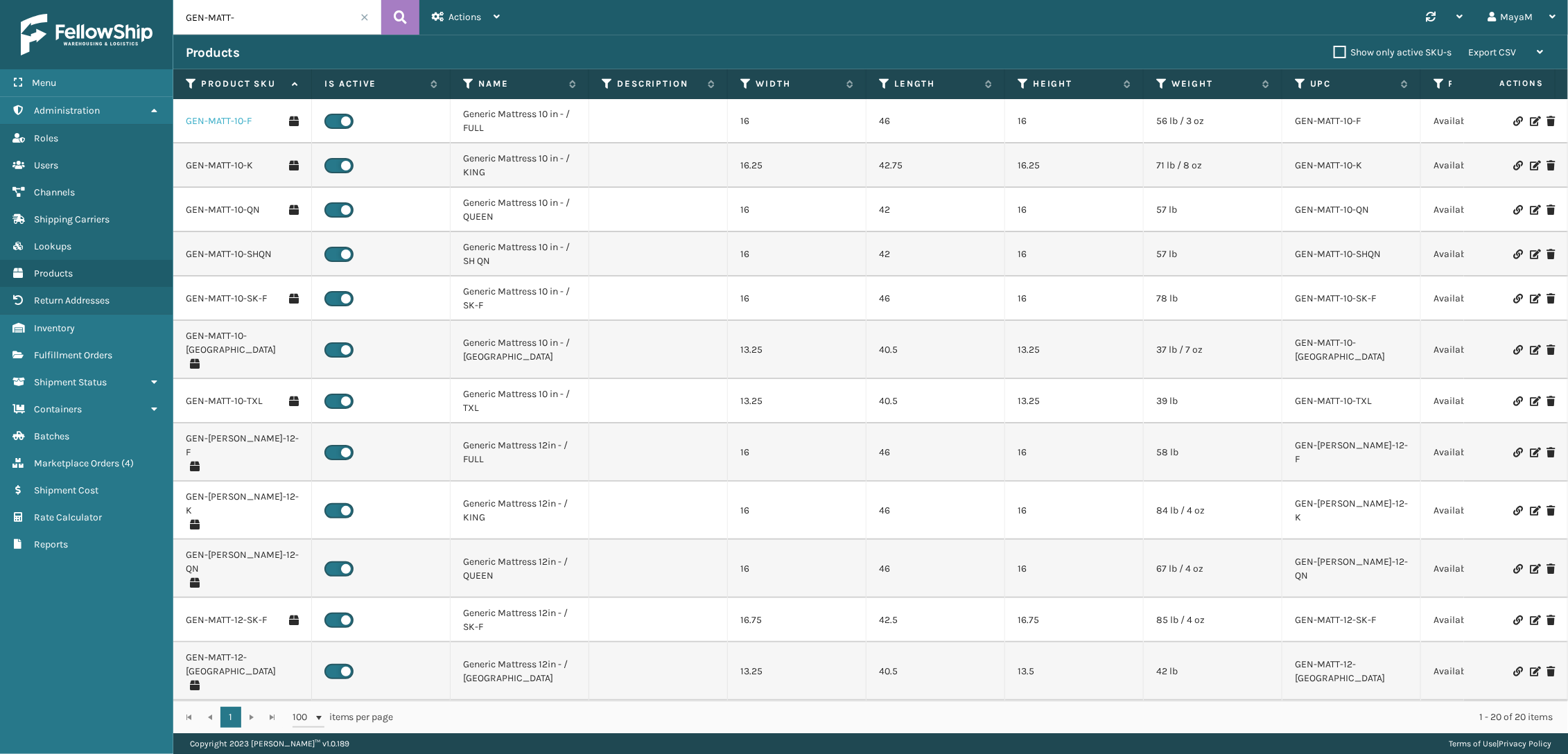
click at [242, 126] on link "GEN-MATT-10-F" at bounding box center [219, 121] width 66 height 14
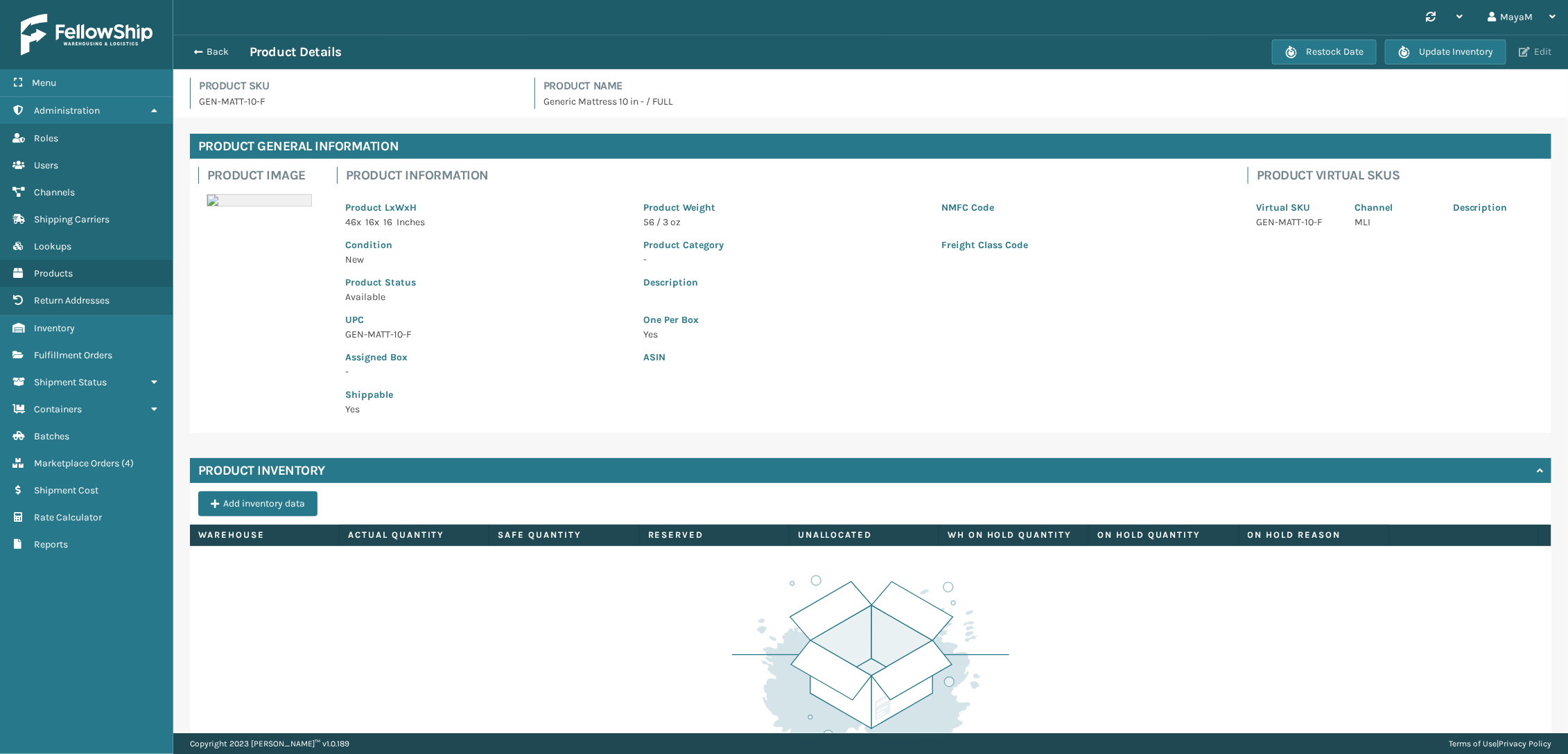
click at [1452, 55] on button "Edit" at bounding box center [1535, 52] width 41 height 13
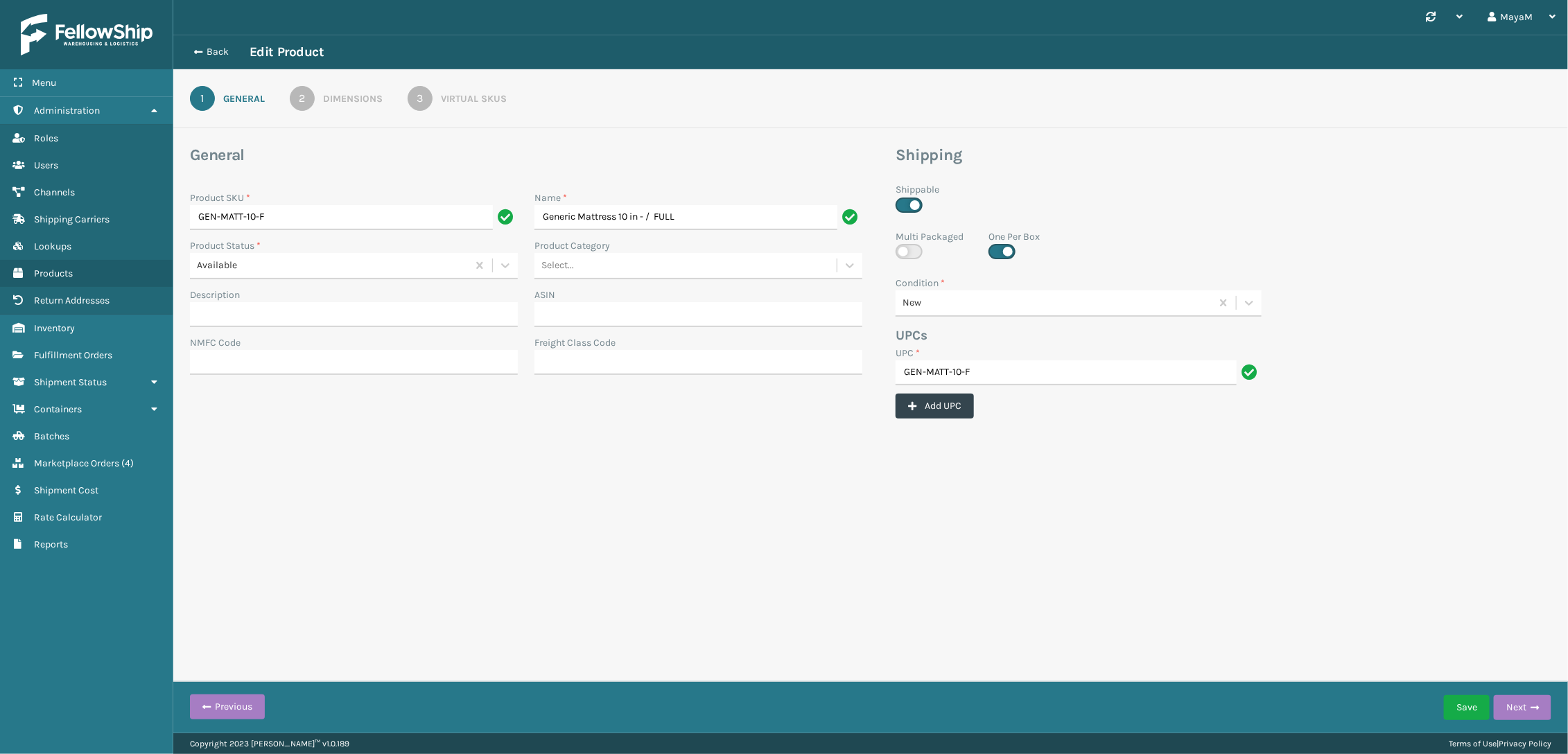
click at [492, 103] on div "Virtual SKUs" at bounding box center [474, 99] width 66 height 15
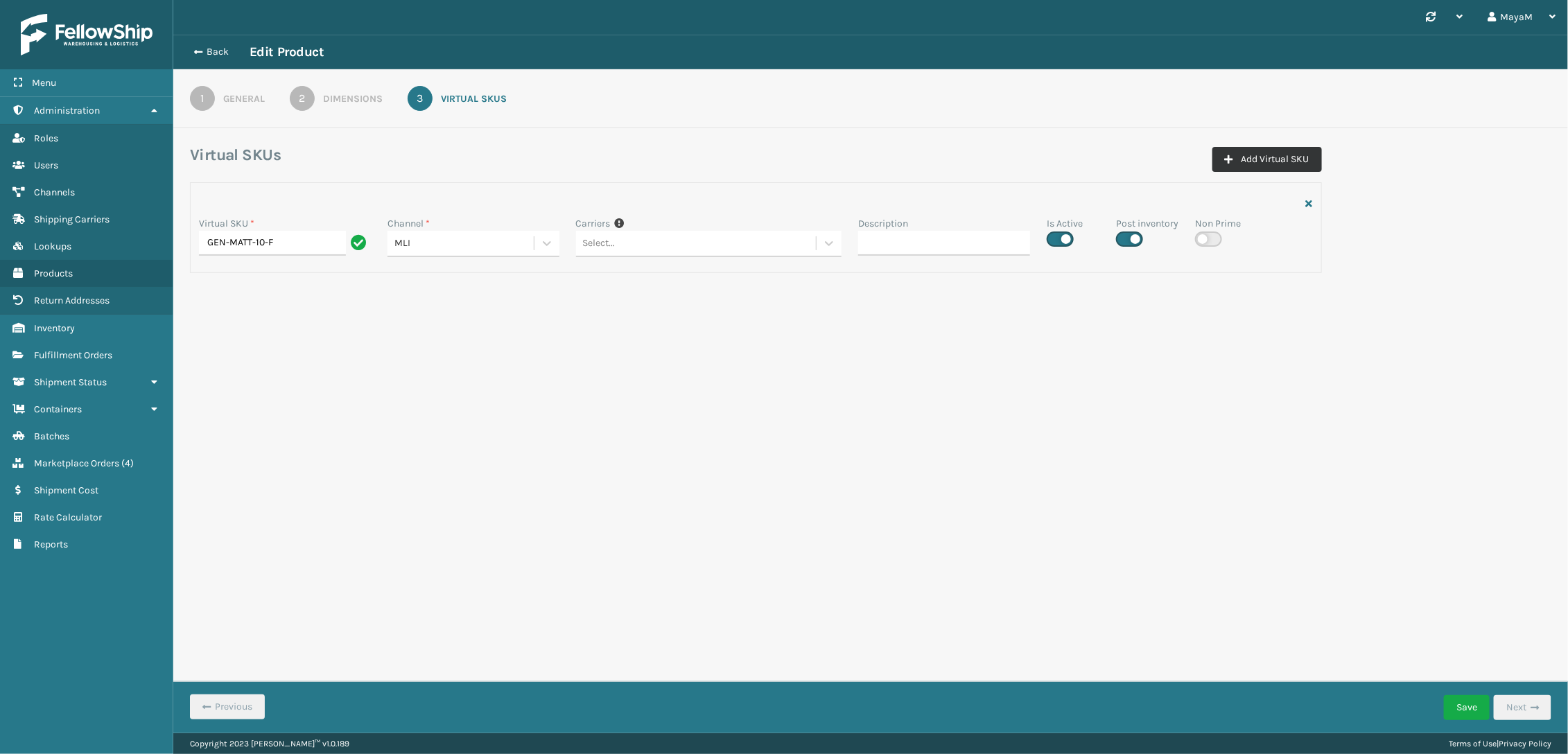
click at [1278, 162] on button "Add Virtual SKU" at bounding box center [1267, 159] width 110 height 25
click at [504, 331] on div "Select..." at bounding box center [460, 338] width 146 height 23
drag, startPoint x: 436, startPoint y: 458, endPoint x: 456, endPoint y: 450, distance: 21.5
click at [437, 458] on div "LTL Freight" at bounding box center [474, 450] width 172 height 26
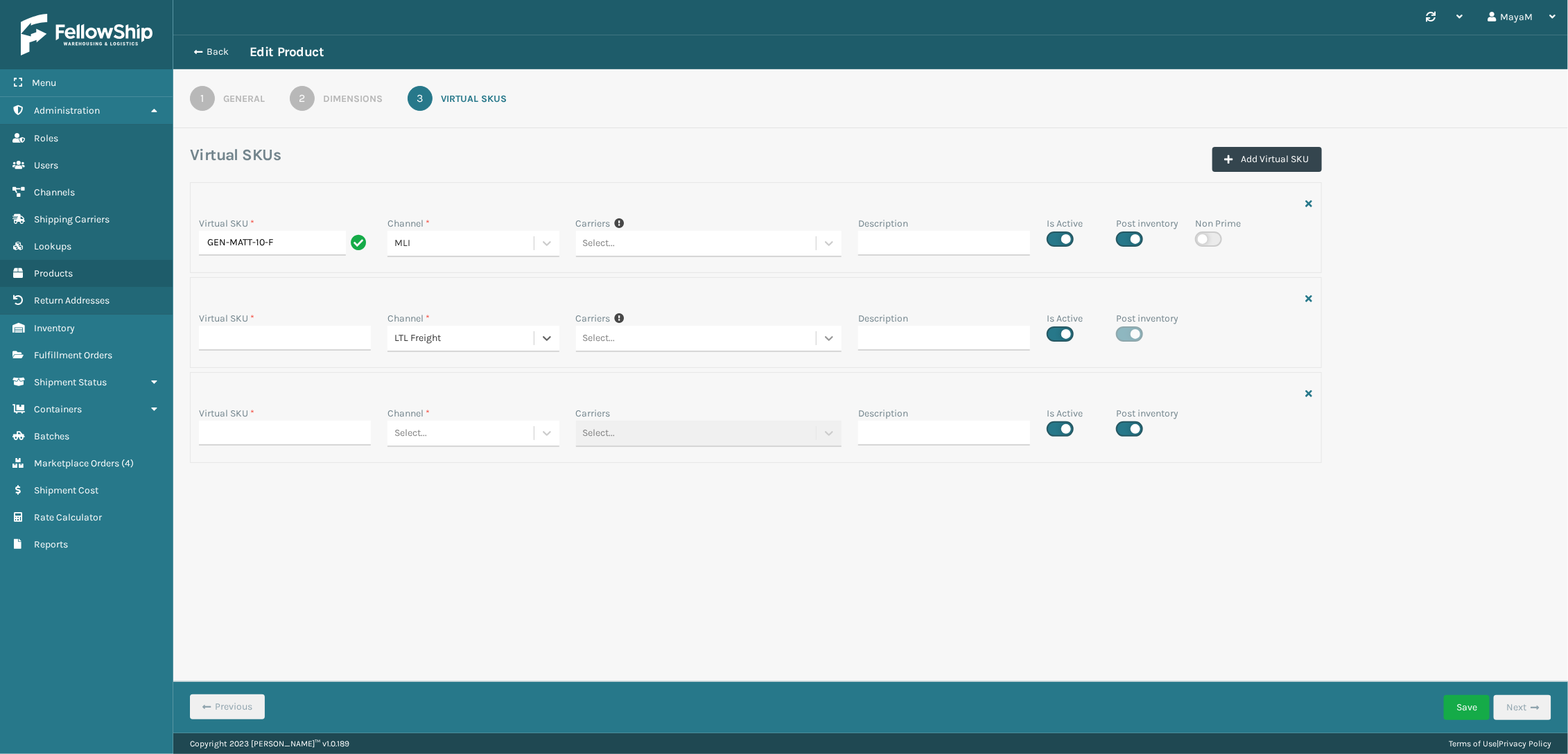
click at [834, 334] on icon at bounding box center [829, 338] width 14 height 14
click at [769, 371] on div "SleepGeekz LTL UPS (DO NOT USE)" at bounding box center [708, 373] width 266 height 26
click at [728, 341] on div at bounding box center [724, 338] width 16 height 16
click at [948, 344] on input "Description" at bounding box center [944, 338] width 172 height 25
click at [212, 53] on button "Back" at bounding box center [218, 52] width 64 height 13
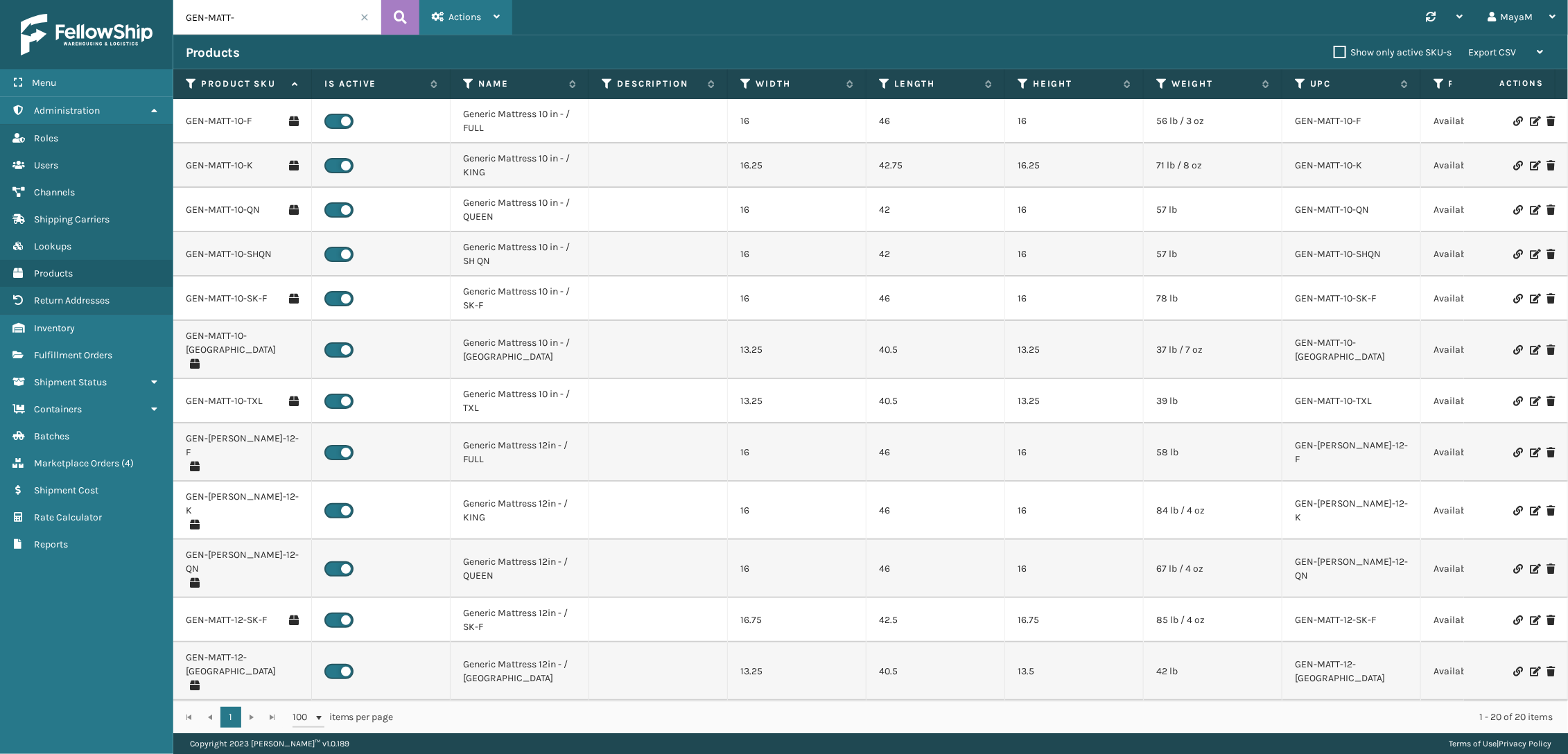
click at [457, 23] on div "Actions" at bounding box center [466, 17] width 68 height 35
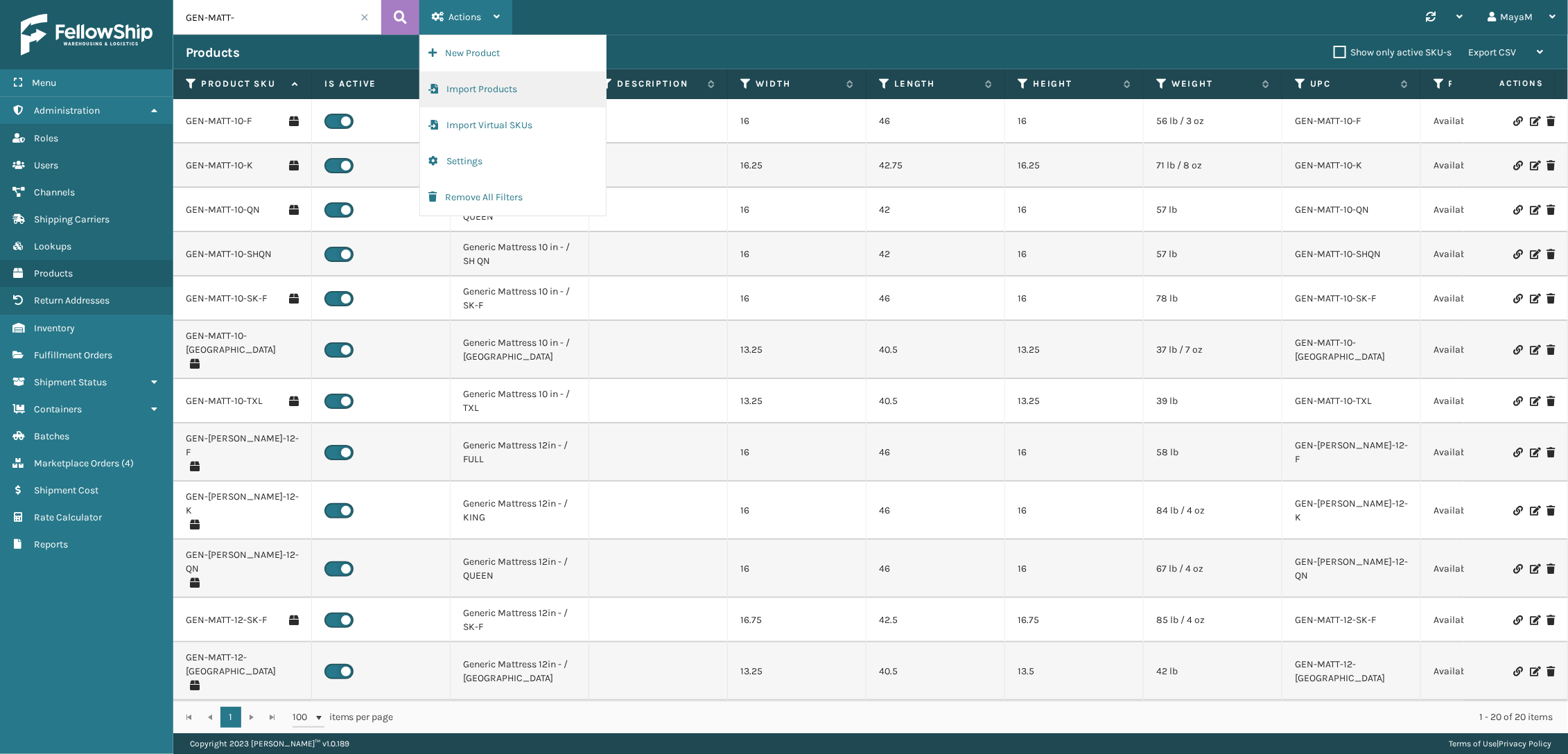
click at [505, 88] on button "Import Products" at bounding box center [513, 89] width 186 height 36
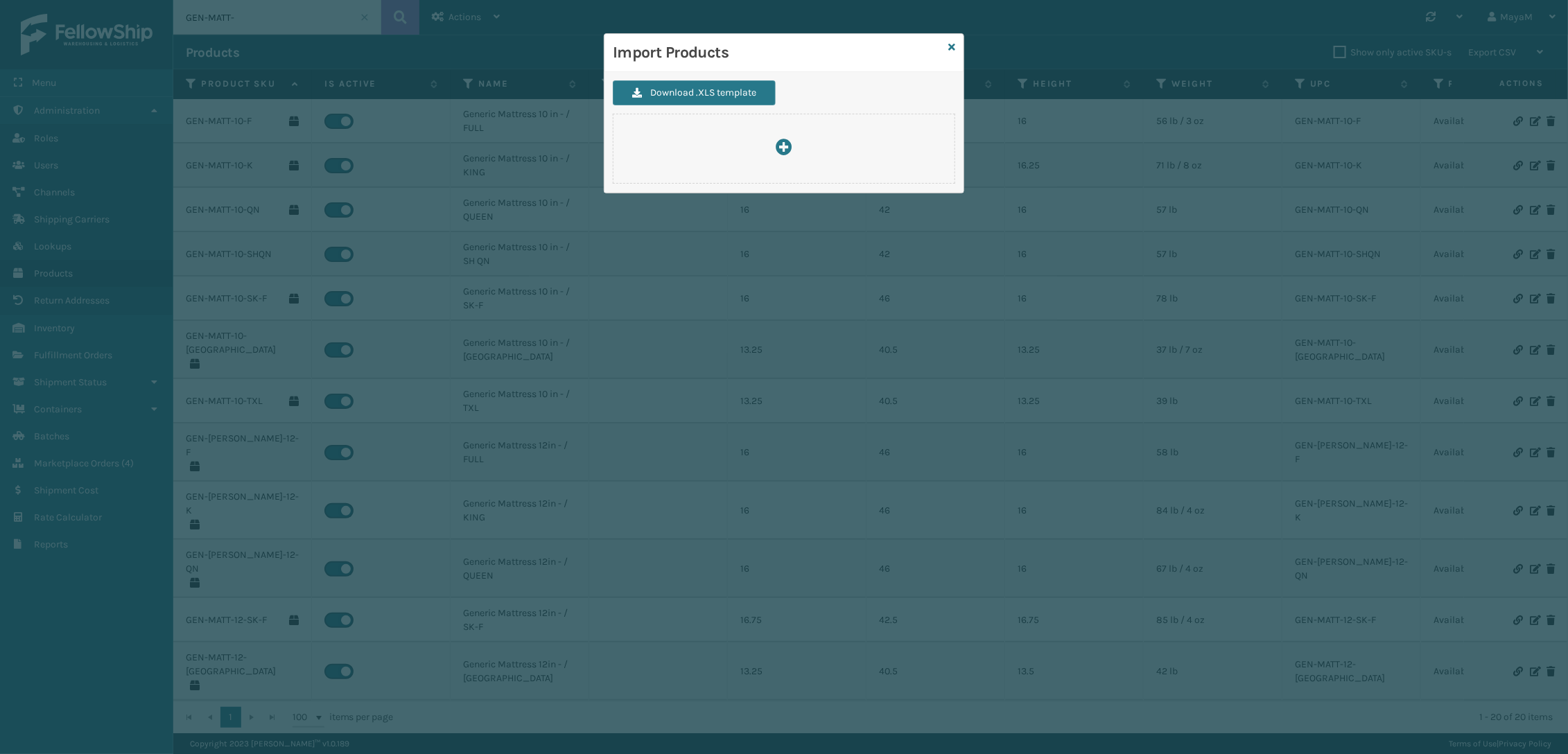
click at [960, 48] on div "Import Products" at bounding box center [784, 53] width 359 height 38
click at [956, 51] on div "Import Products" at bounding box center [784, 53] width 359 height 38
click at [954, 48] on icon at bounding box center [951, 47] width 7 height 10
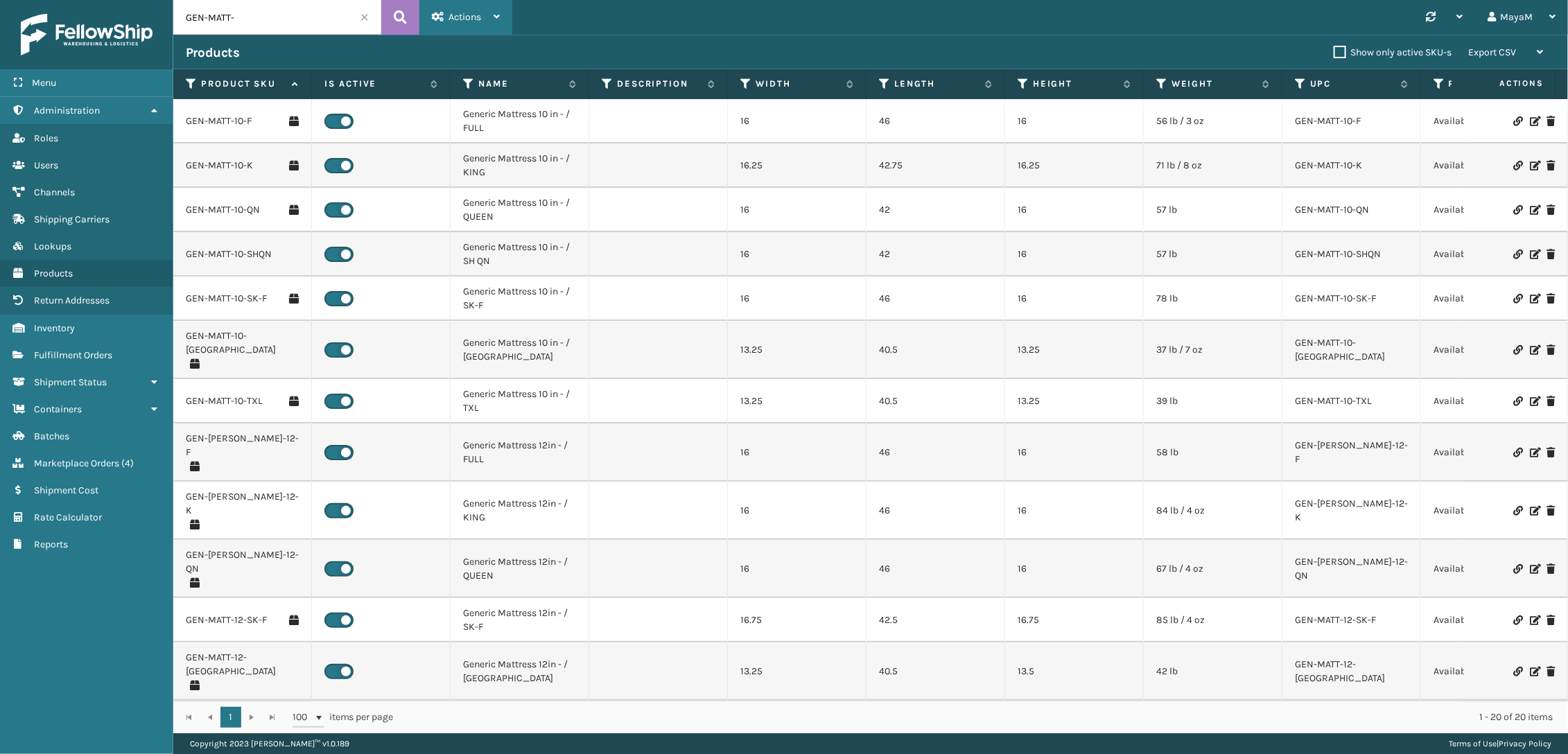
click at [482, 16] on div "Actions" at bounding box center [466, 17] width 68 height 35
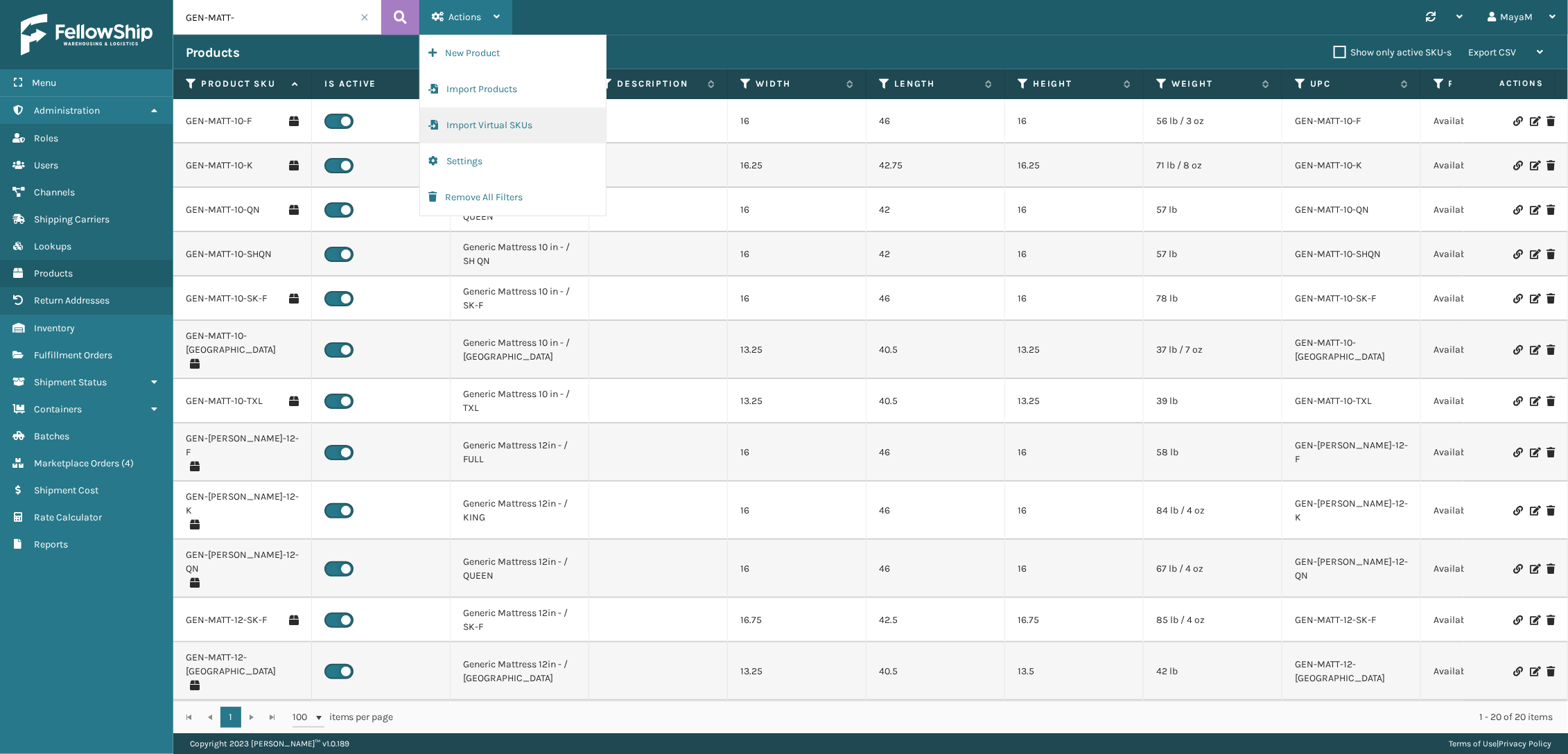
click at [520, 118] on button "Import Virtual SKUs" at bounding box center [513, 125] width 186 height 36
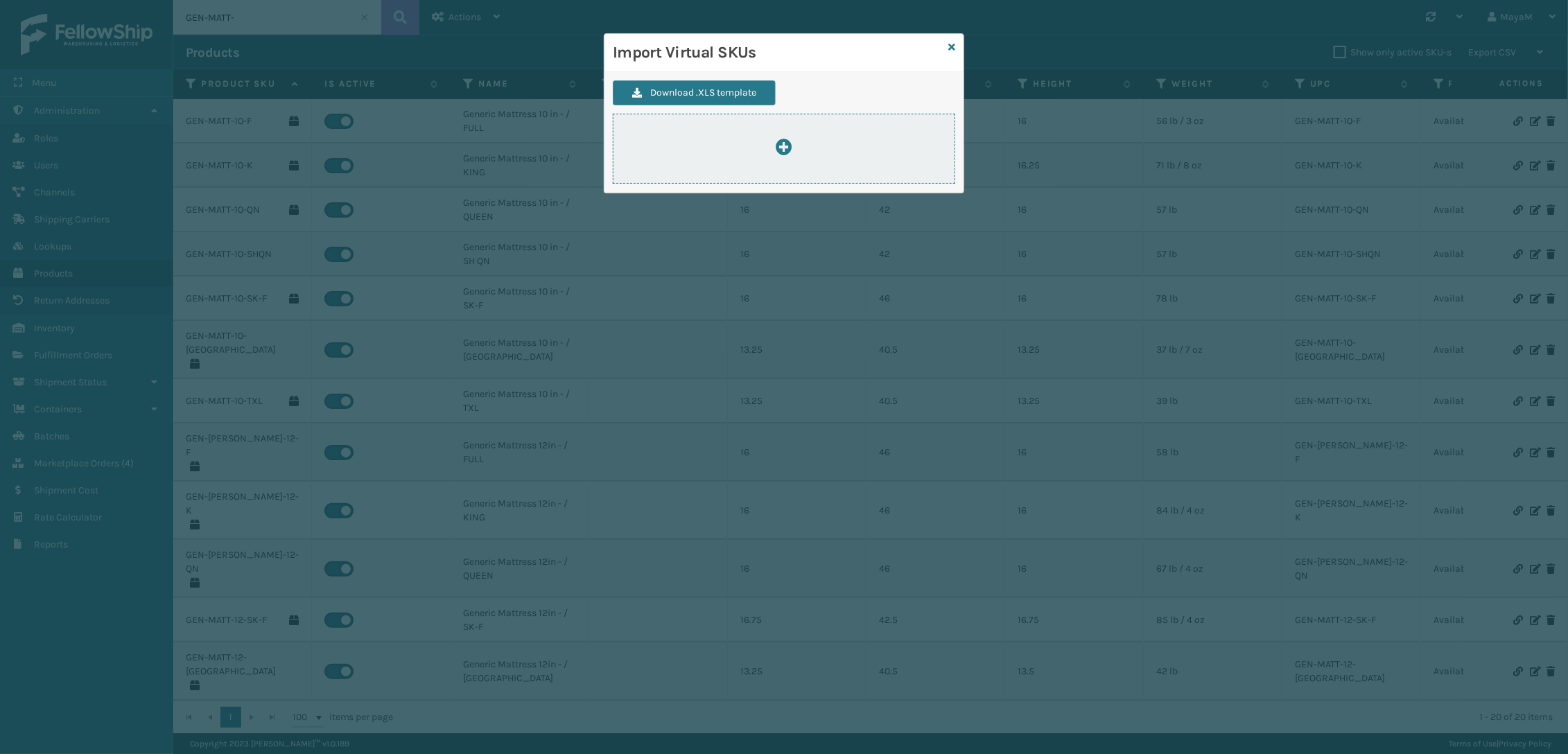
click at [753, 161] on div at bounding box center [784, 148] width 342 height 70
type input "C:\fakepath\ImportVirtualSkusTemplate.xlsx"
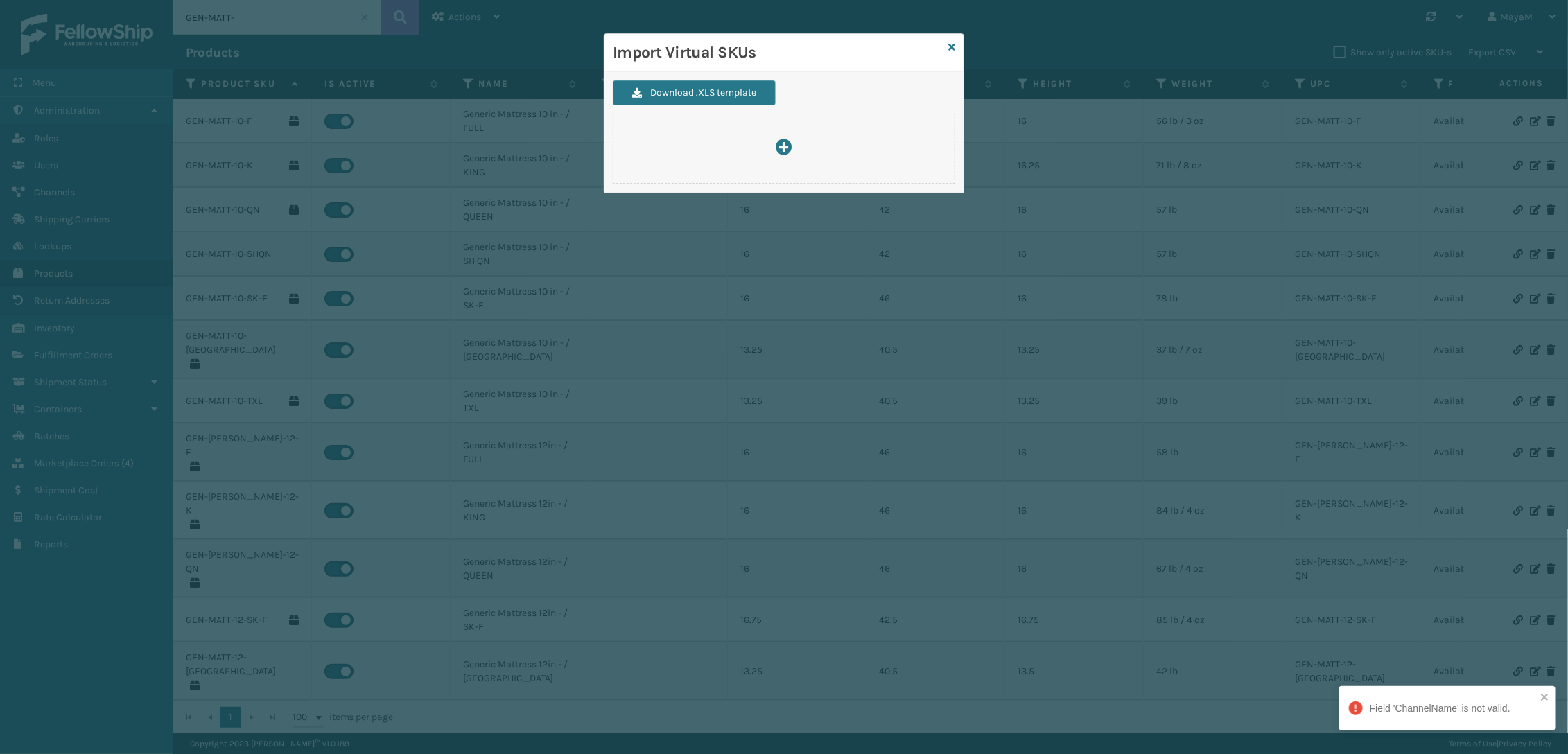
click at [957, 44] on div "Import Virtual SKUs" at bounding box center [784, 53] width 359 height 38
click at [951, 48] on icon at bounding box center [951, 47] width 7 height 10
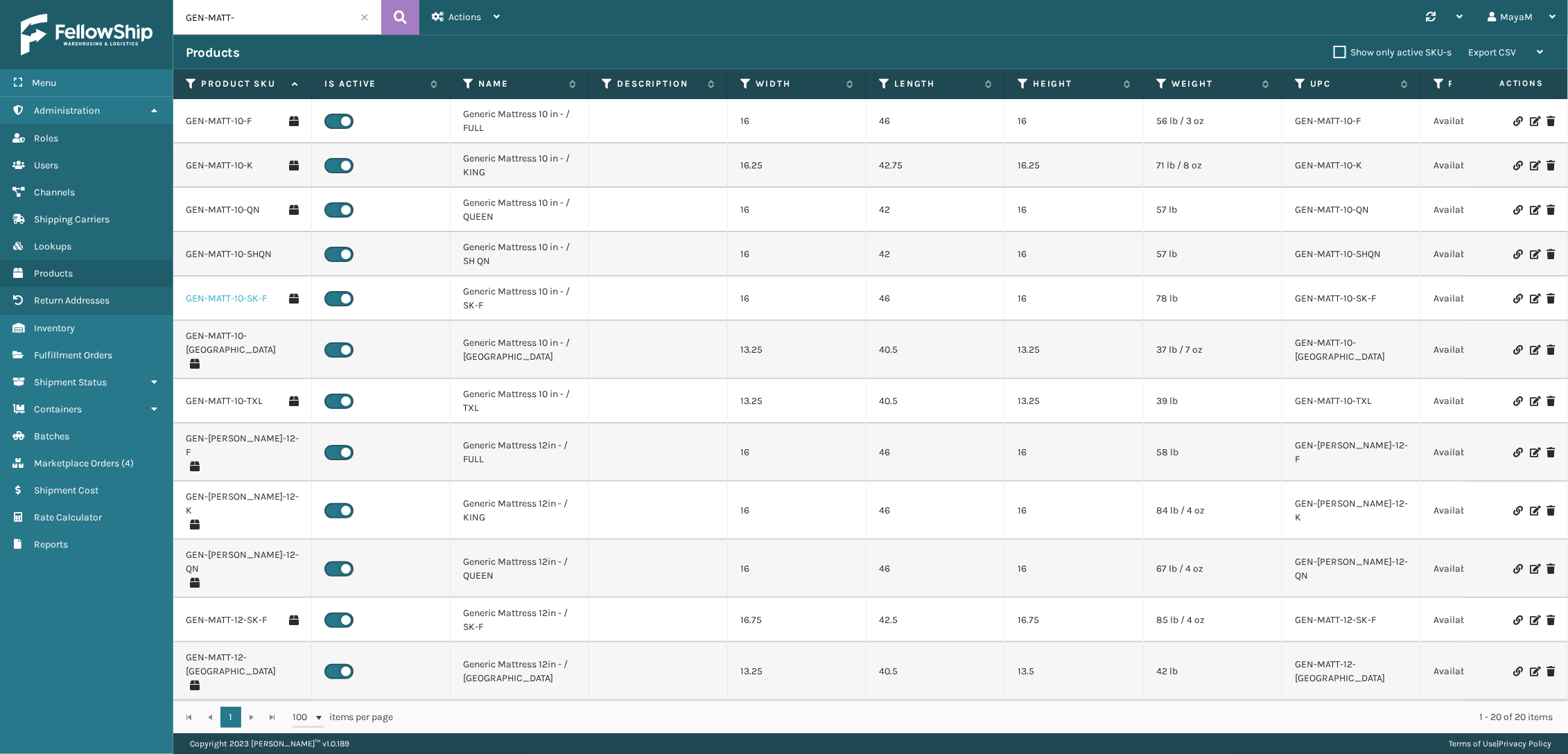
click at [241, 296] on link "GEN-MATT-10-SK-F" at bounding box center [226, 298] width 81 height 14
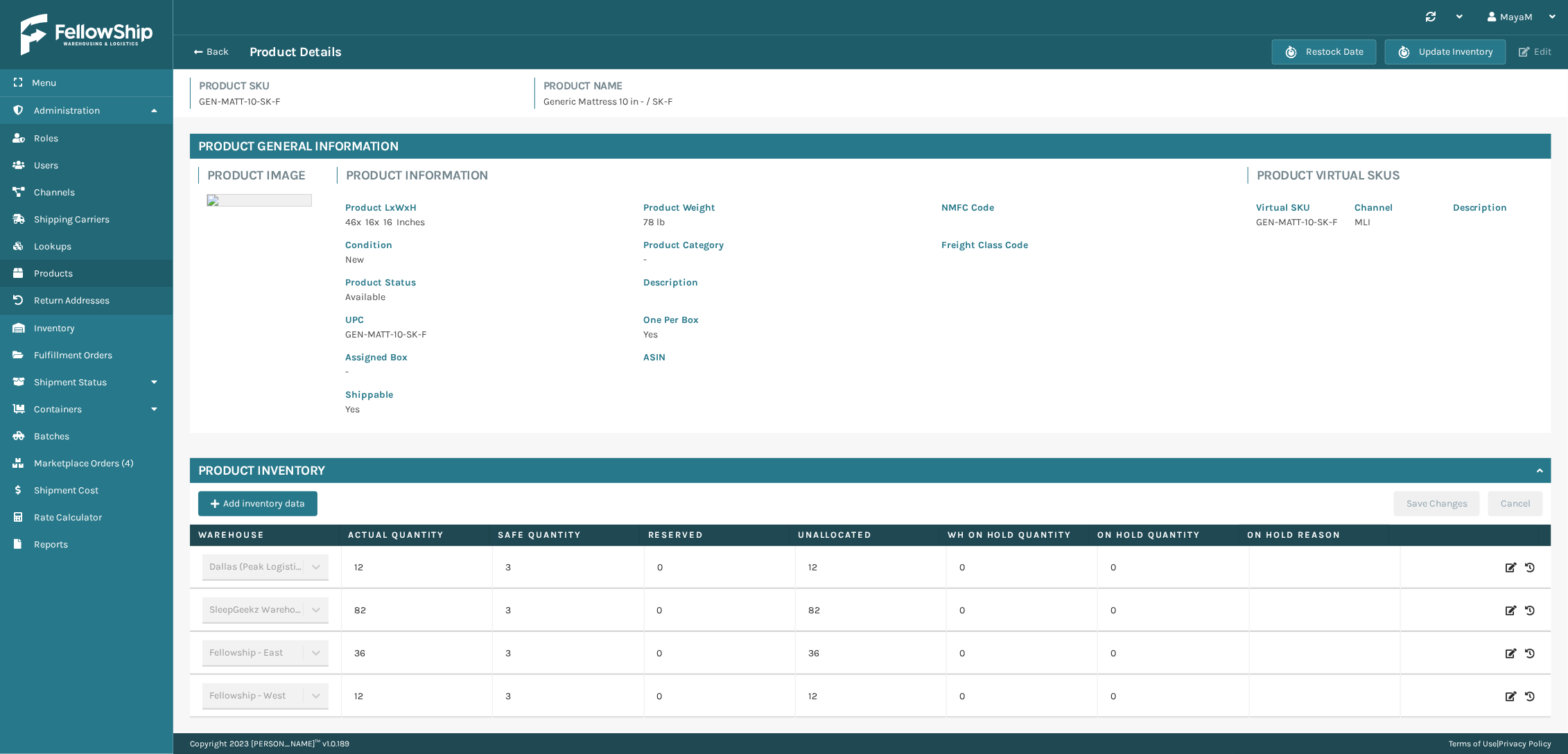
click at [1452, 48] on span "button" at bounding box center [1524, 52] width 11 height 10
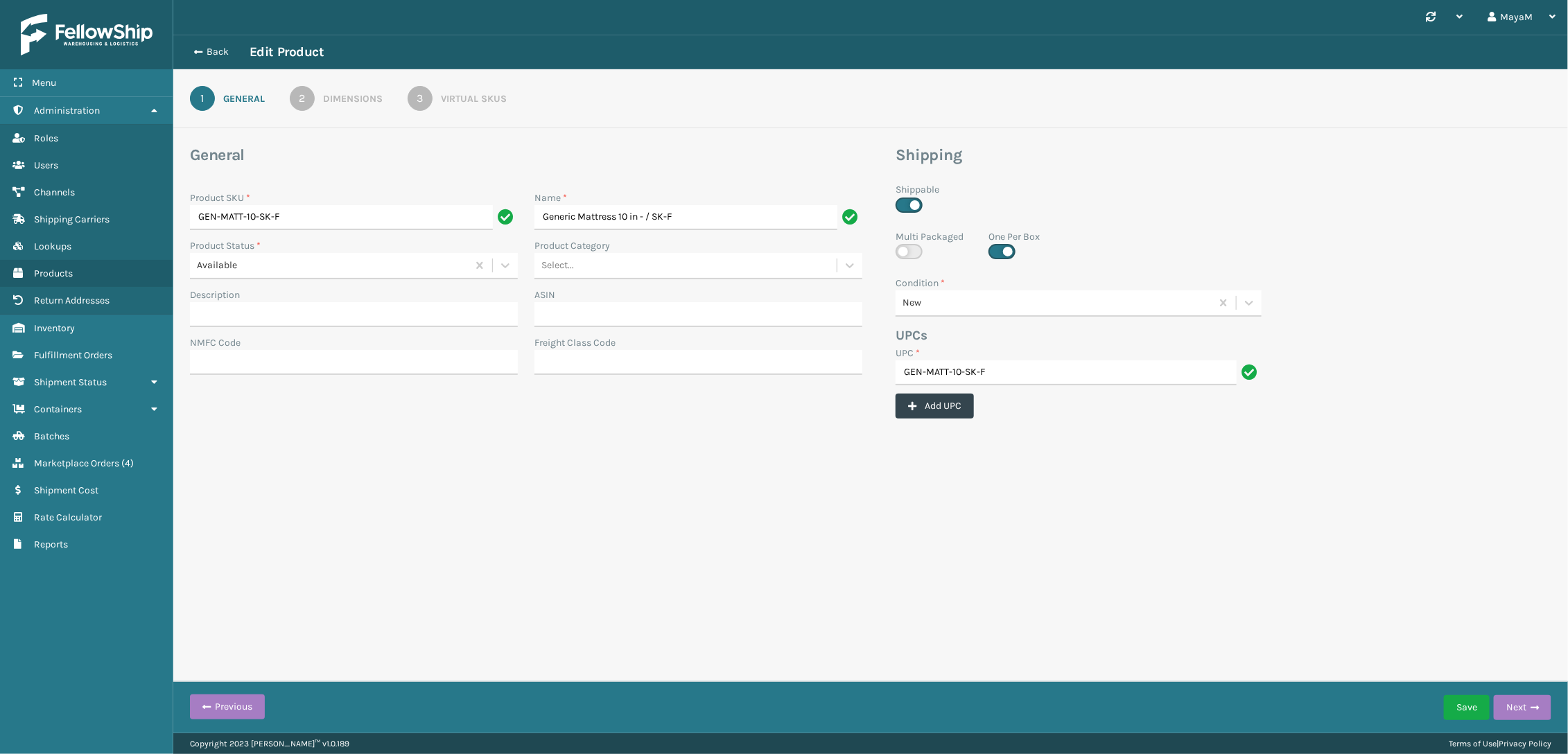
click at [439, 100] on link "3 Virtual SKUs" at bounding box center [456, 99] width 149 height 25
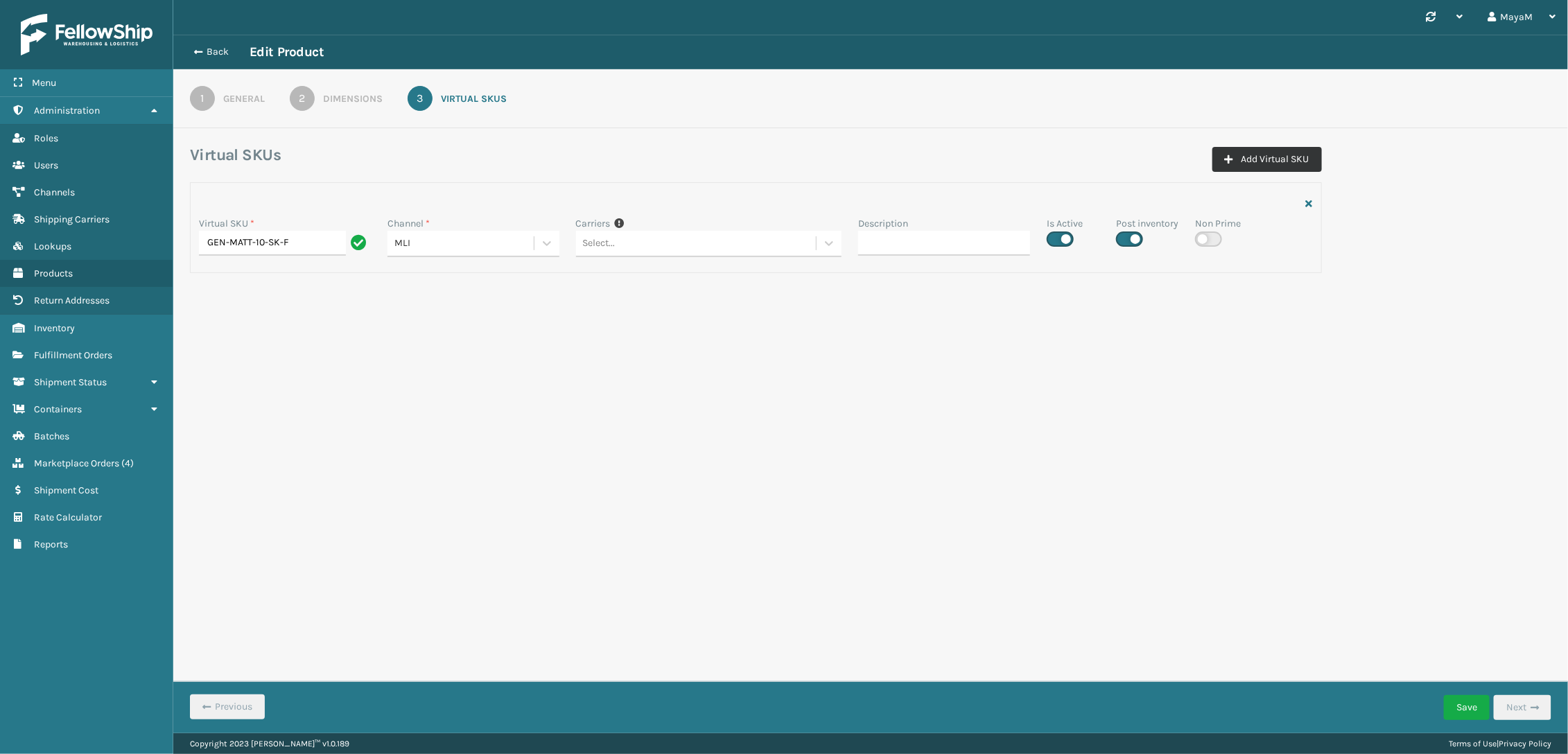
click at [1278, 161] on button "Add Virtual SKU" at bounding box center [1267, 159] width 110 height 25
click at [548, 336] on icon at bounding box center [547, 338] width 14 height 14
click at [480, 452] on div "LTL Freight" at bounding box center [474, 450] width 172 height 26
click at [468, 441] on div "Select..." at bounding box center [460, 433] width 146 height 23
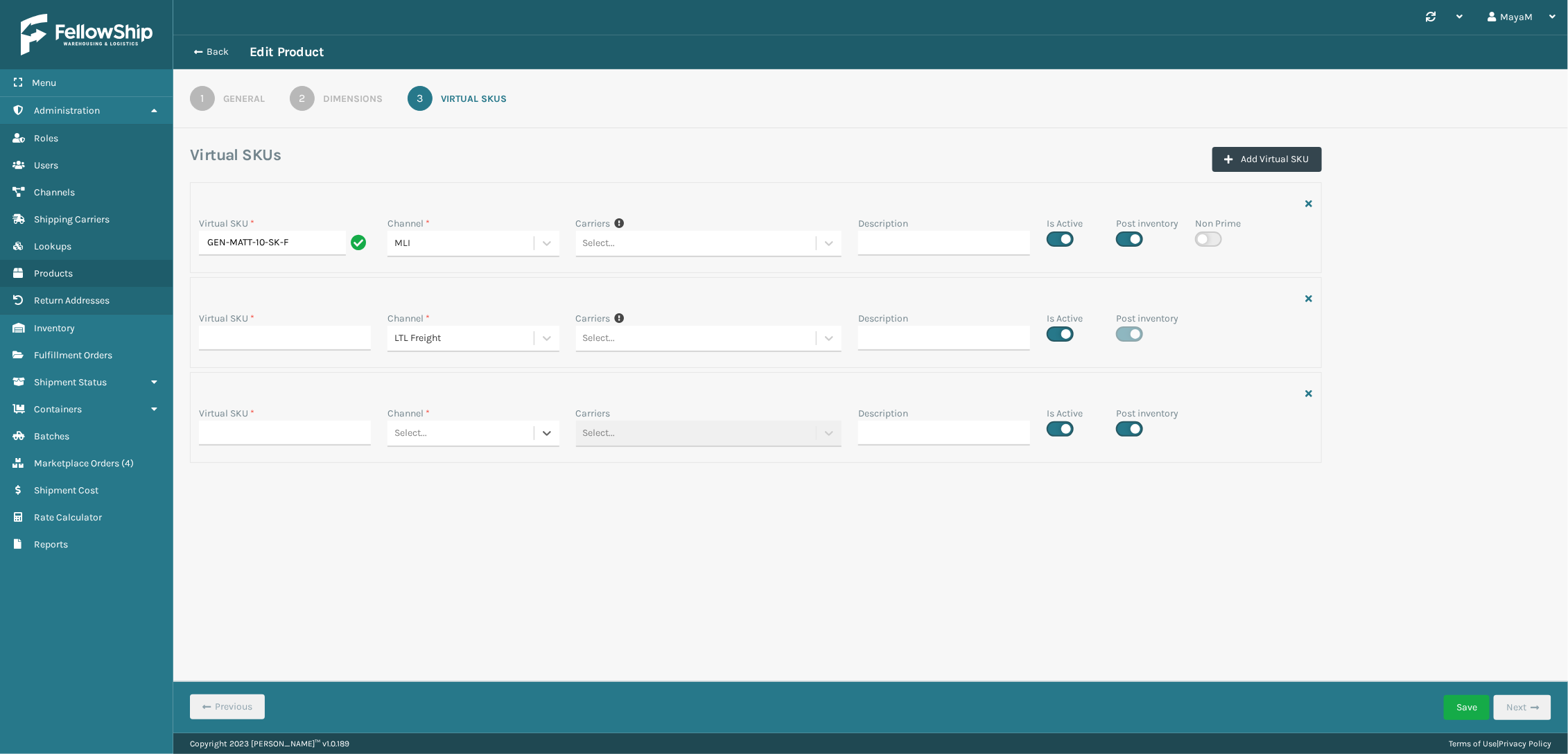
click at [468, 339] on div "LTL Freight" at bounding box center [465, 338] width 141 height 15
click at [471, 330] on div "LTL Freight" at bounding box center [460, 338] width 146 height 23
click at [486, 429] on div "Select..." at bounding box center [460, 433] width 146 height 23
click at [477, 595] on div "SleepGeekz JAX" at bounding box center [474, 596] width 172 height 26
click at [88, 277] on link "Products" at bounding box center [86, 273] width 173 height 27
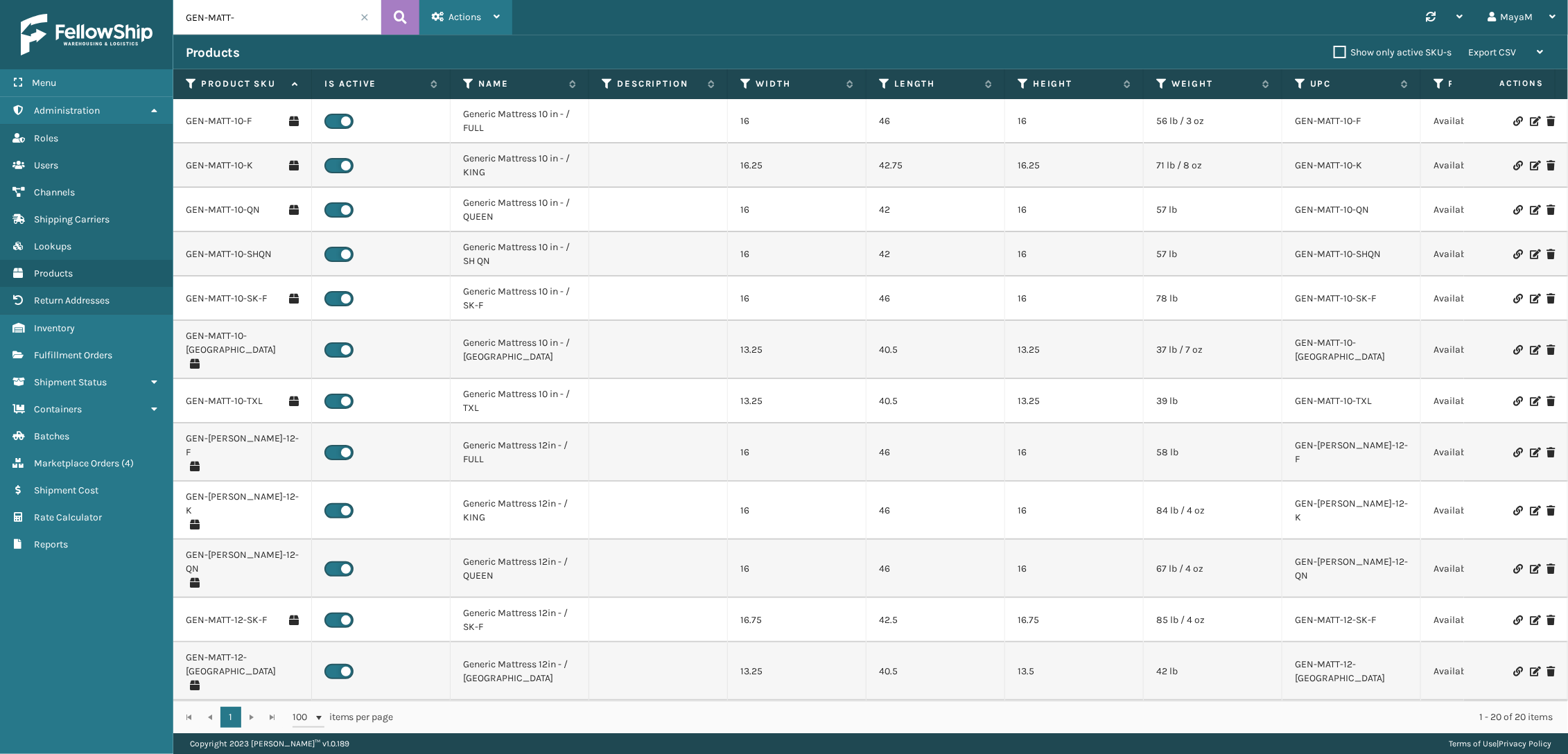
click at [465, 26] on div "Actions" at bounding box center [466, 17] width 68 height 35
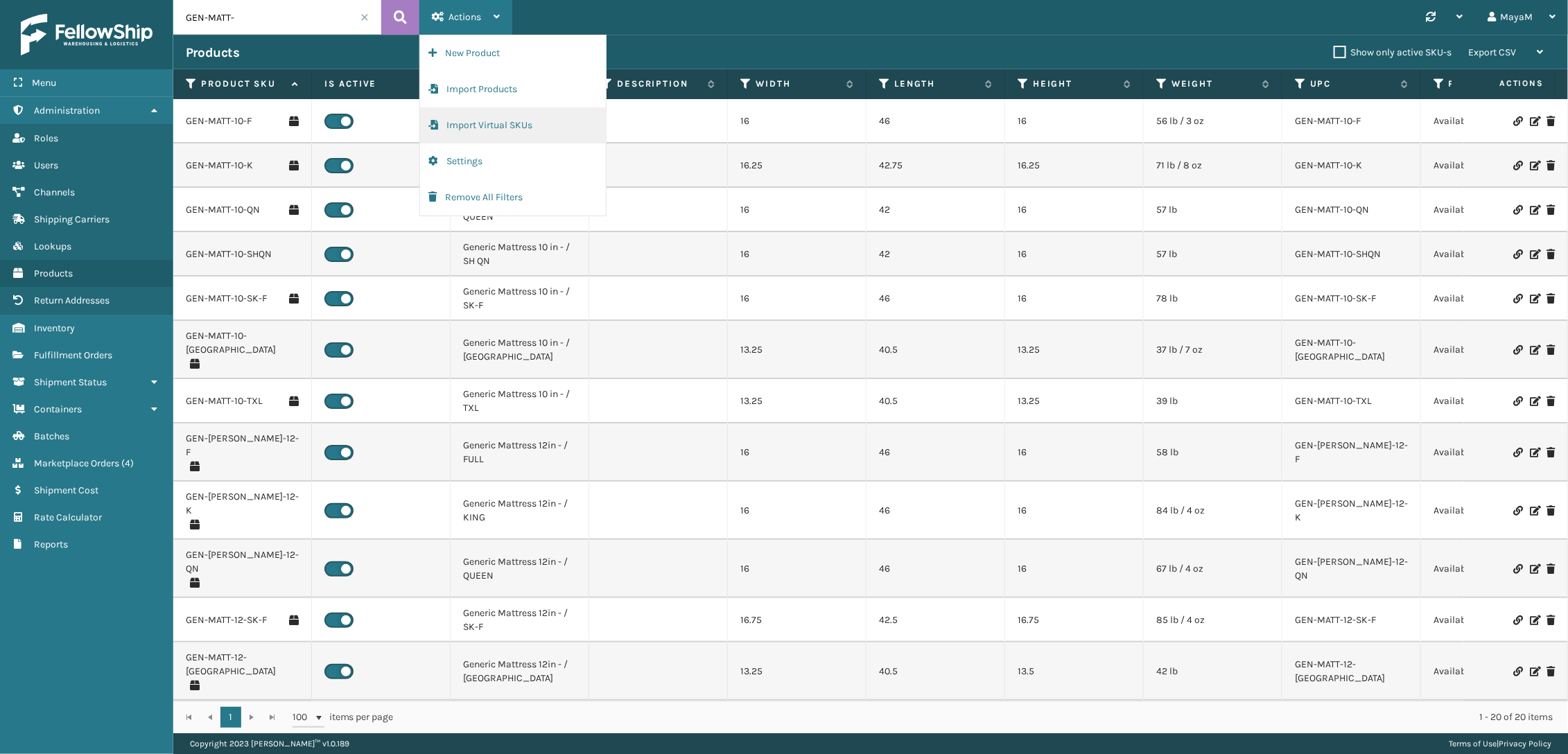
click at [498, 127] on button "Import Virtual SKUs" at bounding box center [513, 125] width 186 height 36
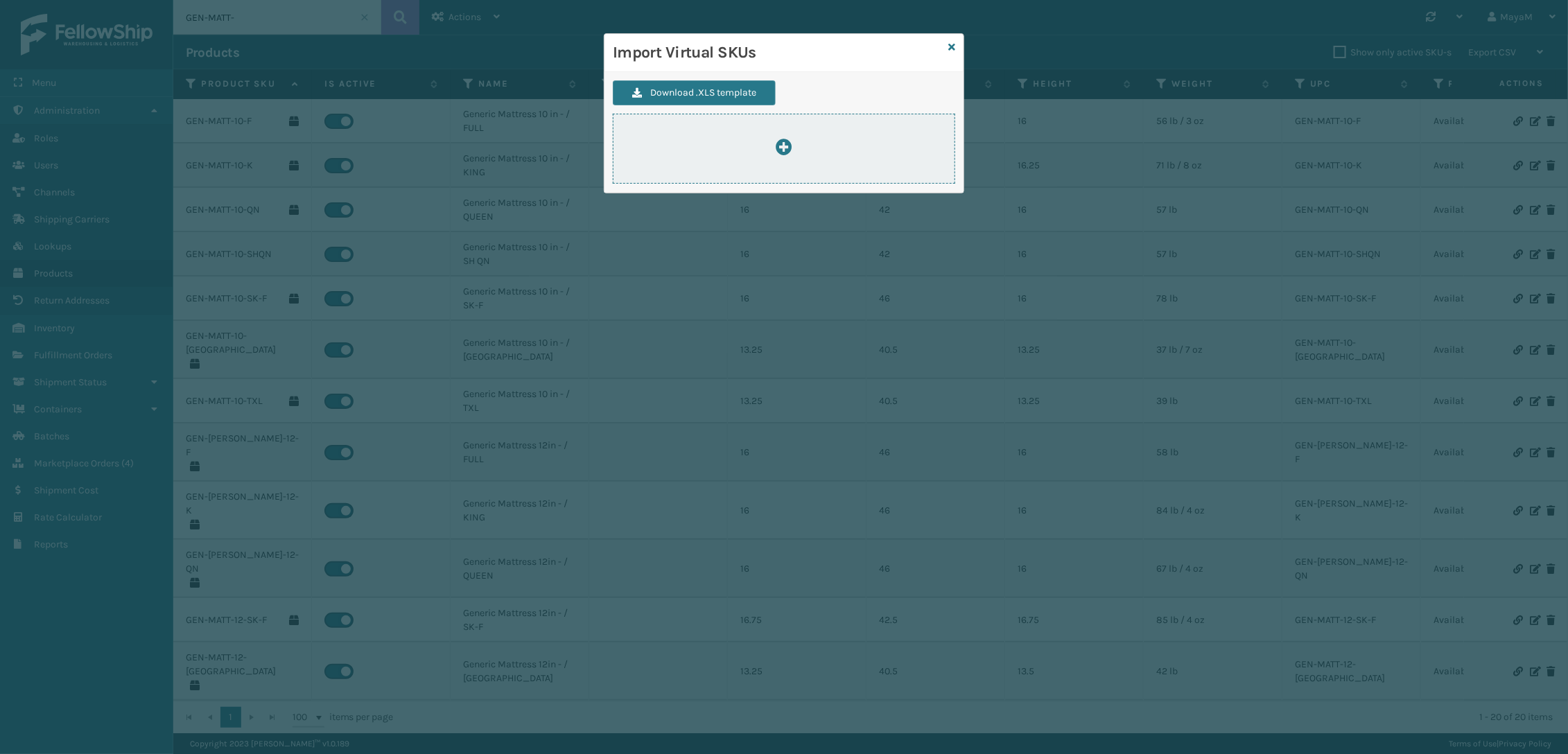
click at [791, 161] on div at bounding box center [784, 148] width 342 height 70
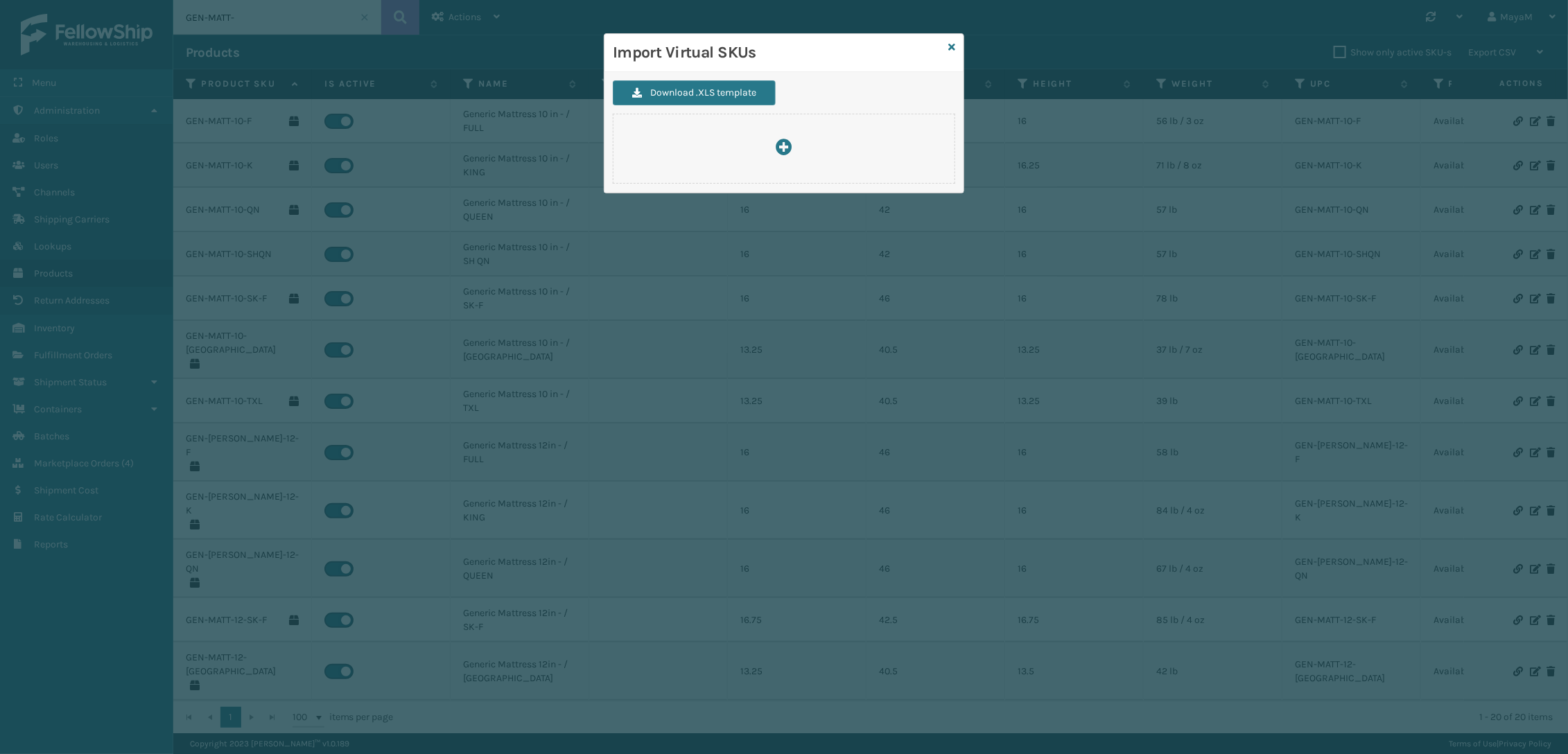
type input "C:\fakepath\ImportVirtualSkusTemplate.xlsx"
click at [954, 47] on icon at bounding box center [951, 47] width 7 height 10
